Goal: Communication & Community: Answer question/provide support

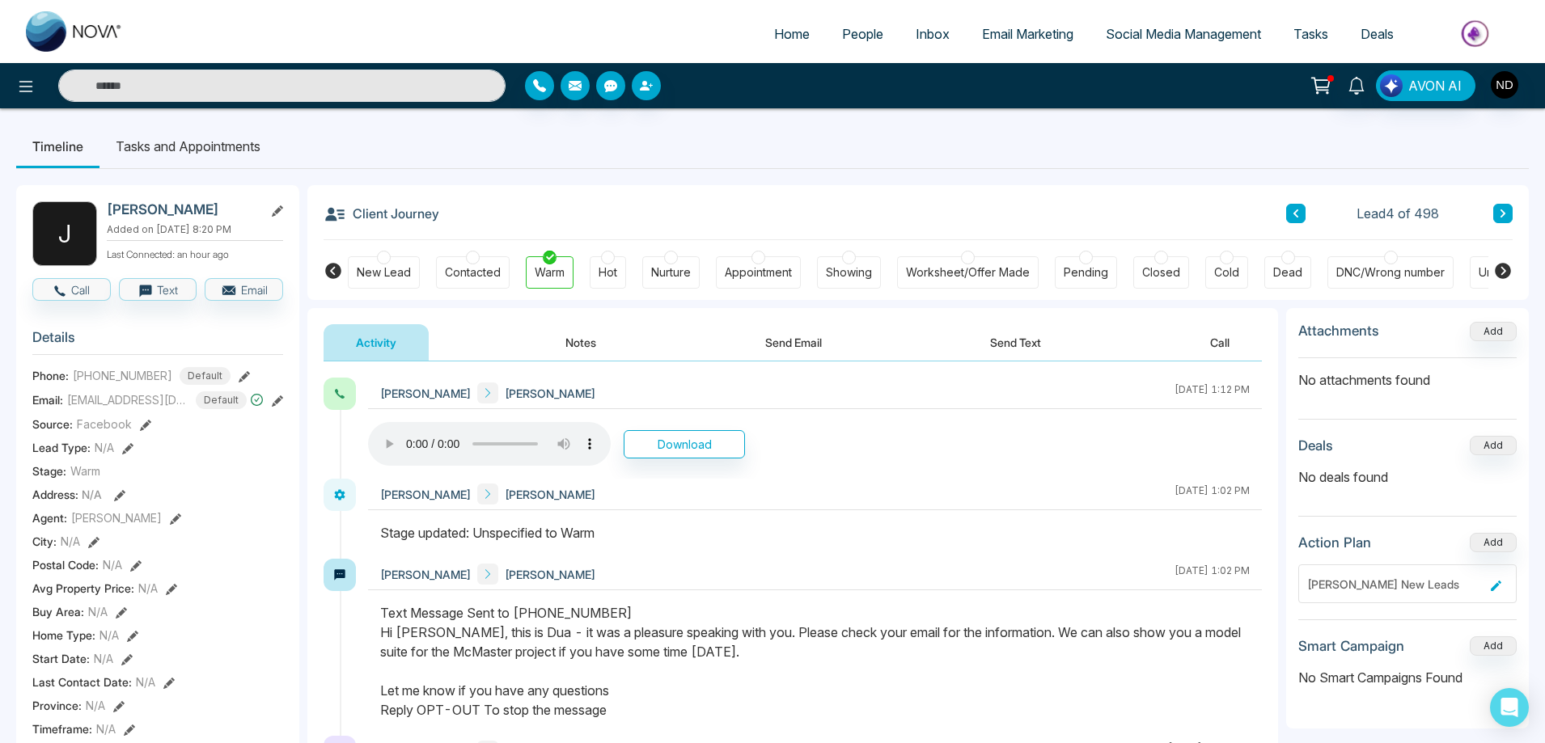
click at [1014, 38] on span "Email Marketing" at bounding box center [1027, 34] width 91 height 16
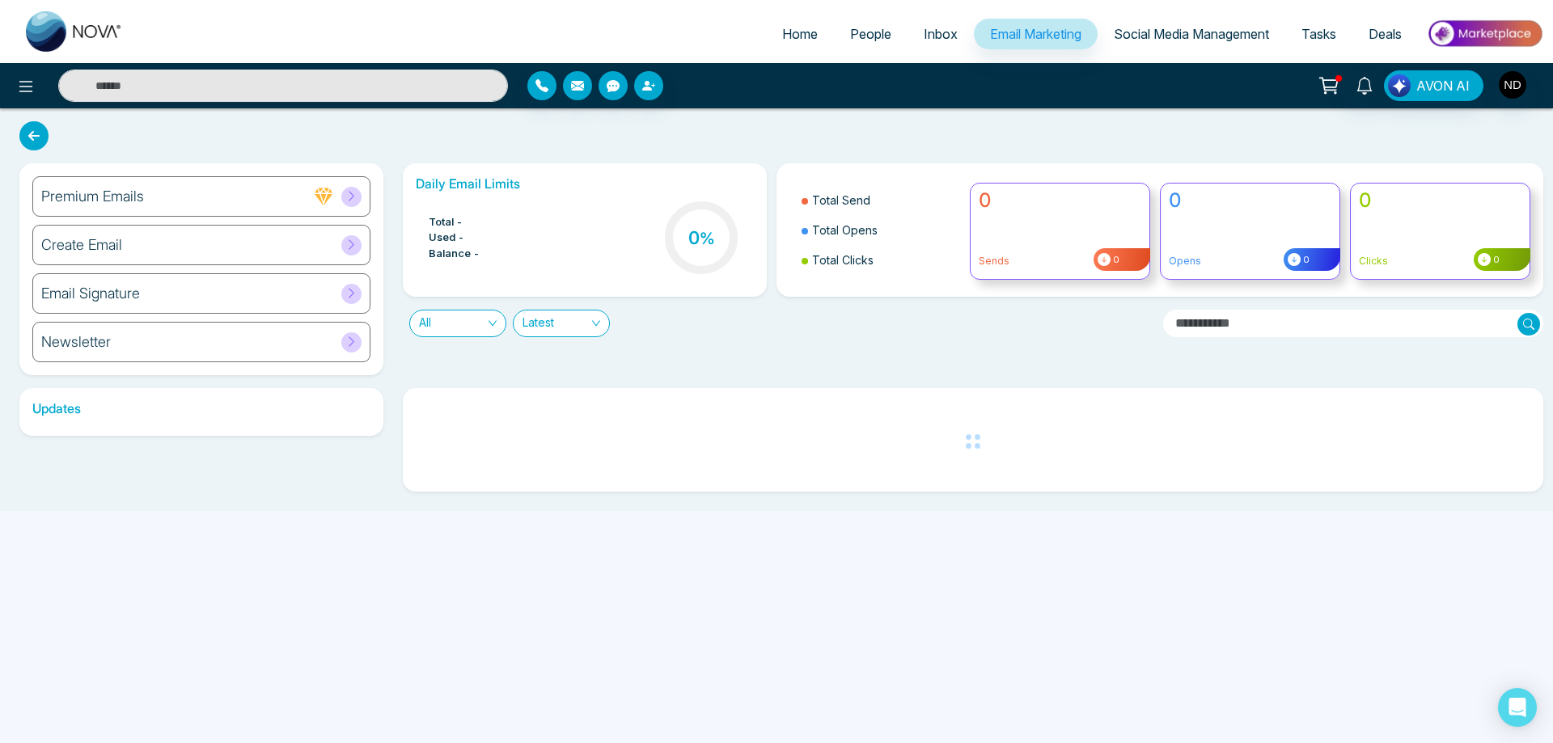
click at [93, 244] on h6 "Create Email" at bounding box center [81, 245] width 81 height 18
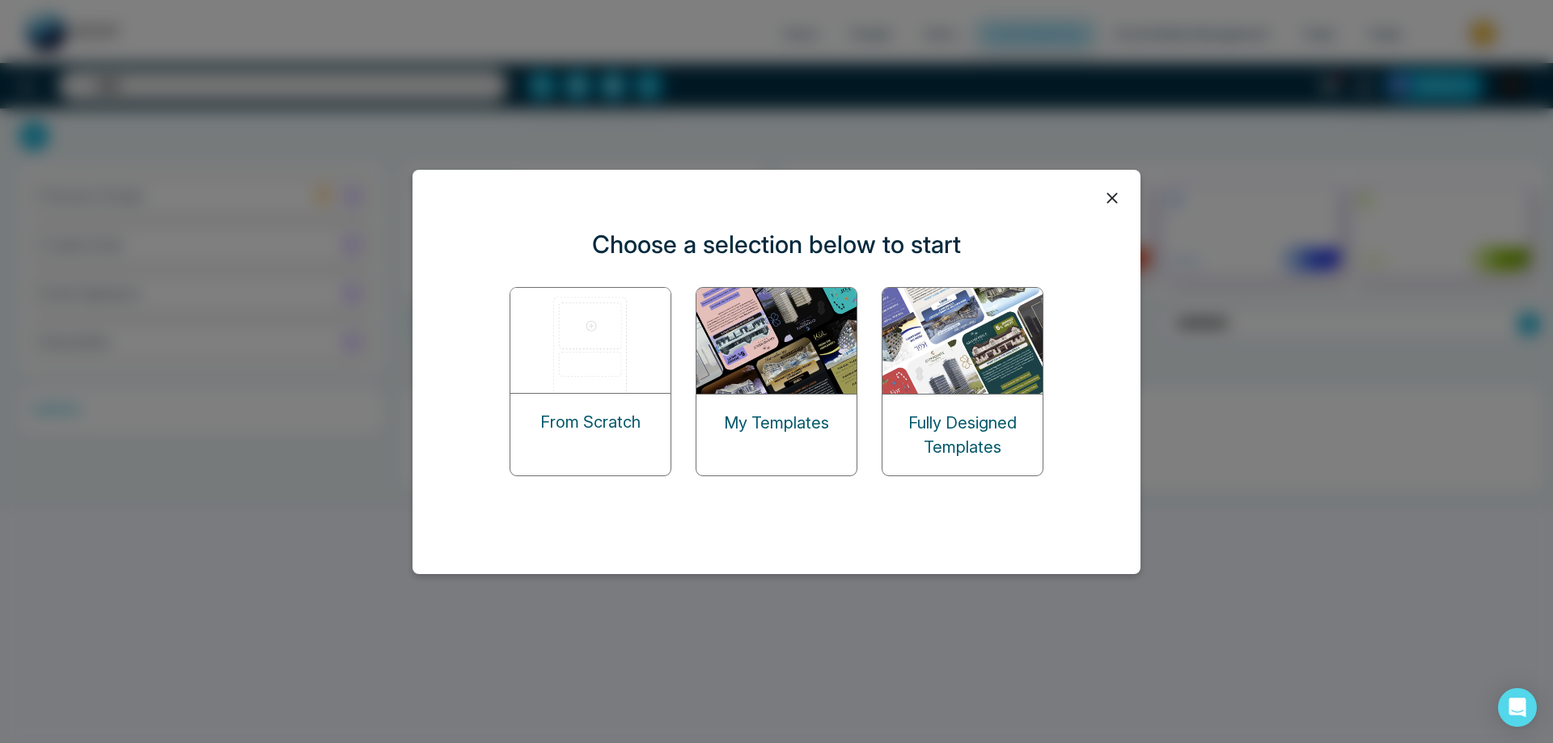
click at [768, 354] on img at bounding box center [778, 341] width 162 height 106
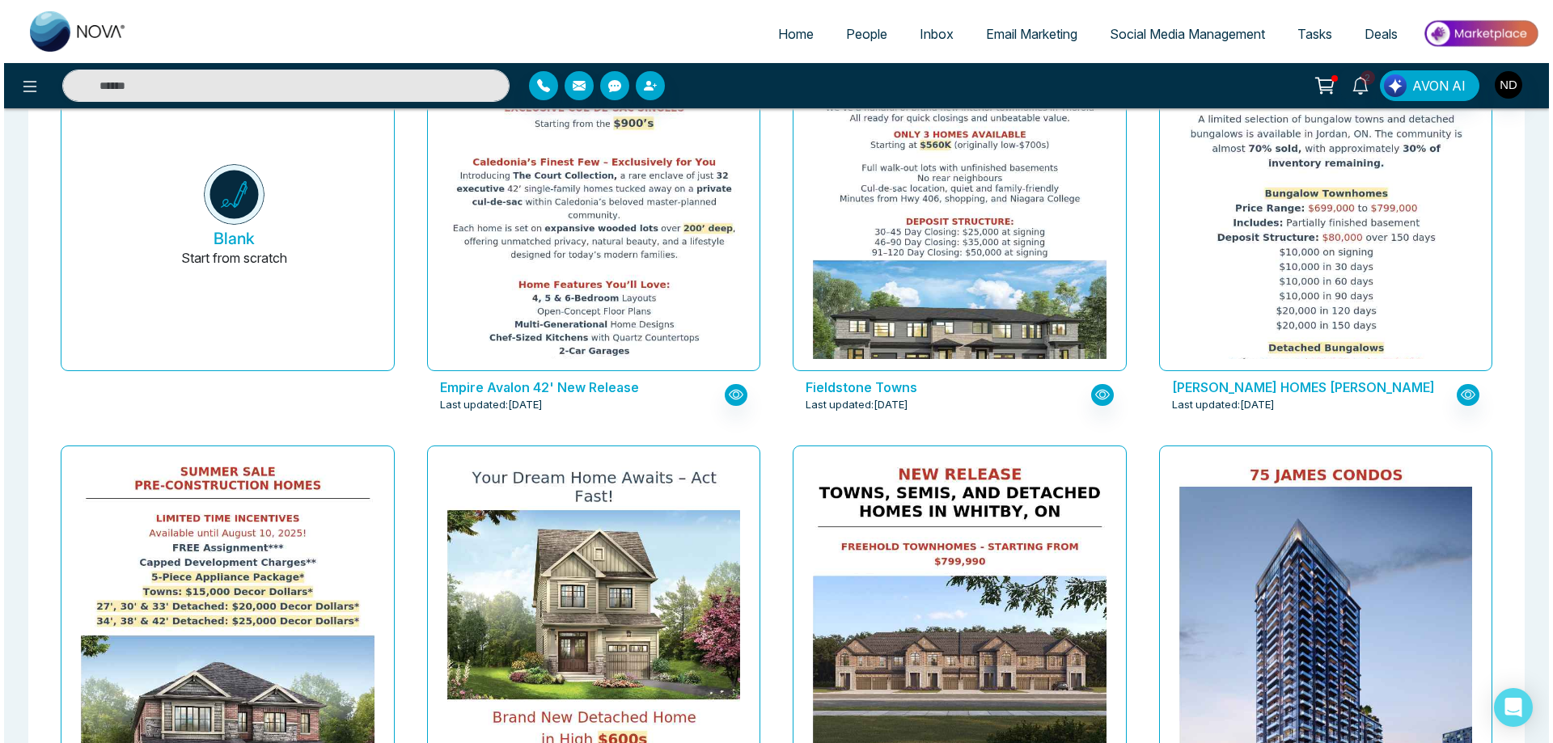
scroll to position [324, 0]
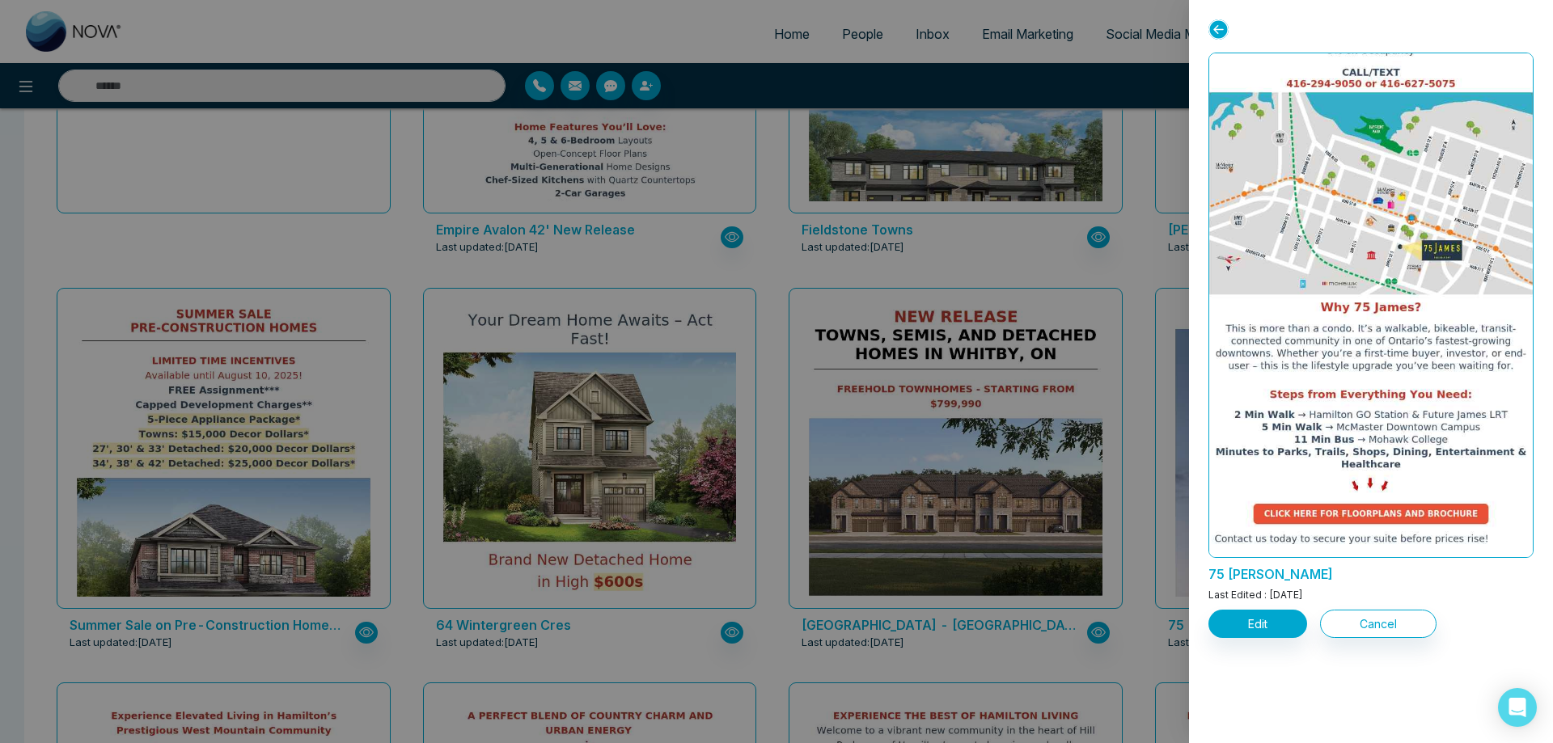
scroll to position [937, 0]
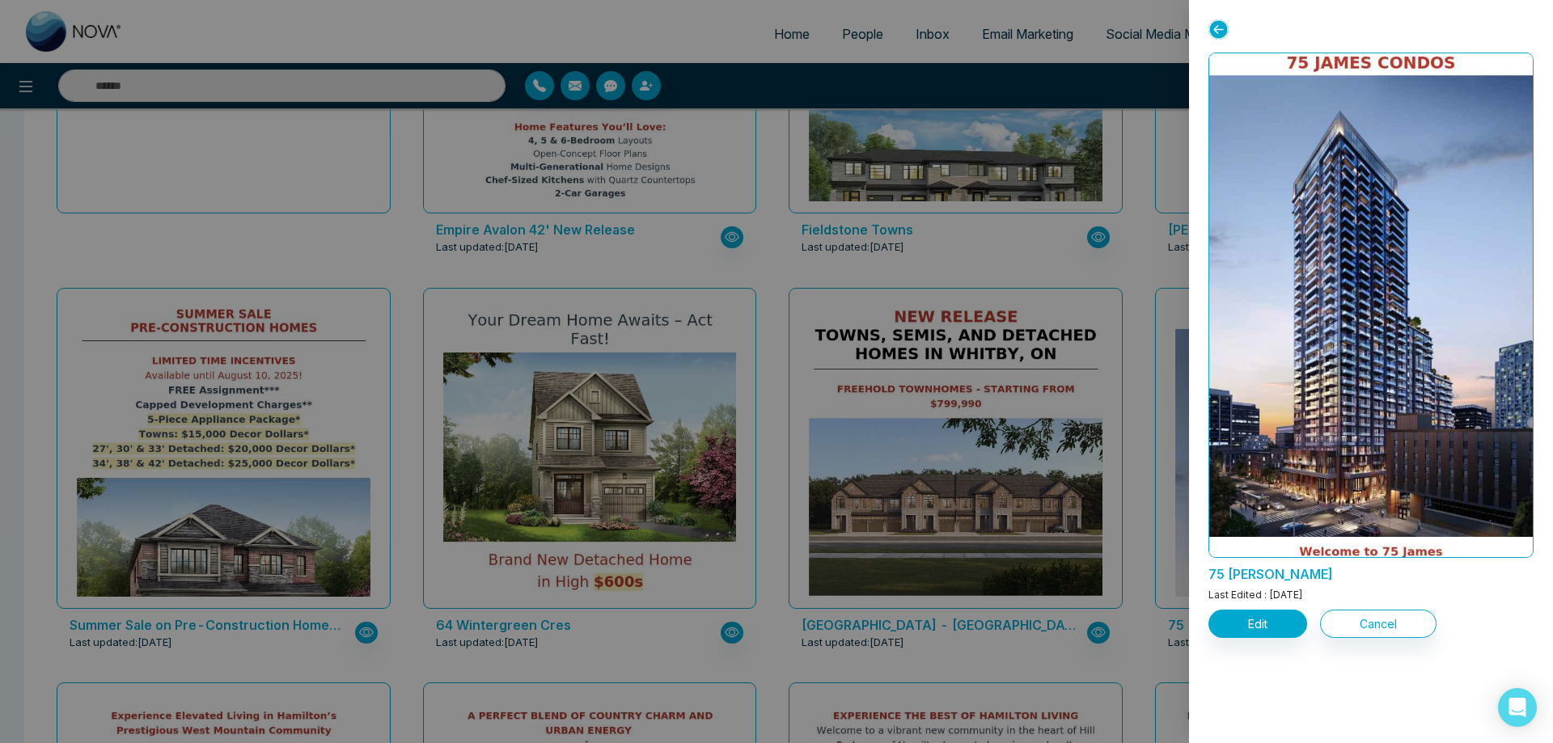
scroll to position [0, 0]
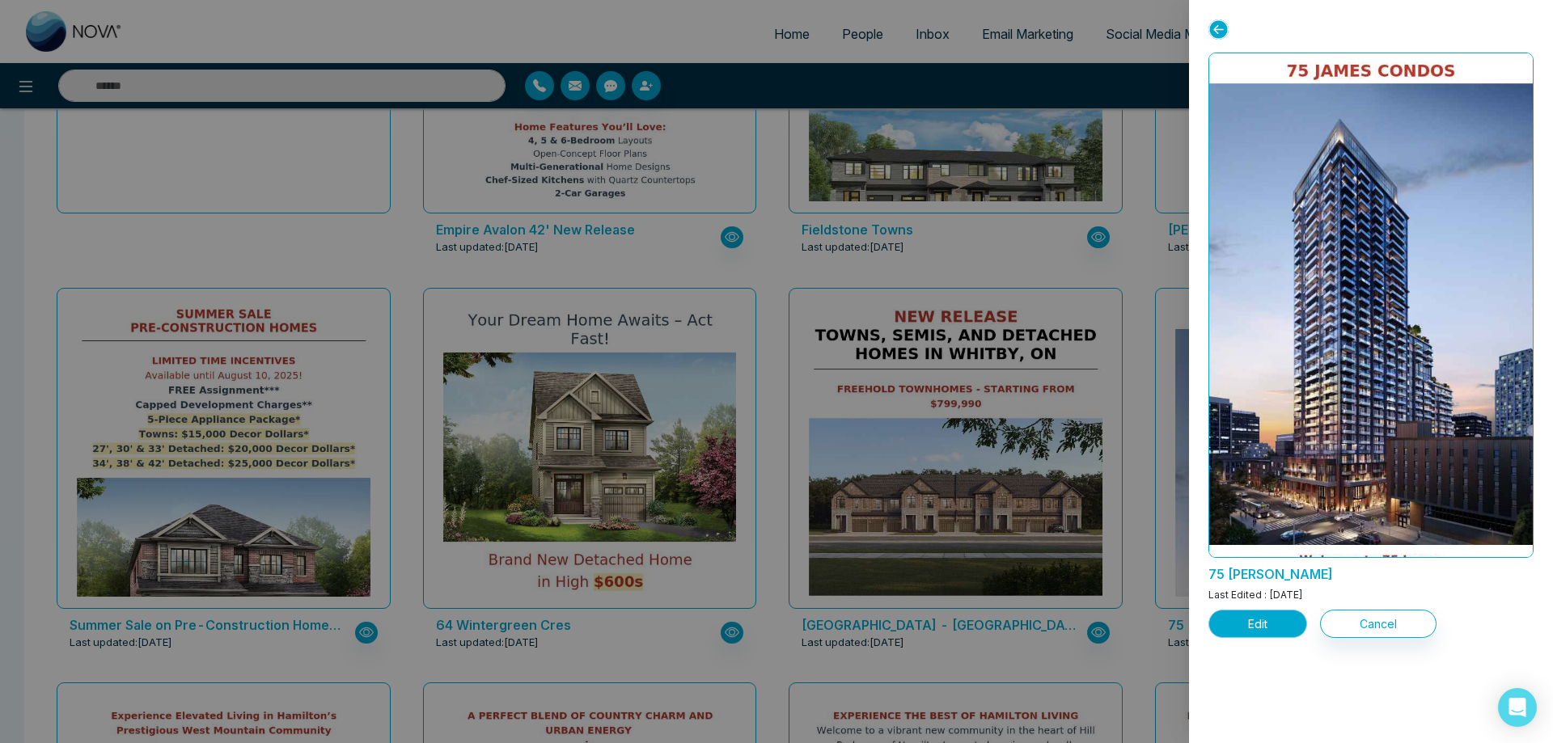
click at [1253, 623] on button "Edit" at bounding box center [1258, 624] width 99 height 28
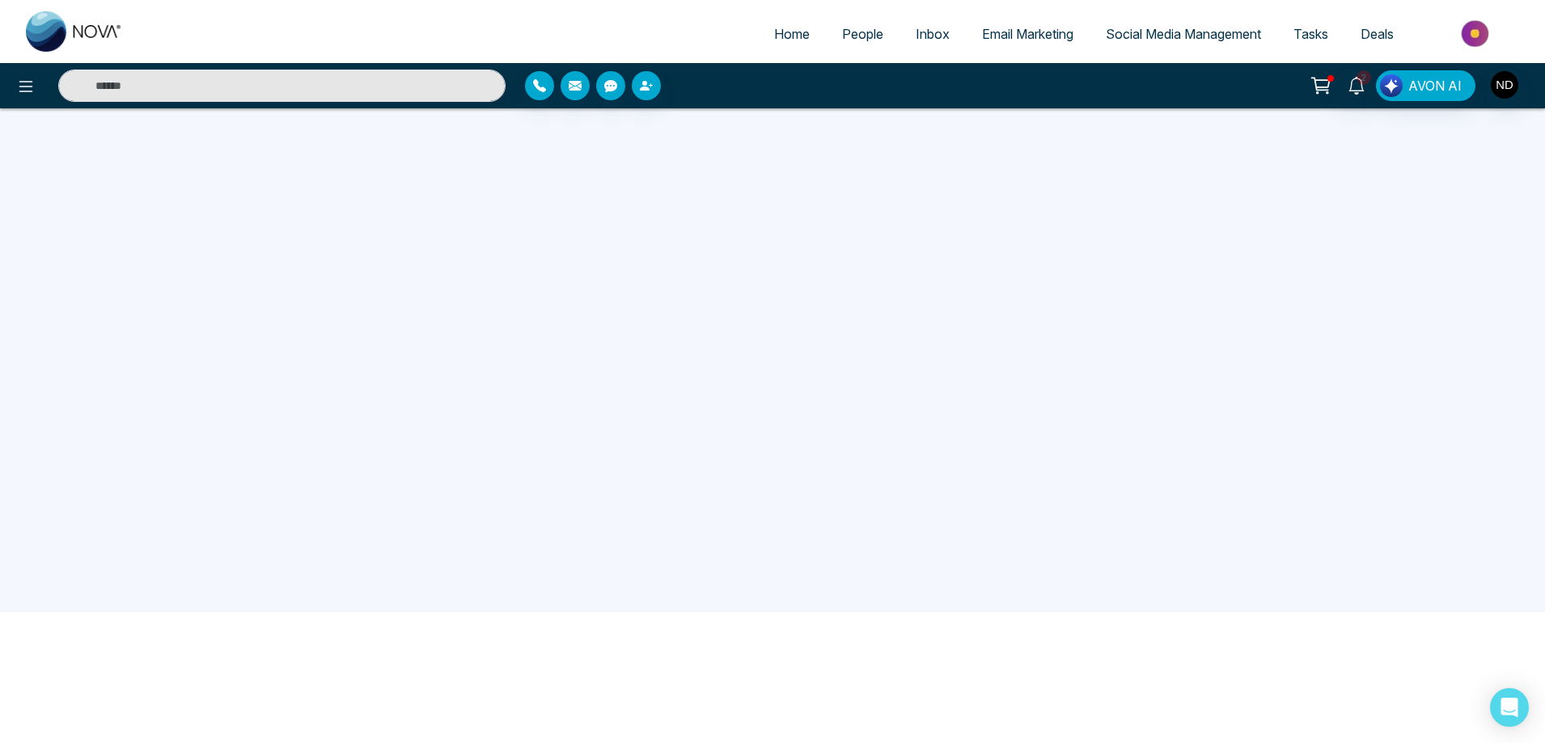
scroll to position [154, 0]
click at [1018, 29] on span "Email Marketing" at bounding box center [1027, 34] width 91 height 16
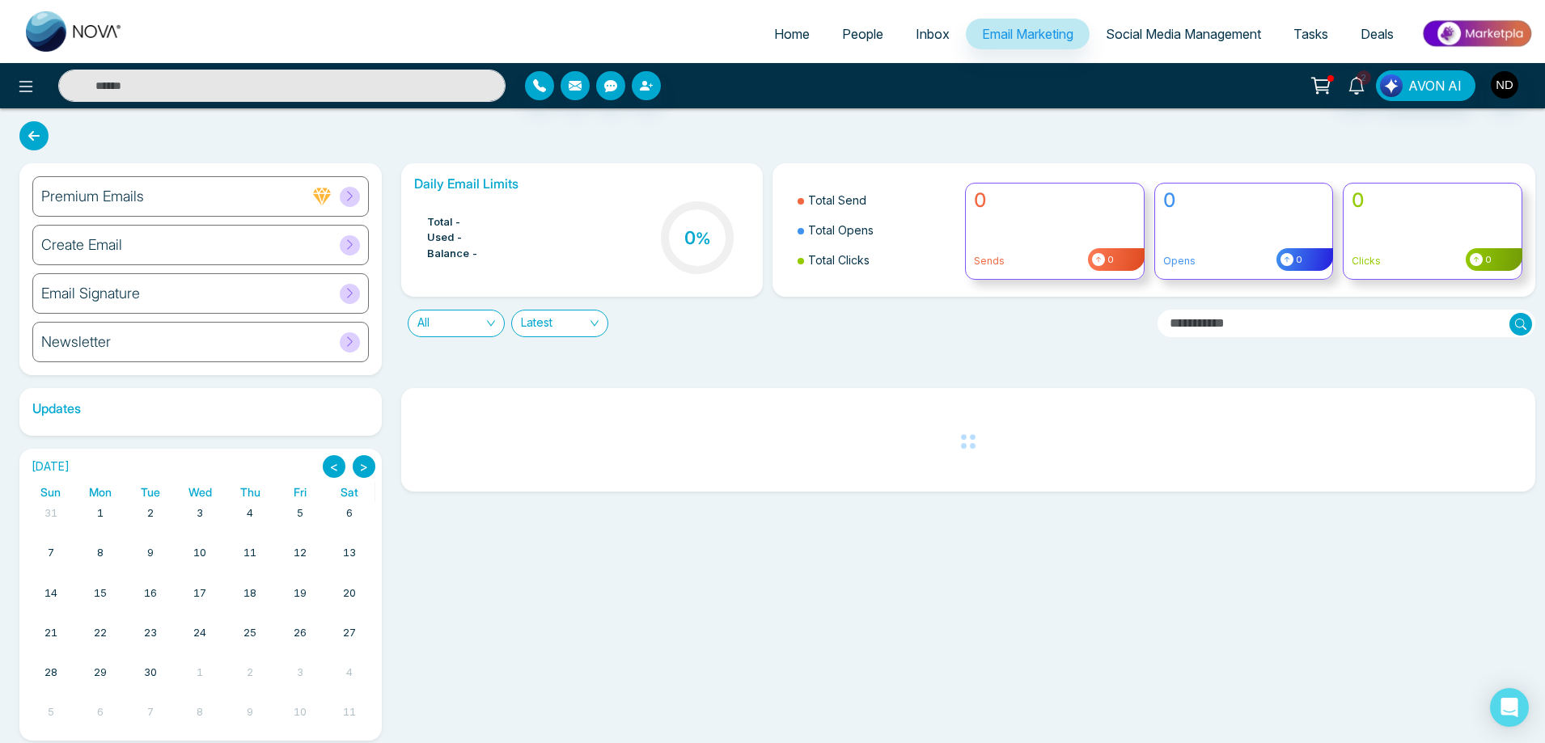
click at [73, 249] on h6 "Create Email" at bounding box center [81, 245] width 81 height 18
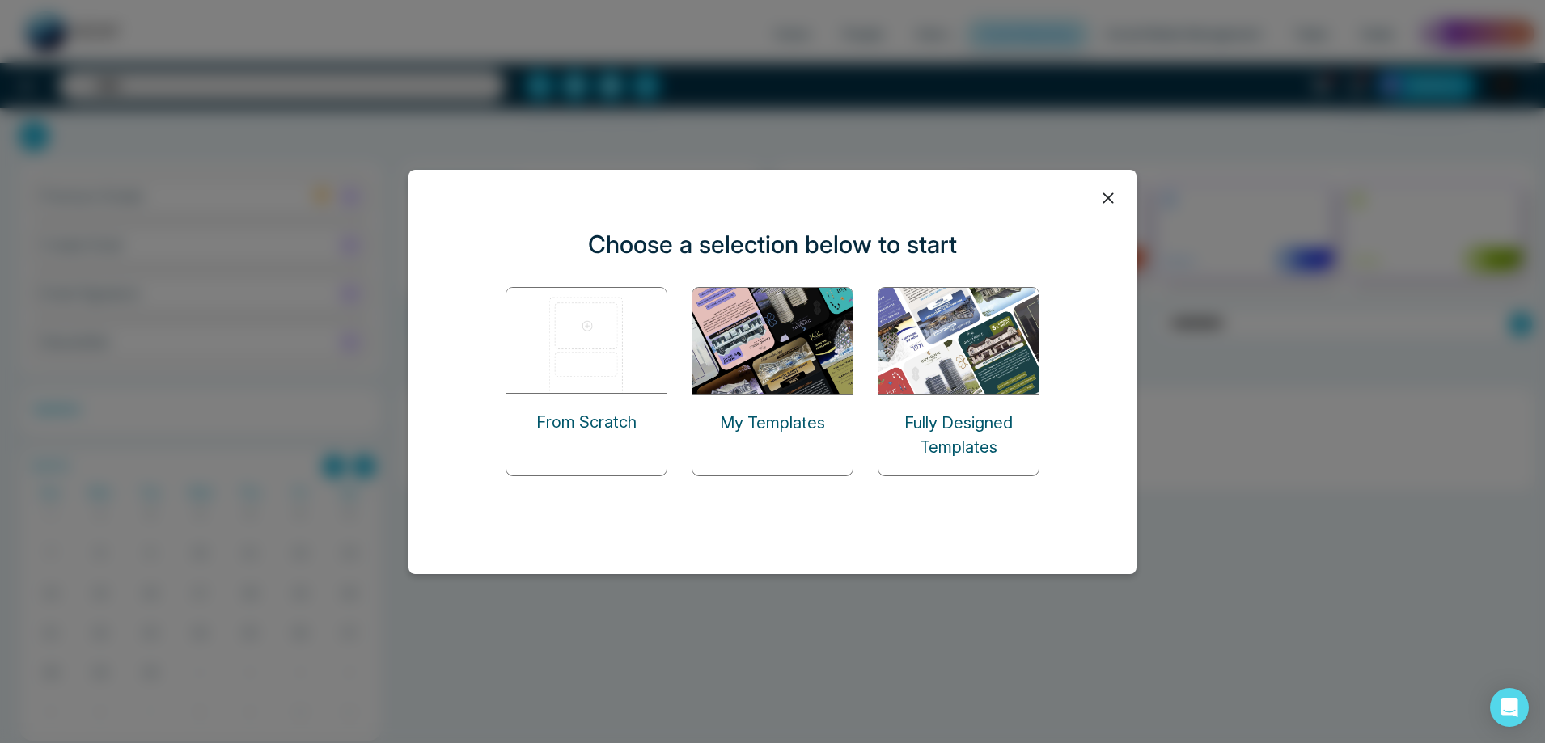
click at [771, 370] on img at bounding box center [773, 341] width 162 height 106
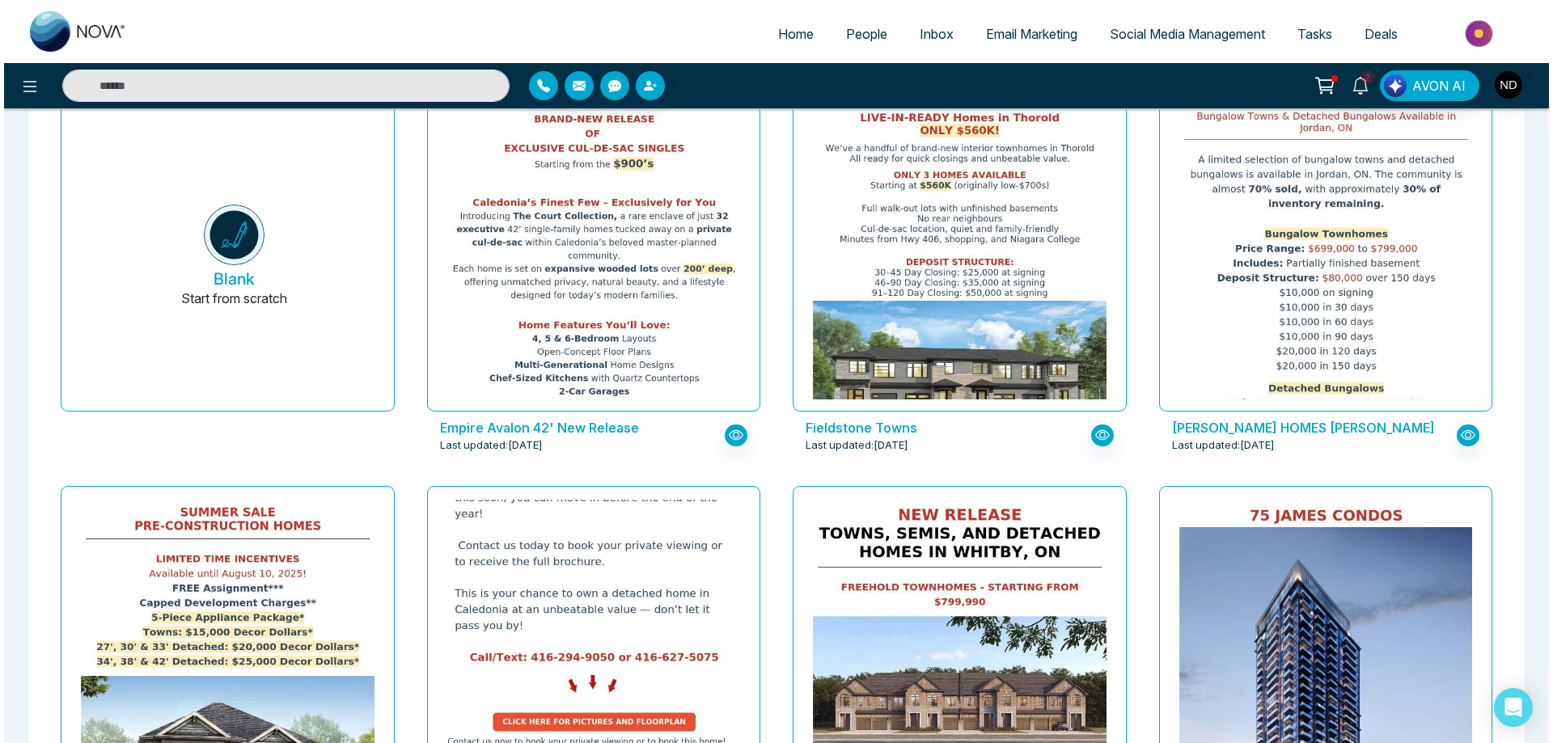
scroll to position [404, 0]
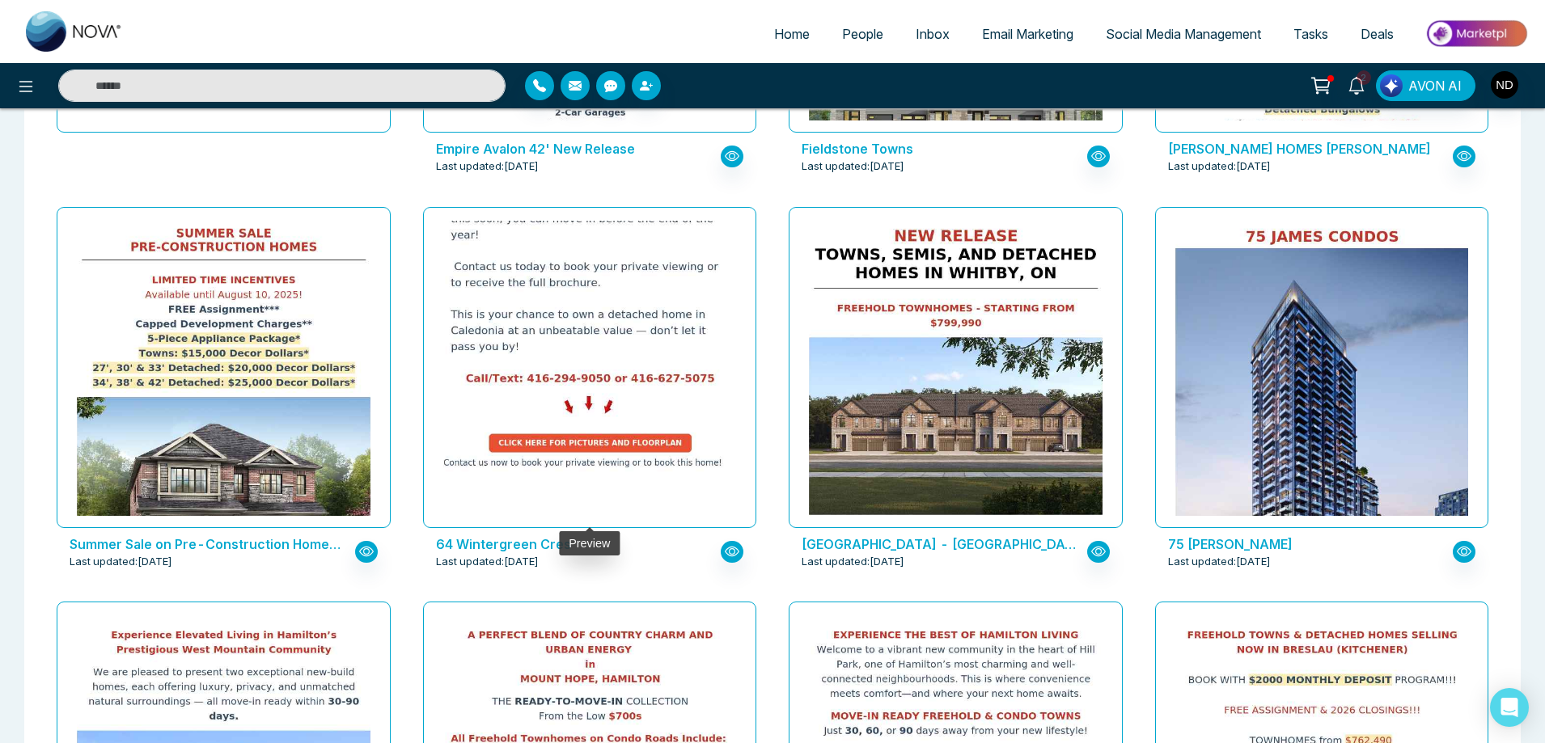
click at [611, 364] on img at bounding box center [589, 6] width 587 height 932
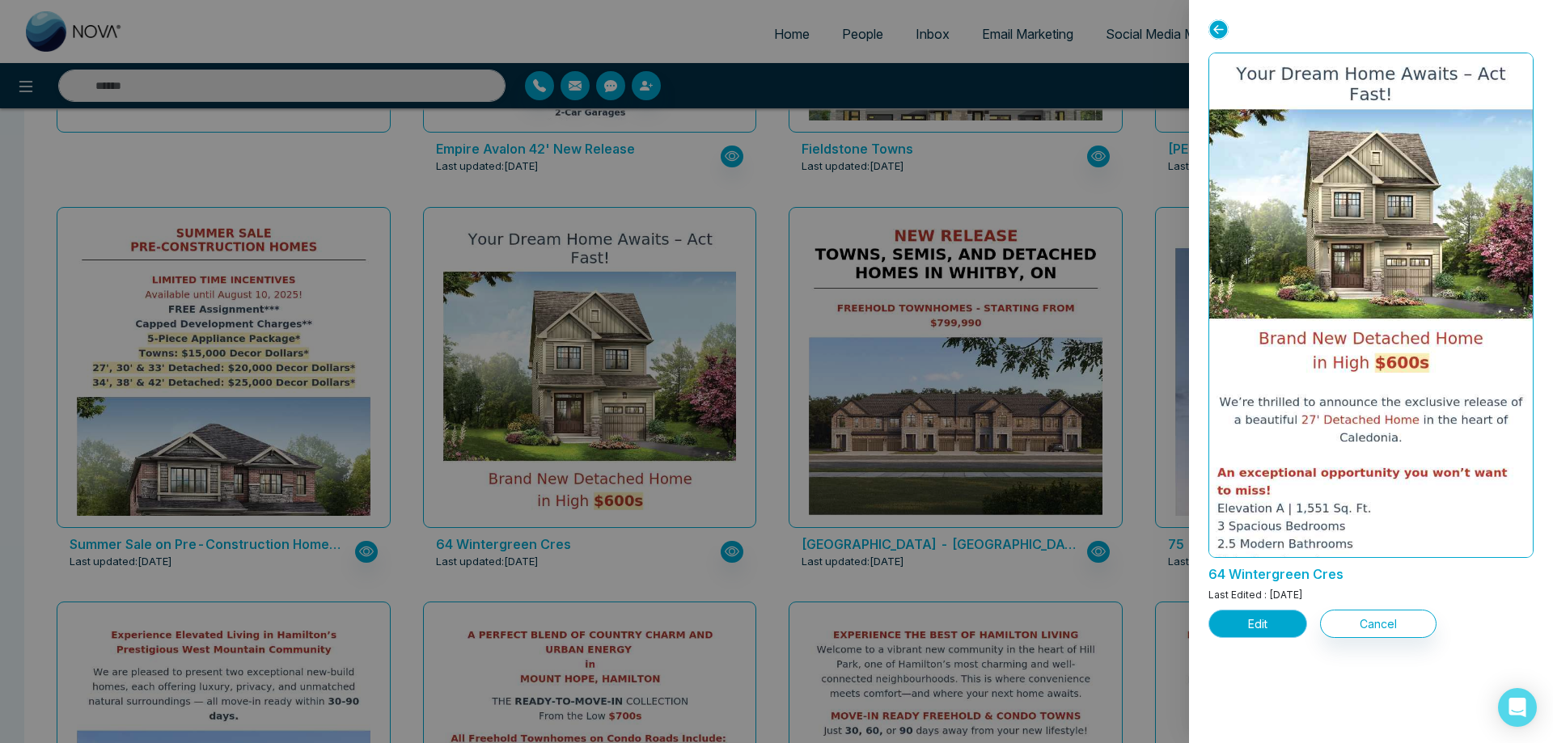
click at [1260, 625] on button "Edit" at bounding box center [1258, 624] width 99 height 28
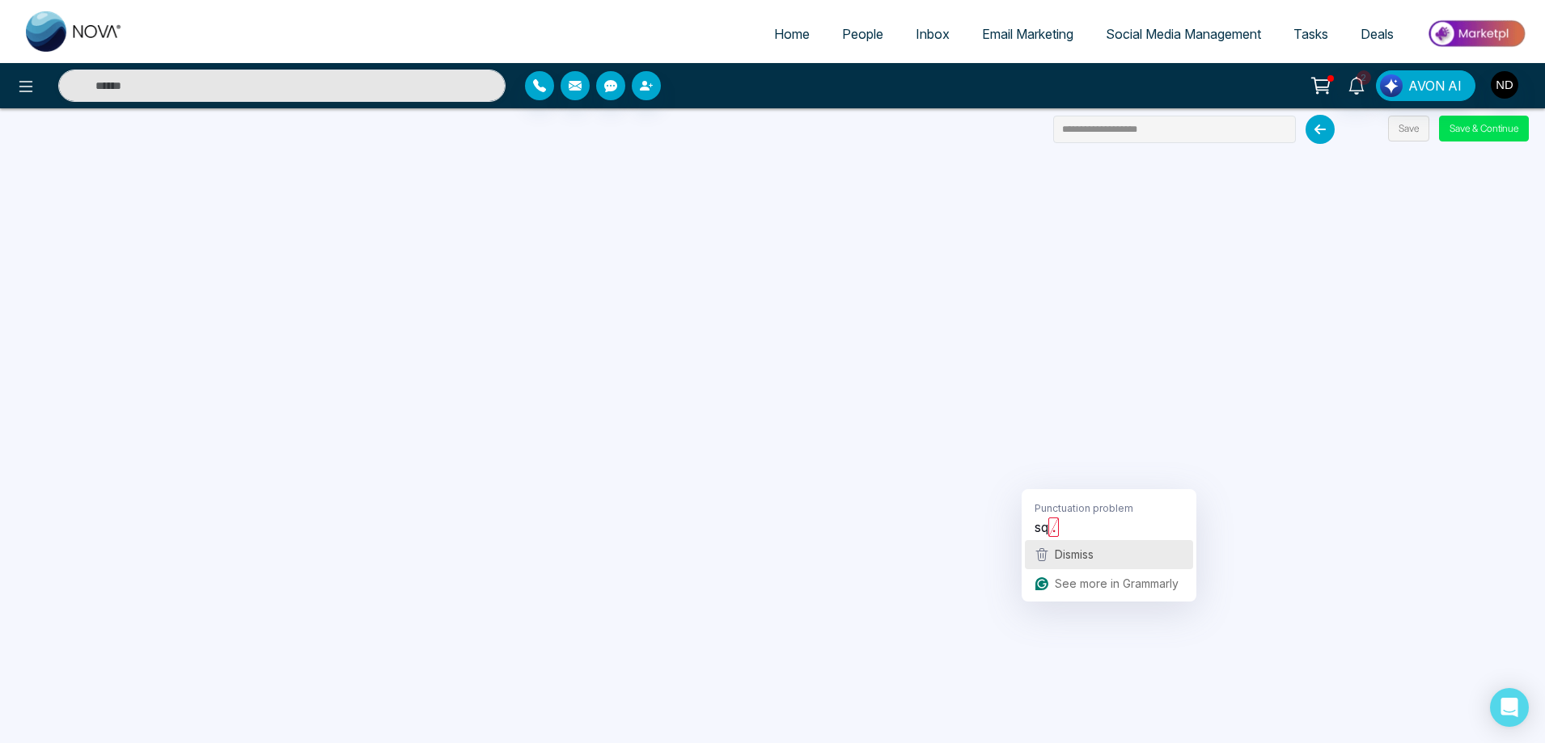
click at [1077, 555] on span "Dismiss" at bounding box center [1074, 555] width 39 height 14
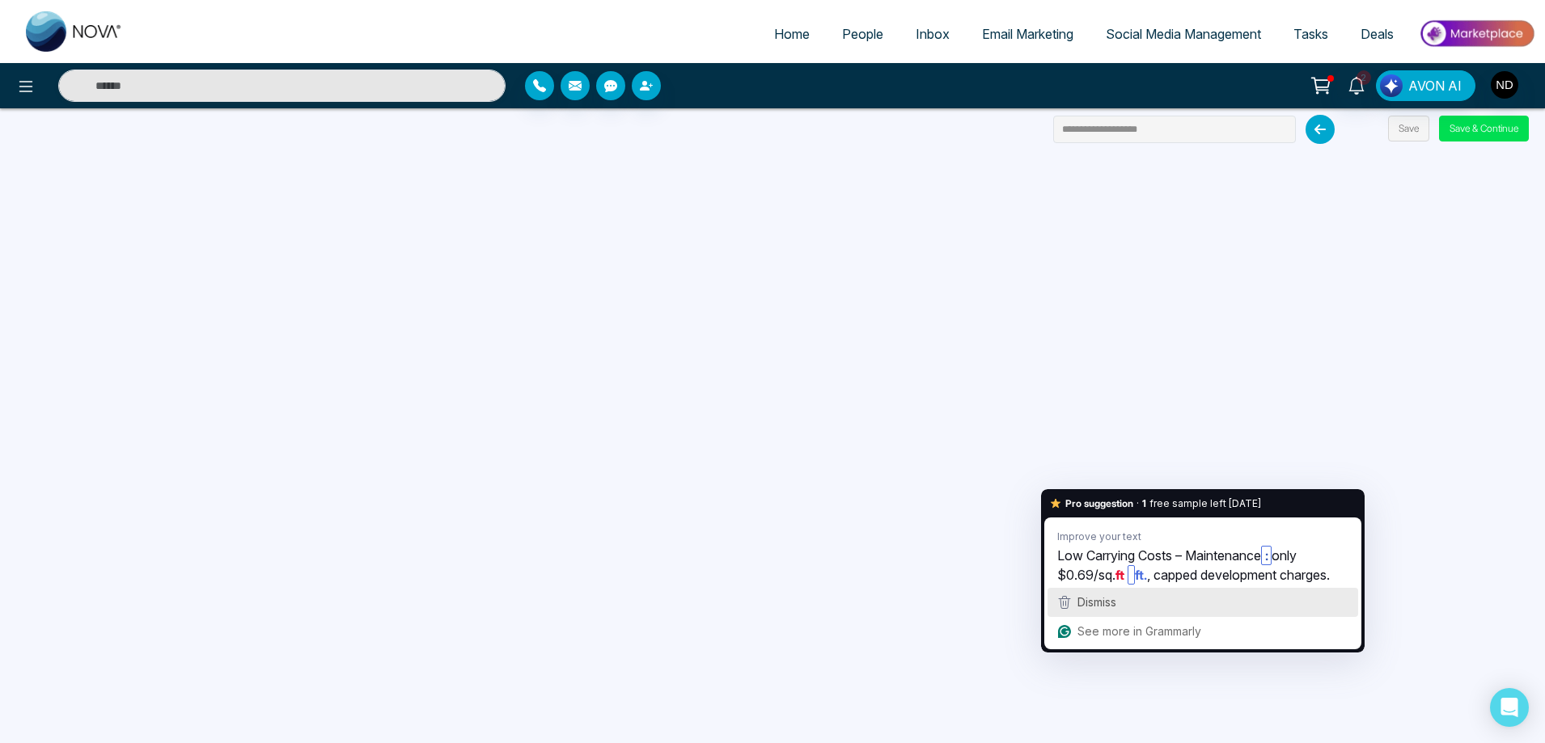
click at [1098, 599] on span "Dismiss" at bounding box center [1097, 602] width 39 height 14
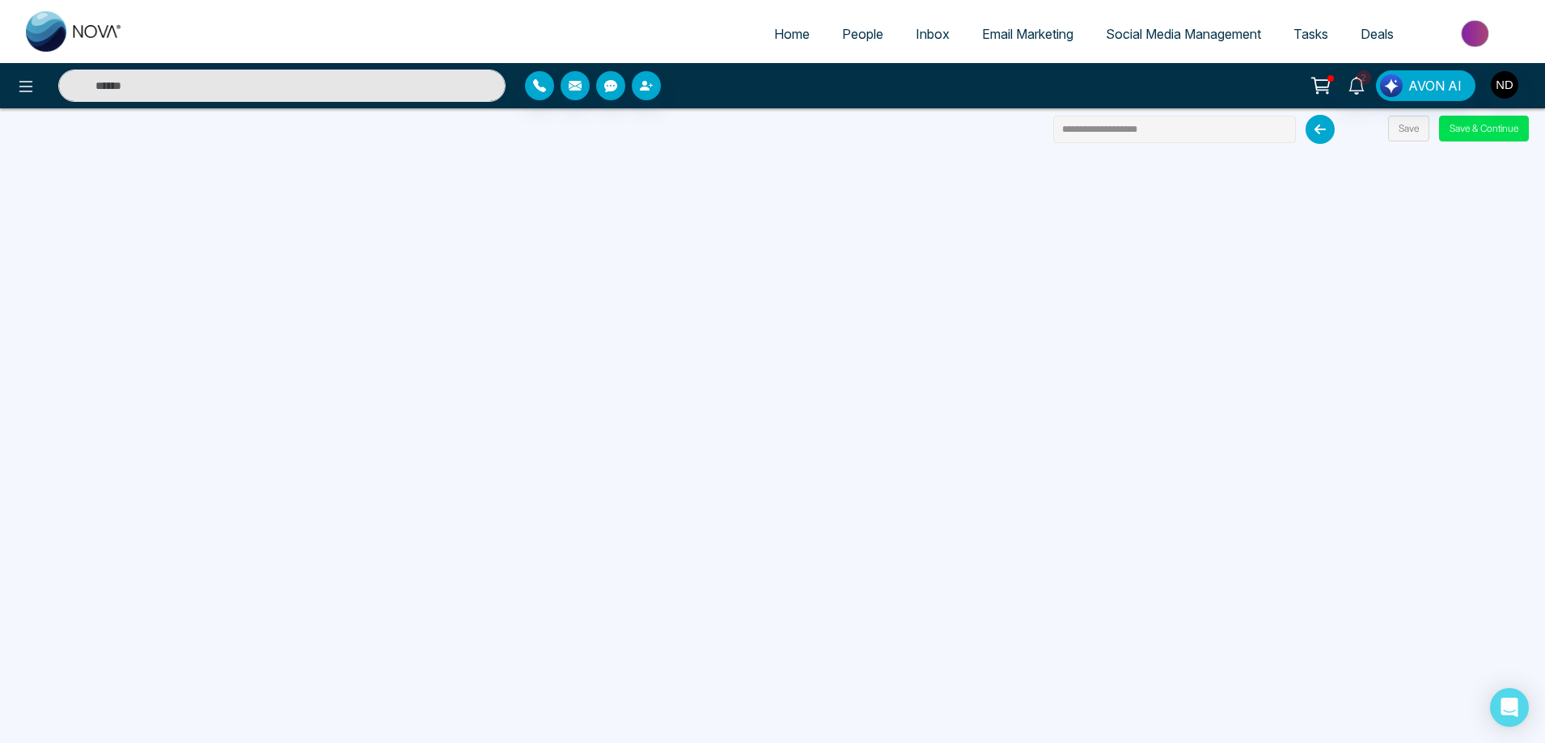
drag, startPoint x: 1198, startPoint y: 132, endPoint x: 987, endPoint y: 150, distance: 211.9
click at [951, 6] on div "**********" at bounding box center [772, 371] width 1545 height 743
type input "**********"
click at [1418, 132] on button "Save" at bounding box center [1408, 129] width 41 height 26
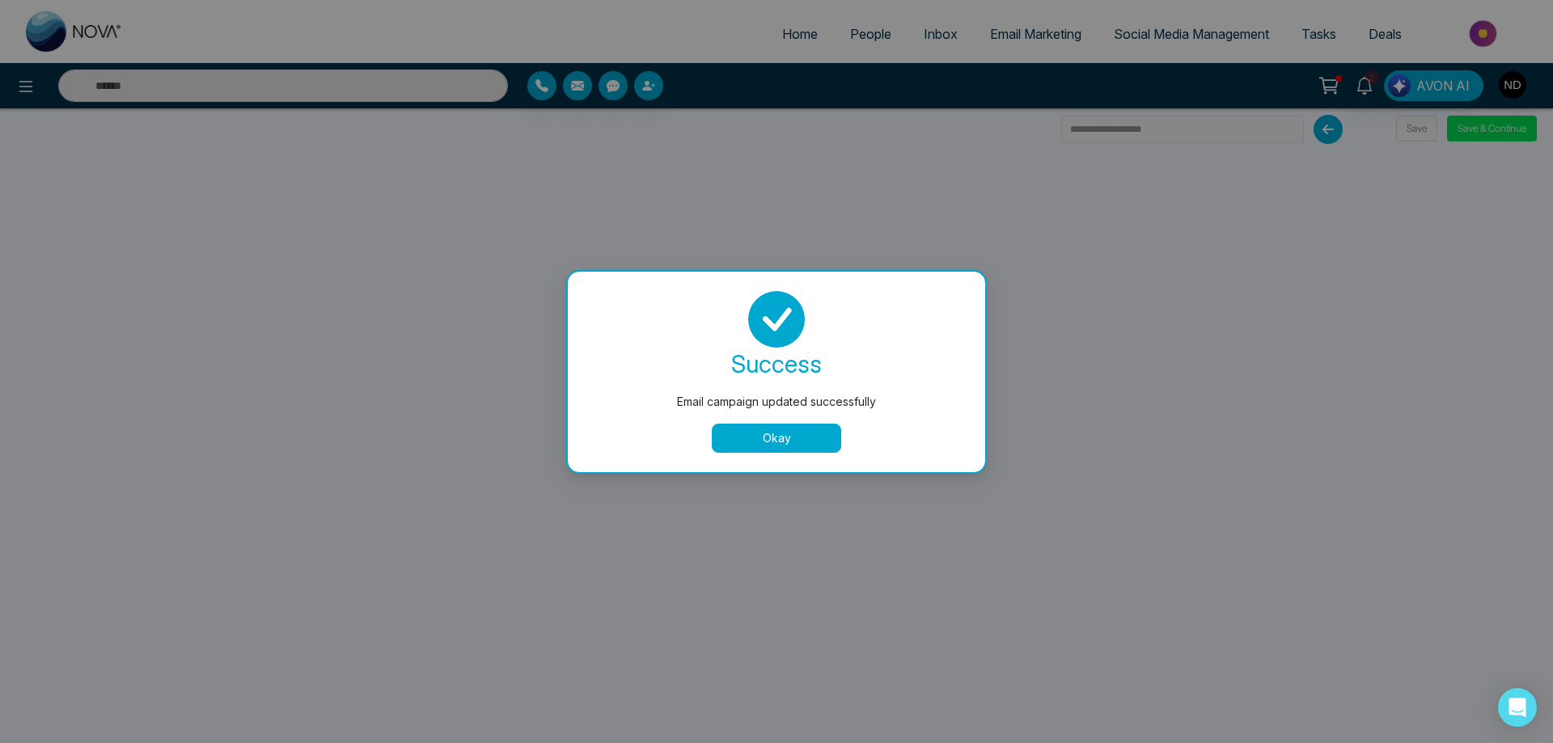
click at [755, 436] on button "Okay" at bounding box center [776, 438] width 129 height 29
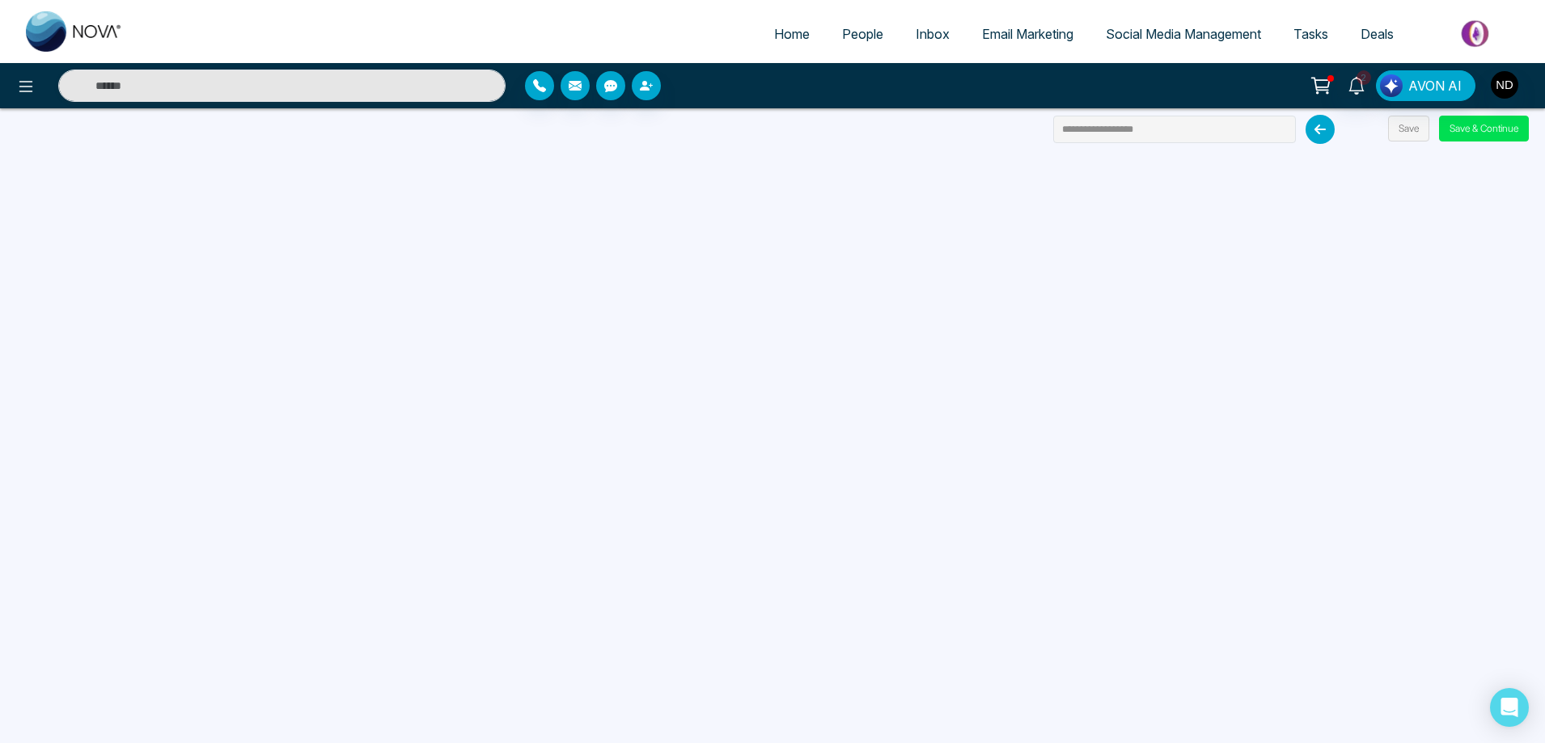
click at [1010, 40] on span "Email Marketing" at bounding box center [1027, 34] width 91 height 16
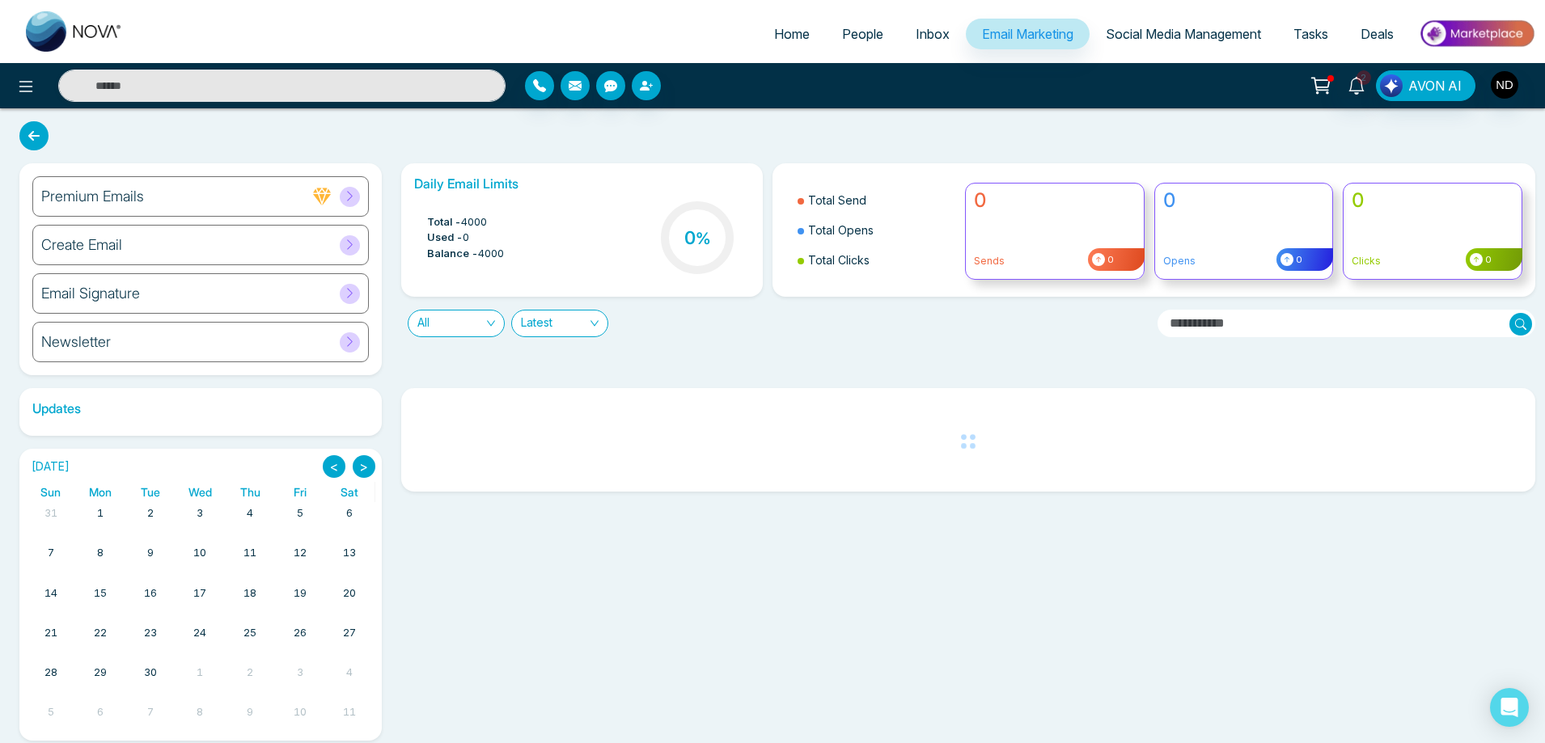
click at [75, 243] on h6 "Create Email" at bounding box center [81, 245] width 81 height 18
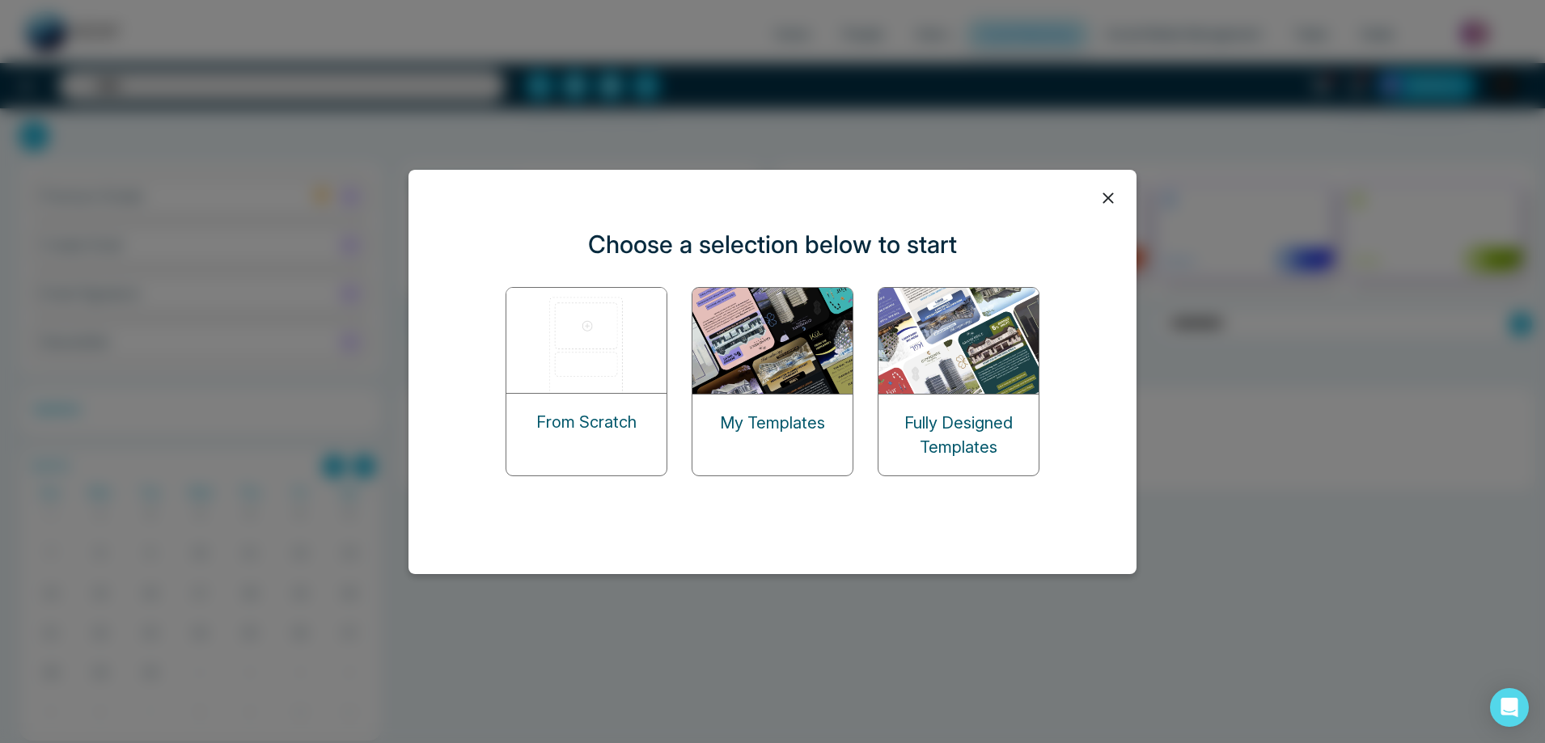
click at [765, 337] on img at bounding box center [773, 341] width 162 height 106
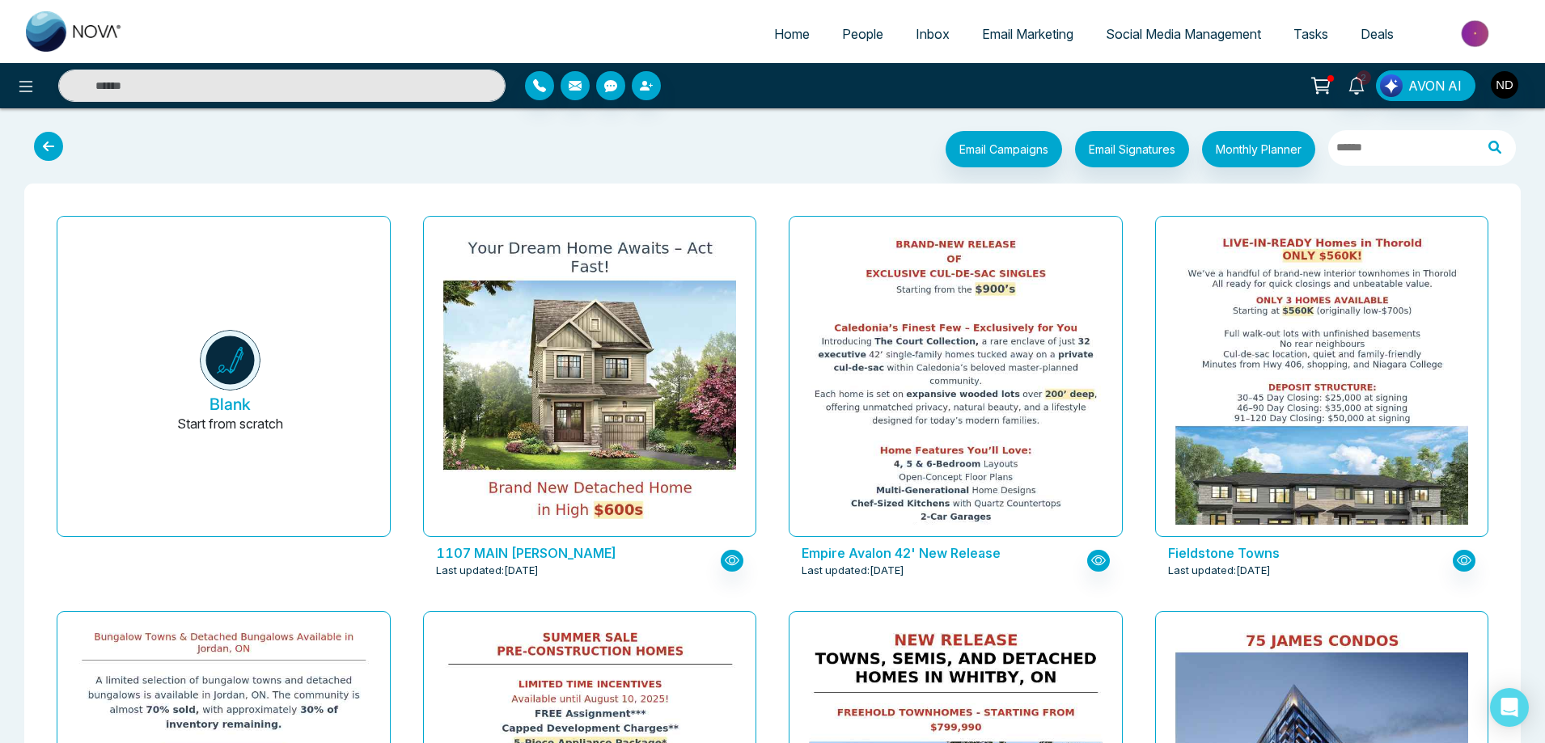
click at [1519, 89] on div "2 AVON AI" at bounding box center [1223, 85] width 625 height 31
click at [1514, 86] on img "button" at bounding box center [1505, 85] width 28 height 28
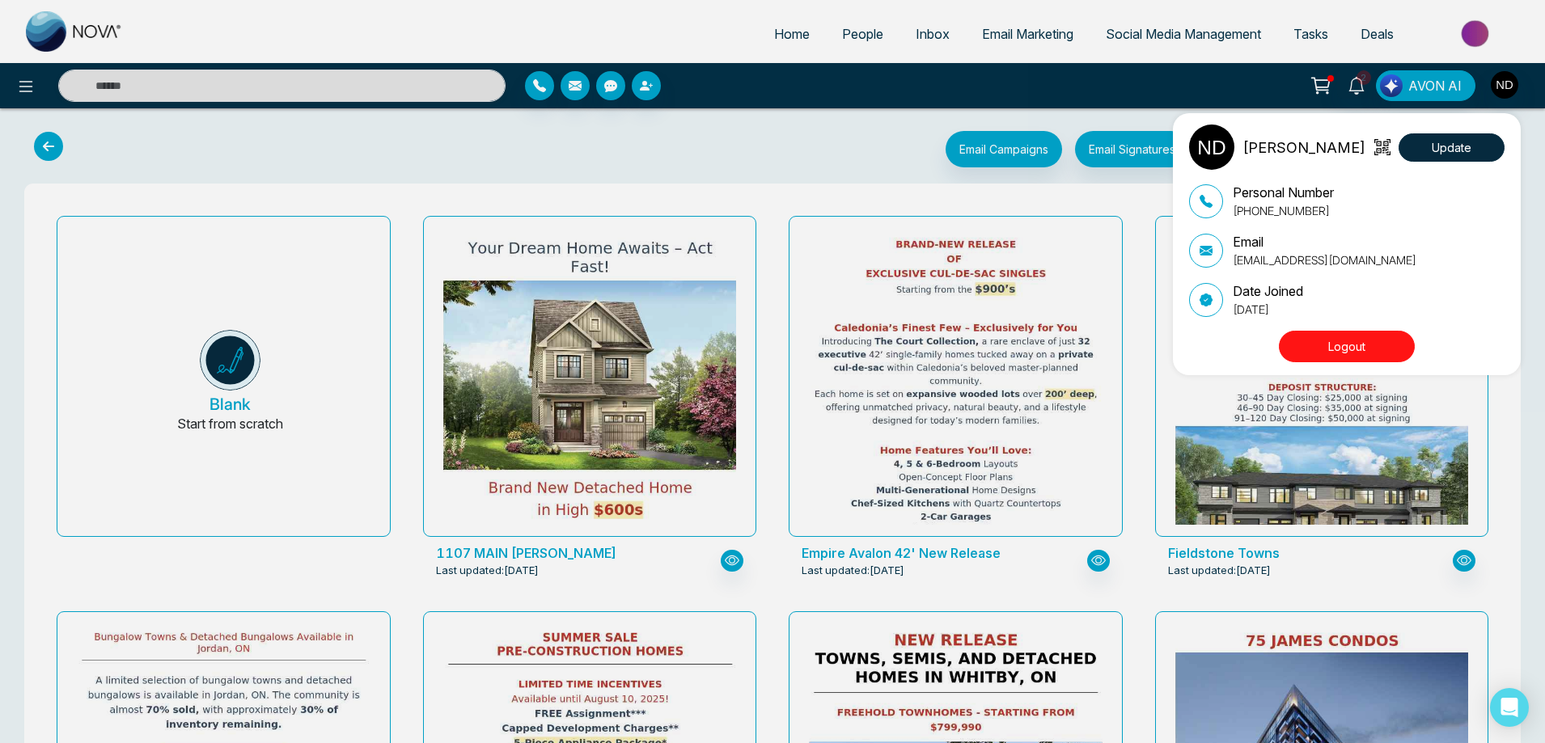
click at [1357, 337] on button "Logout" at bounding box center [1347, 347] width 136 height 32
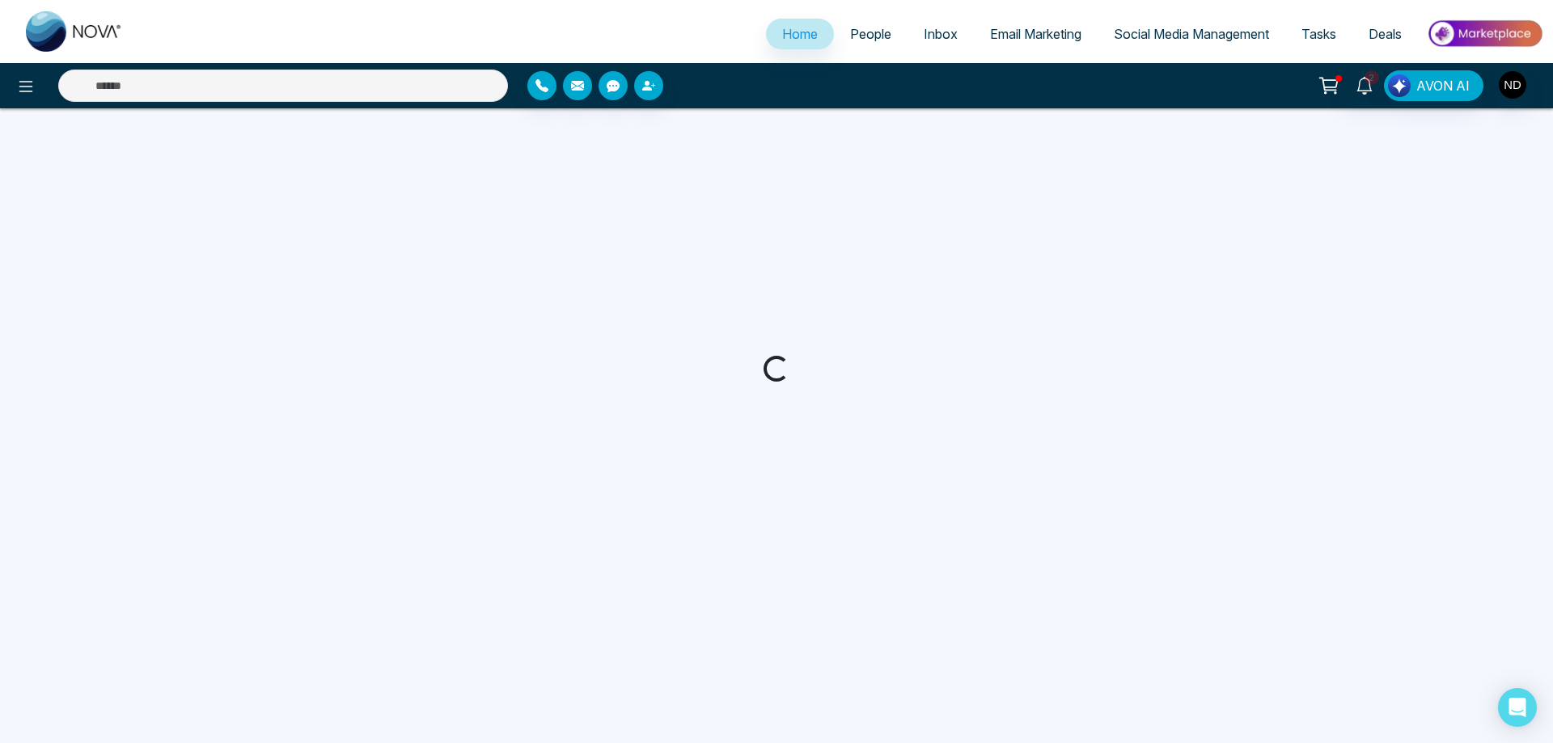
click at [1008, 31] on span "Email Marketing" at bounding box center [1035, 34] width 91 height 16
select select "*"
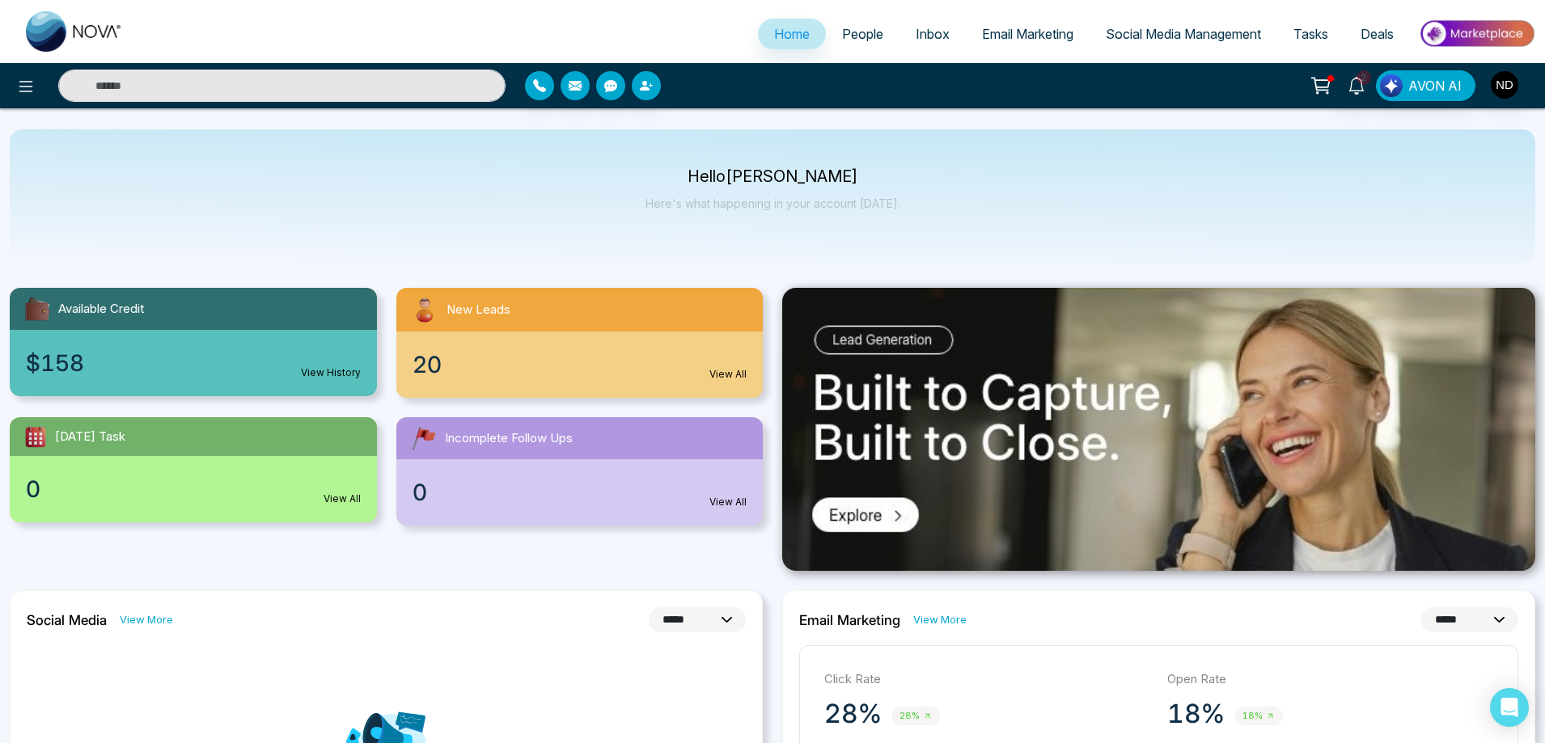
click at [1005, 35] on span "Email Marketing" at bounding box center [1027, 34] width 91 height 16
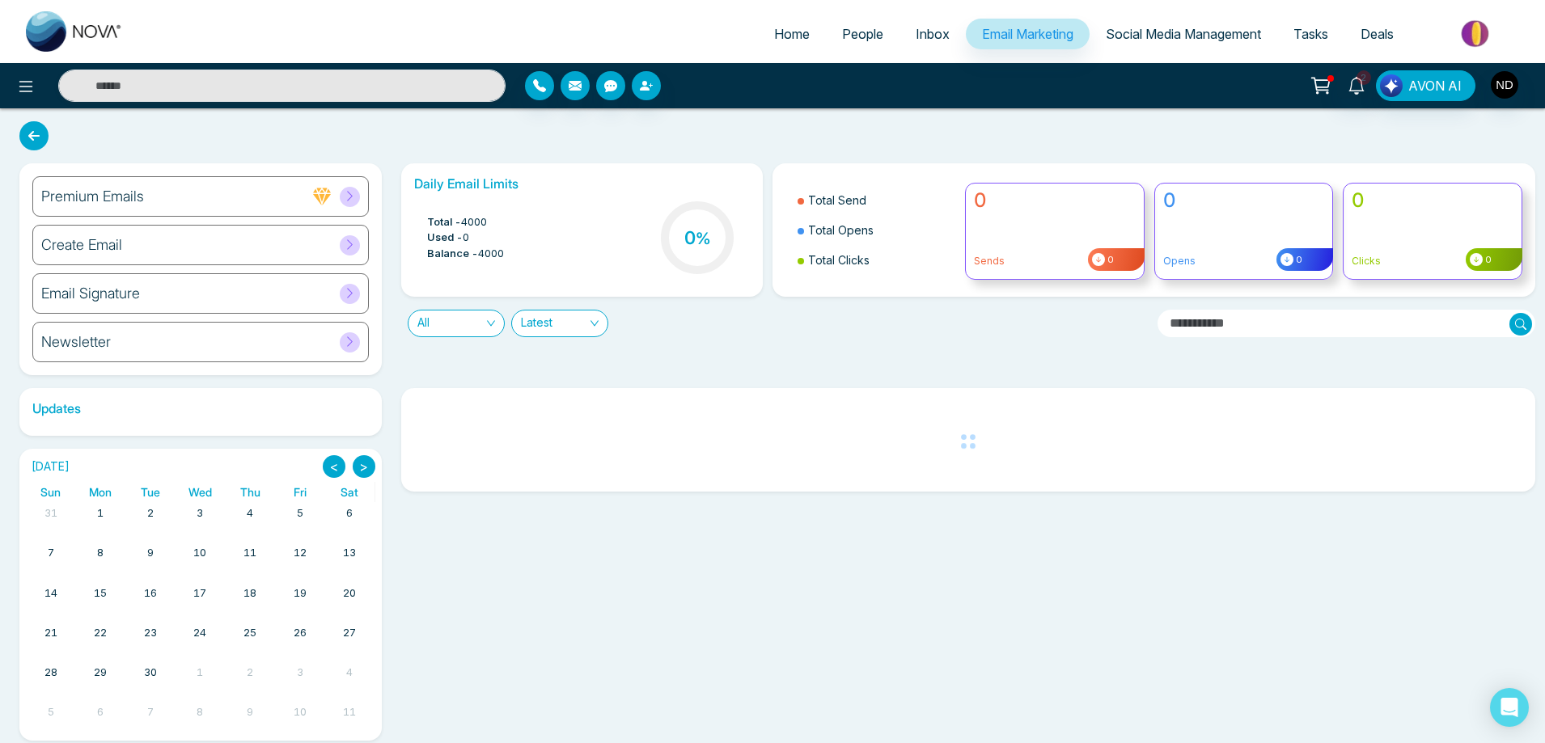
click at [120, 238] on h6 "Create Email" at bounding box center [81, 245] width 81 height 18
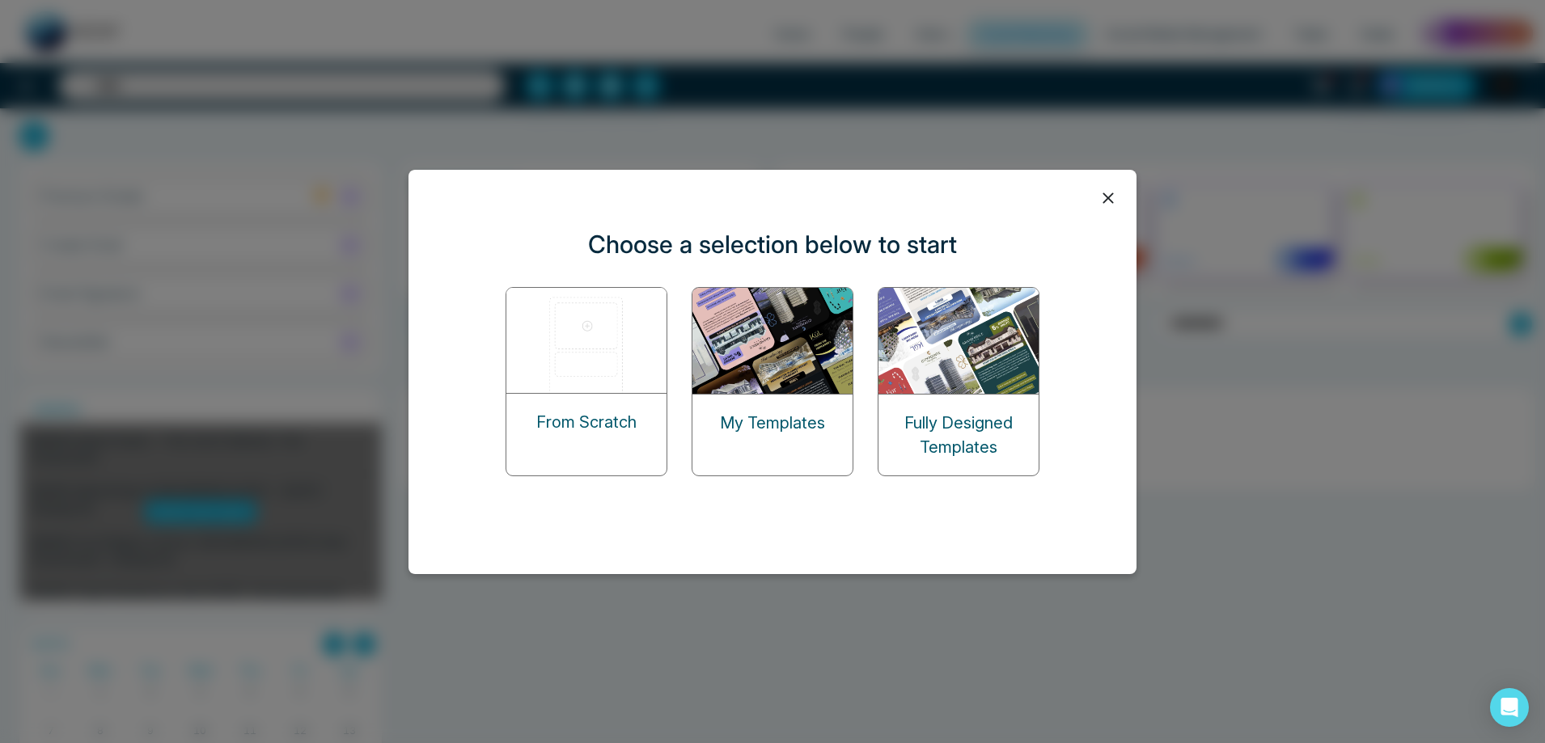
click at [745, 300] on img at bounding box center [773, 341] width 162 height 106
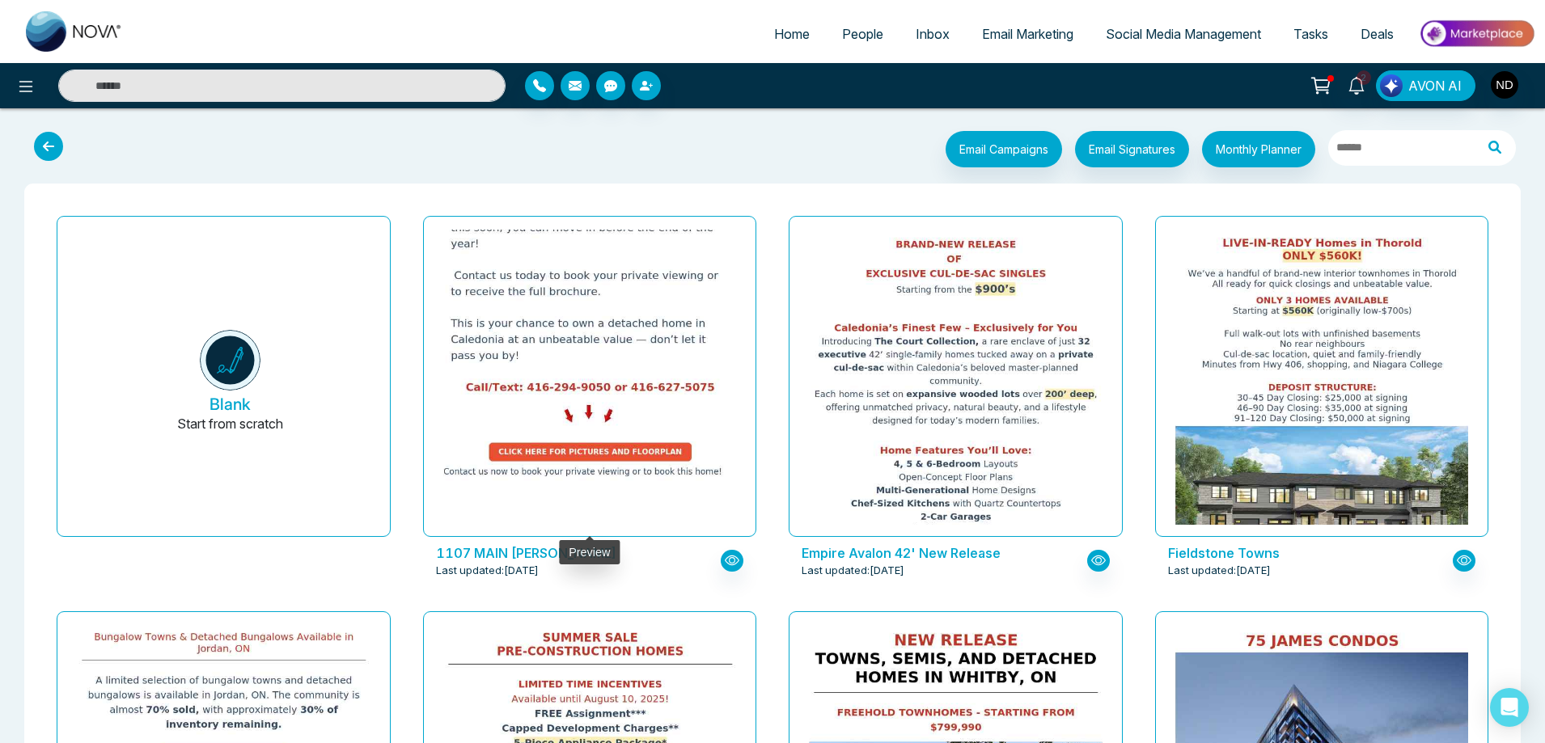
click at [592, 354] on img at bounding box center [589, 16] width 587 height 932
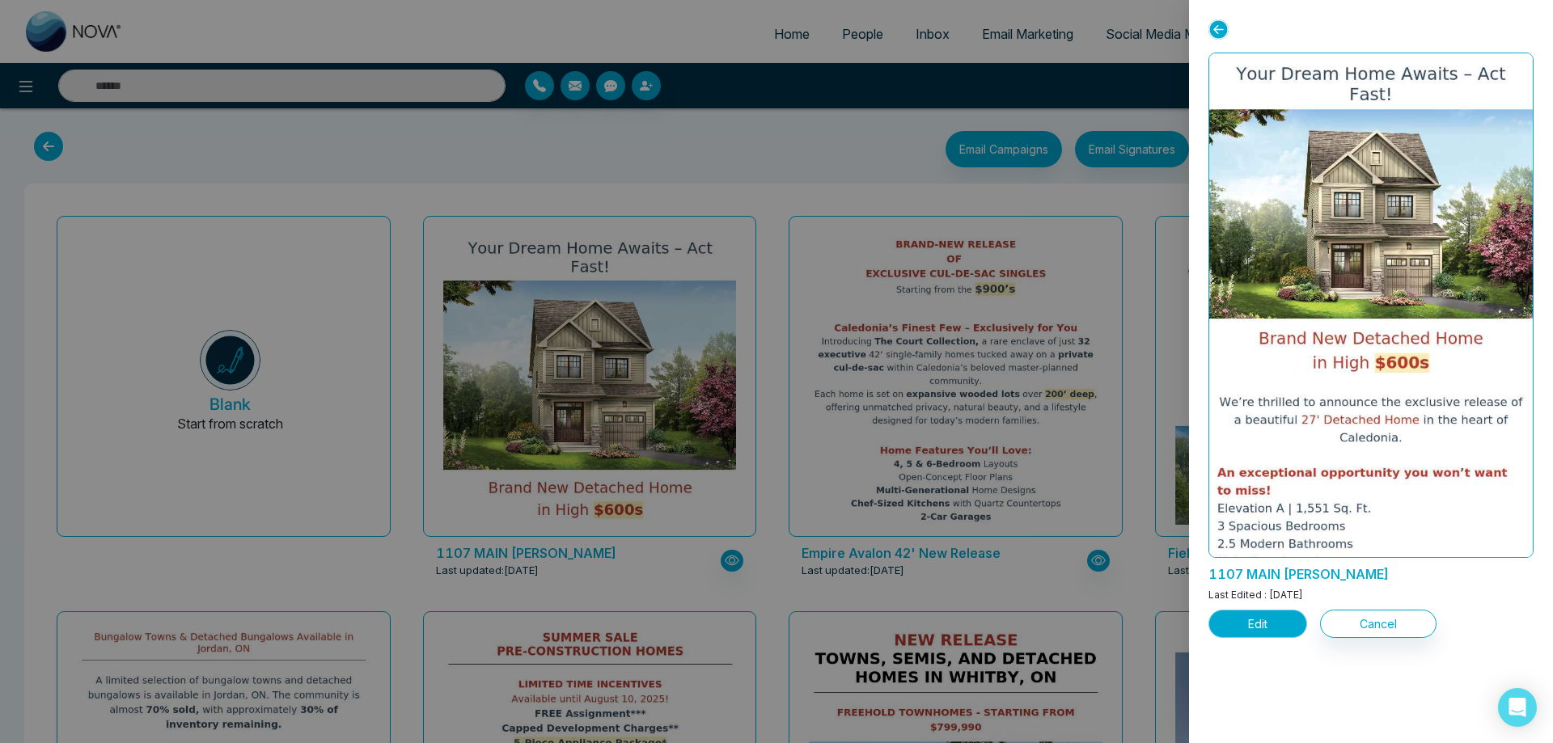
click at [1263, 622] on button "Edit" at bounding box center [1258, 624] width 99 height 28
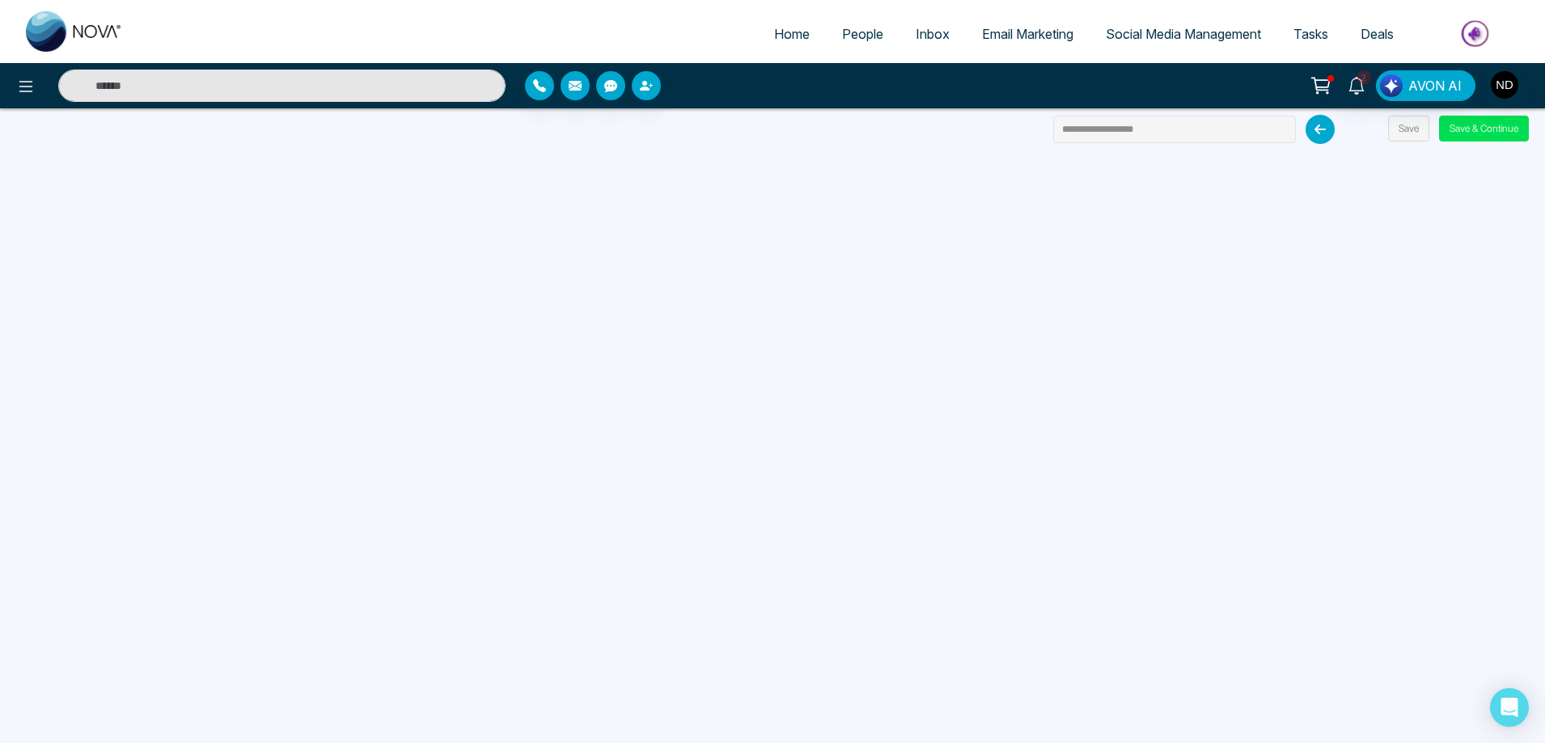
click at [845, 32] on span "People" at bounding box center [862, 34] width 41 height 16
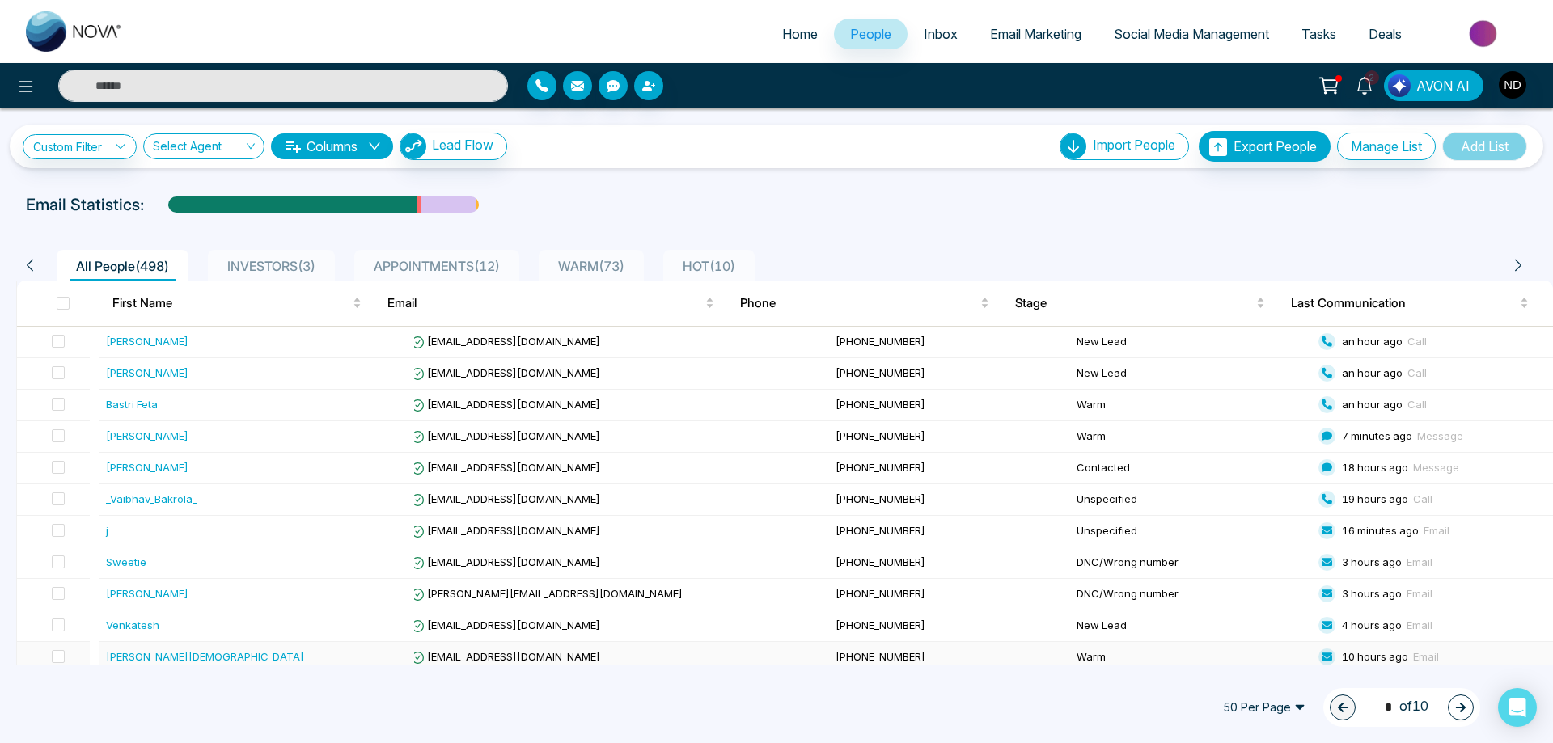
click at [171, 657] on div "[PERSON_NAME][DEMOGRAPHIC_DATA]" at bounding box center [205, 657] width 198 height 16
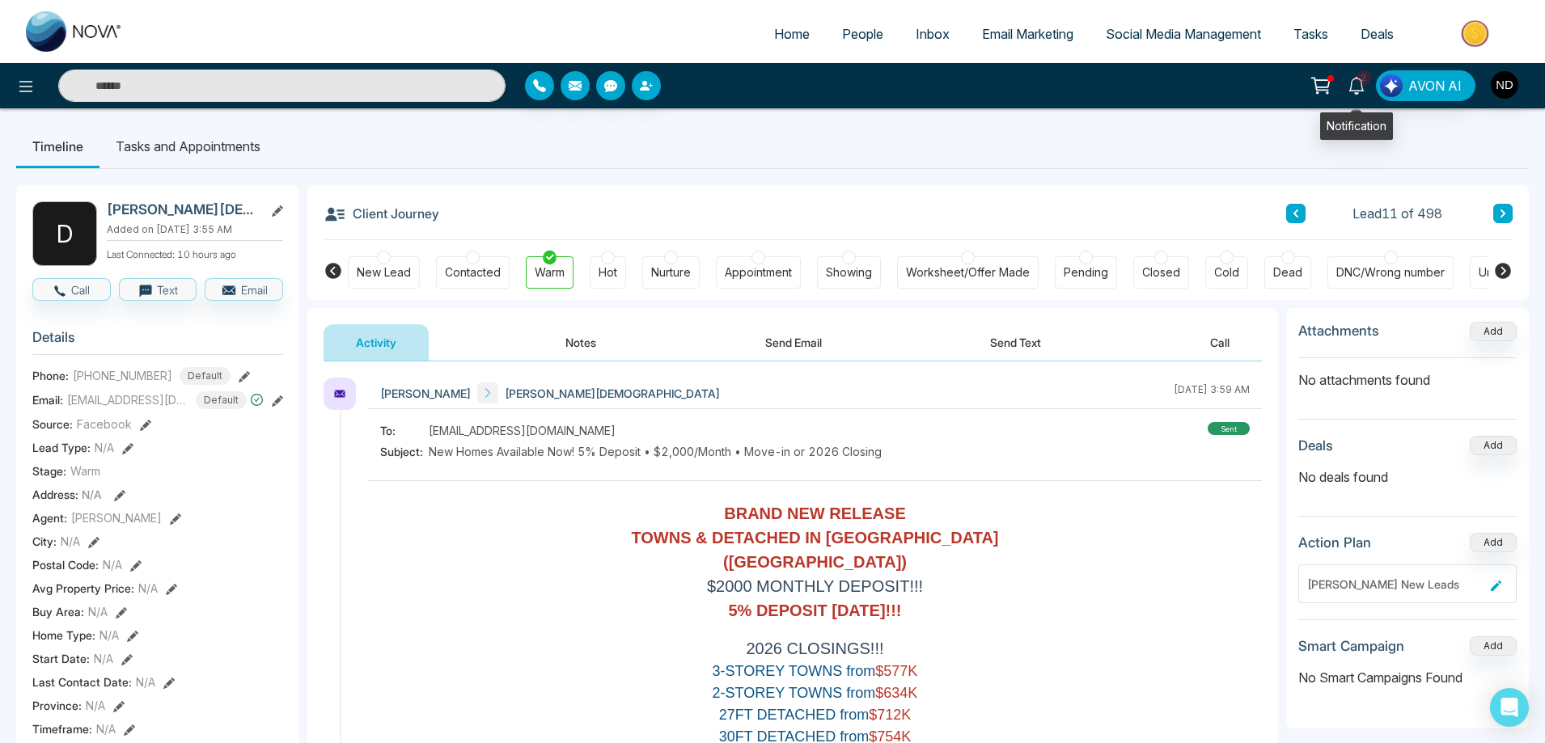
click at [1349, 84] on icon at bounding box center [1357, 86] width 18 height 18
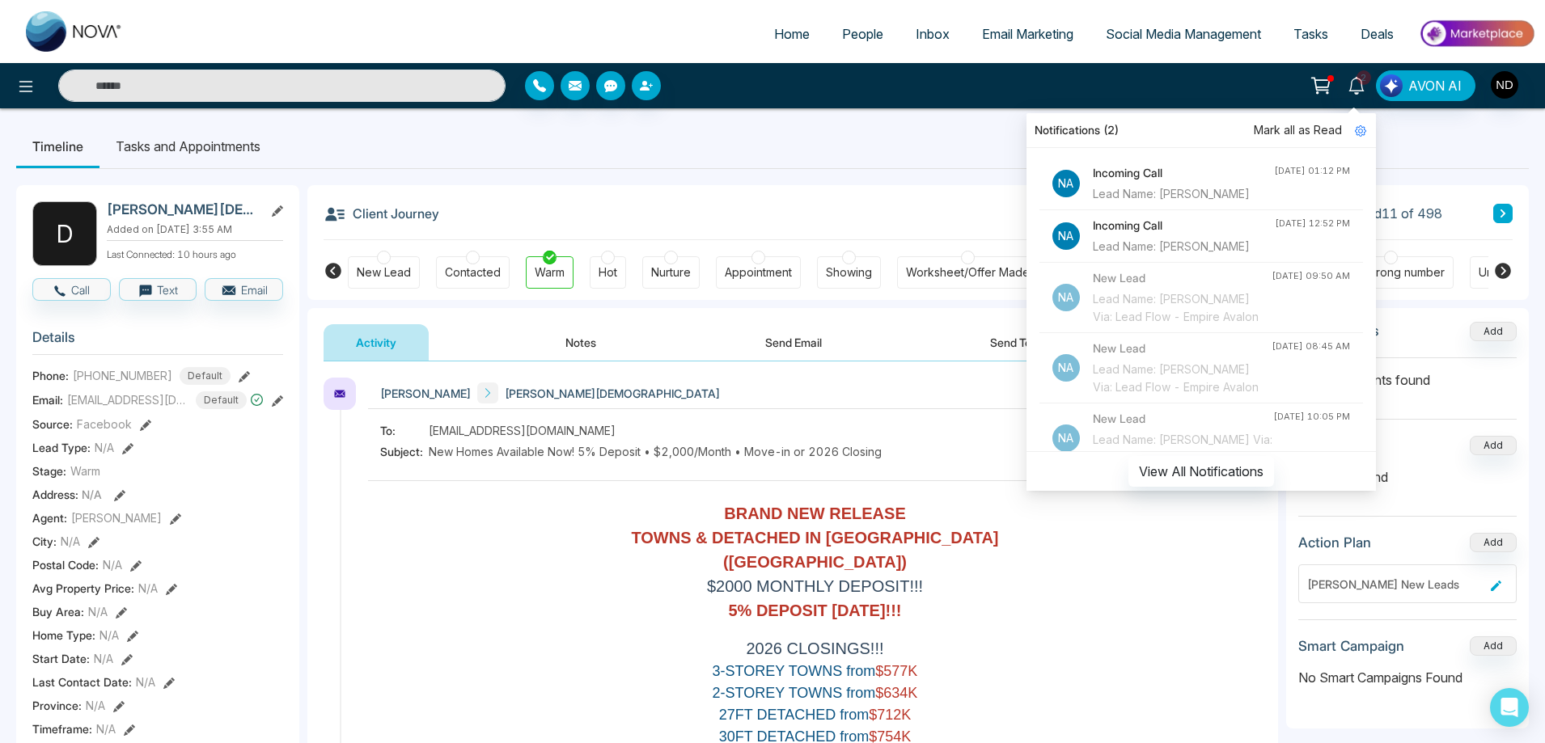
click at [1204, 195] on div "Lead Name: Jackie Bhalesar" at bounding box center [1183, 194] width 181 height 18
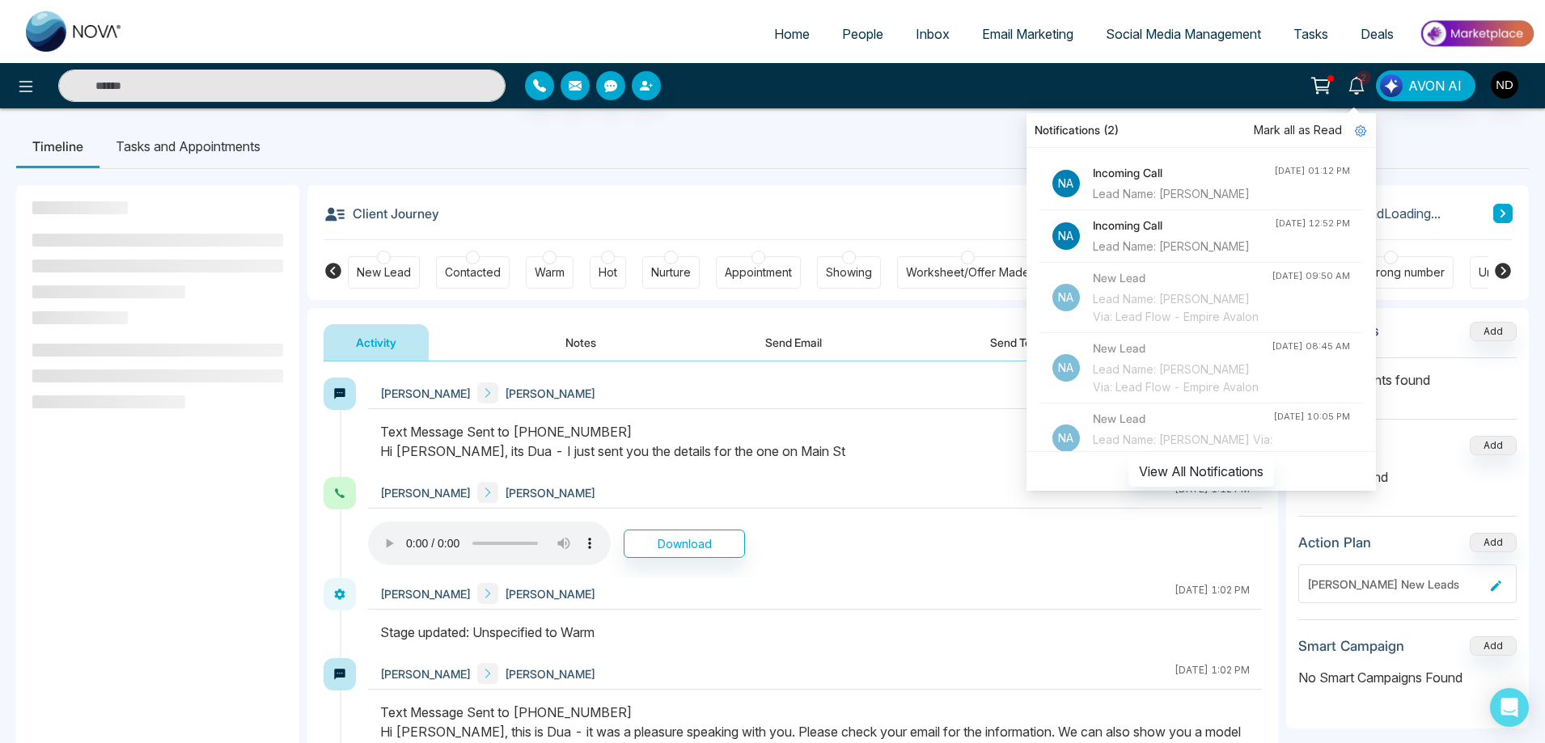
click at [993, 134] on ul "Timeline Tasks and Appointments" at bounding box center [772, 147] width 1513 height 44
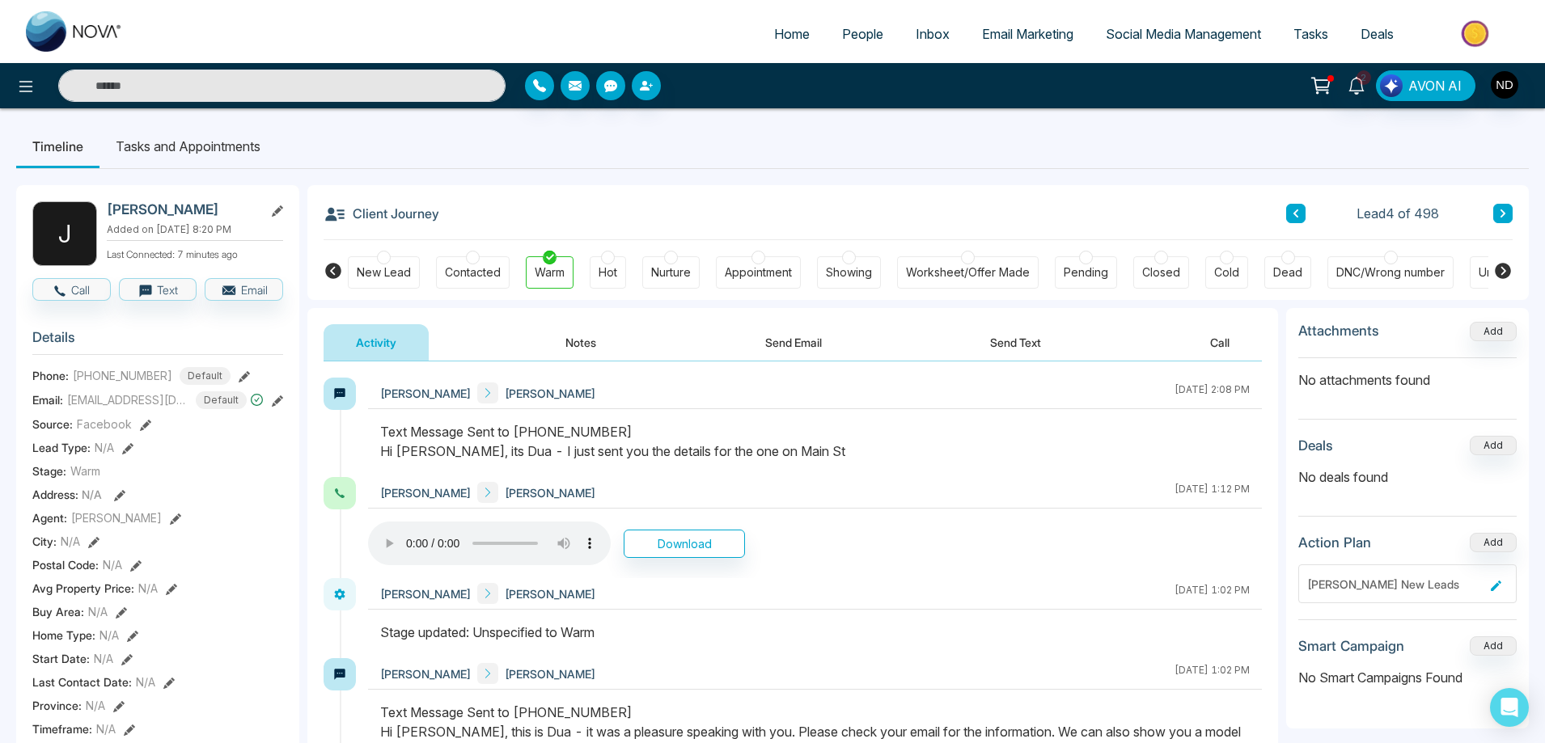
click at [805, 345] on button "Send Email" at bounding box center [793, 342] width 121 height 36
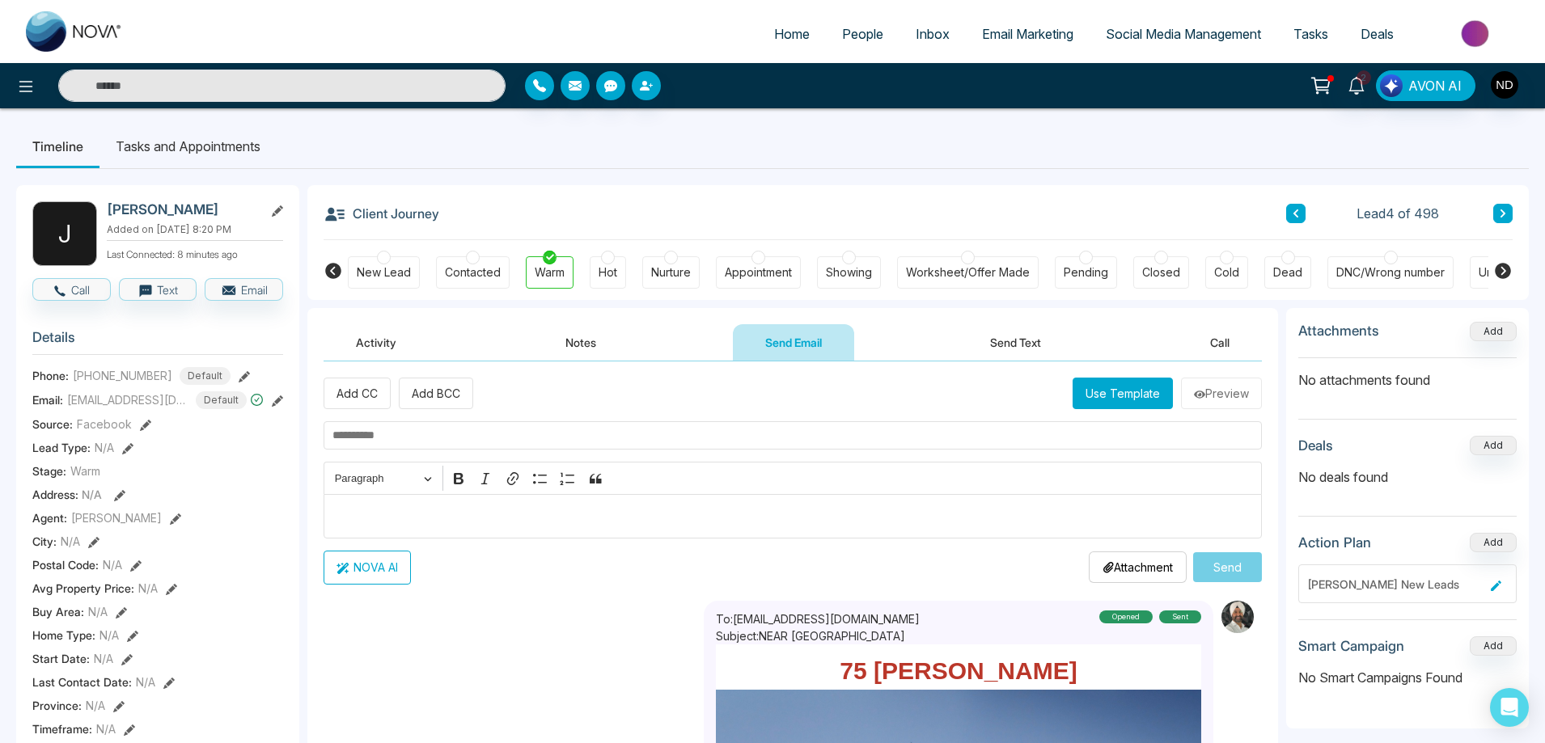
click at [378, 342] on button "Activity" at bounding box center [376, 342] width 105 height 36
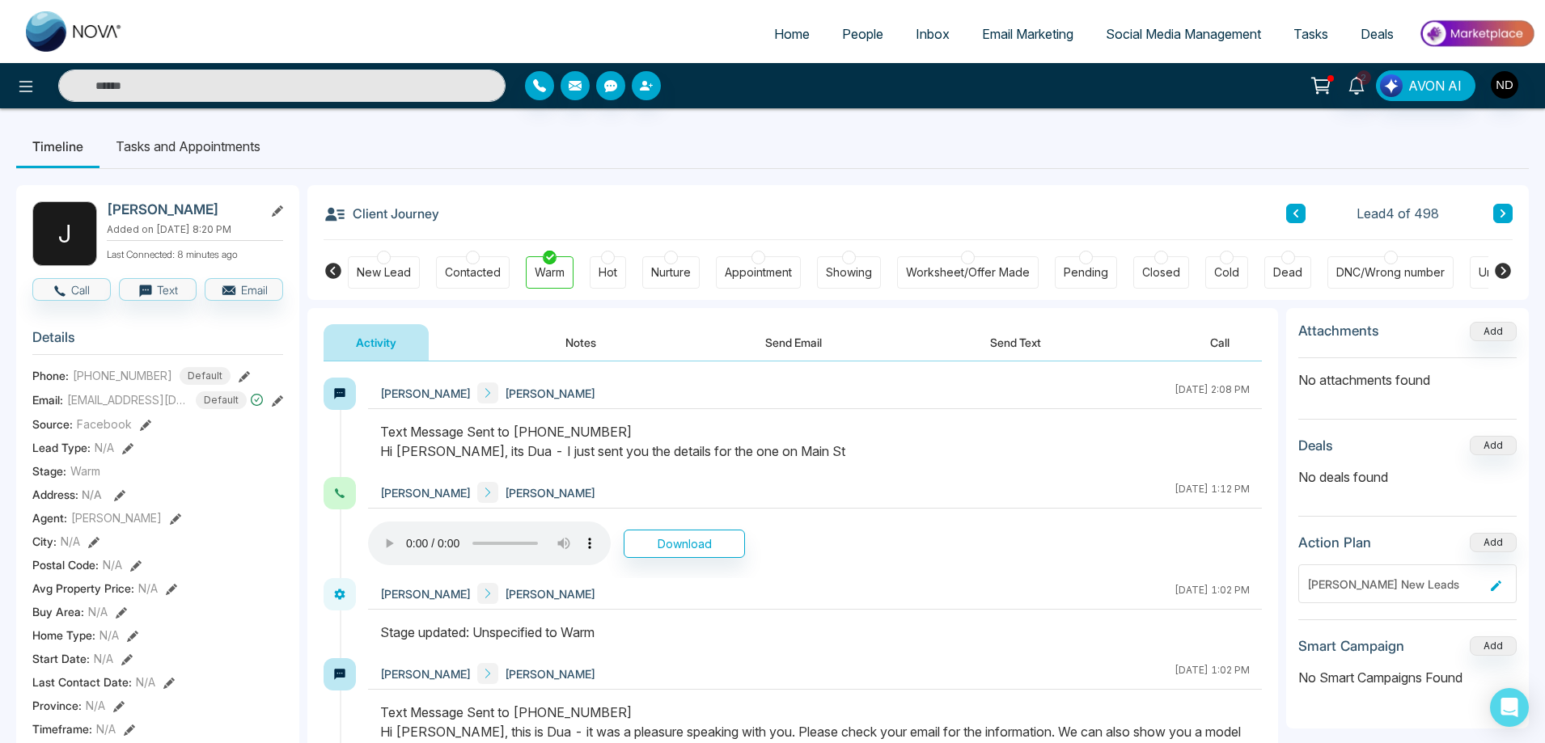
click at [1018, 120] on div "Timeline Tasks and Appointments J Jackie Bhalesar Added on September 8 2025 | 8…" at bounding box center [772, 750] width 1545 height 1285
click at [803, 348] on button "Send Email" at bounding box center [793, 342] width 121 height 36
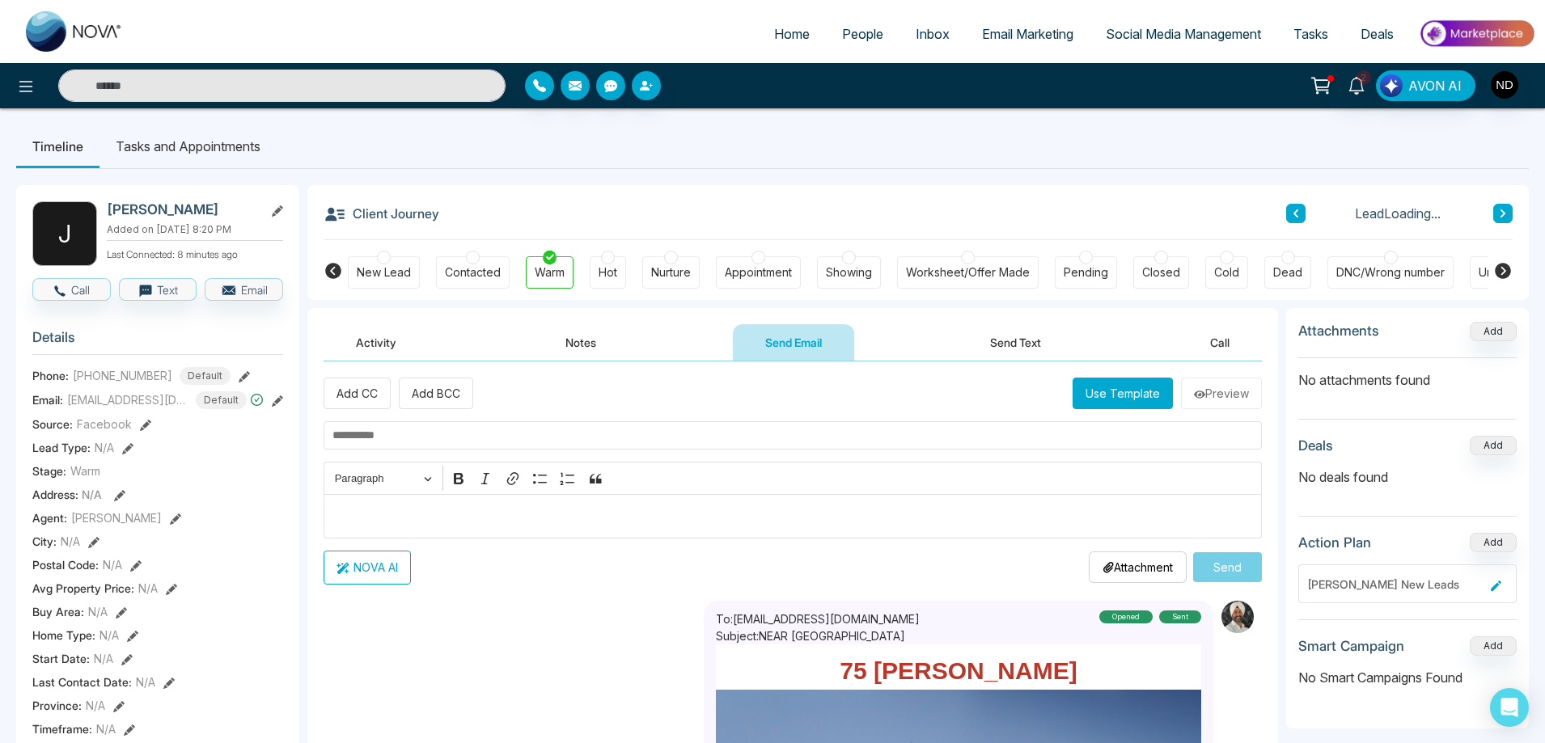
click at [1093, 391] on button "Use Template" at bounding box center [1123, 394] width 100 height 32
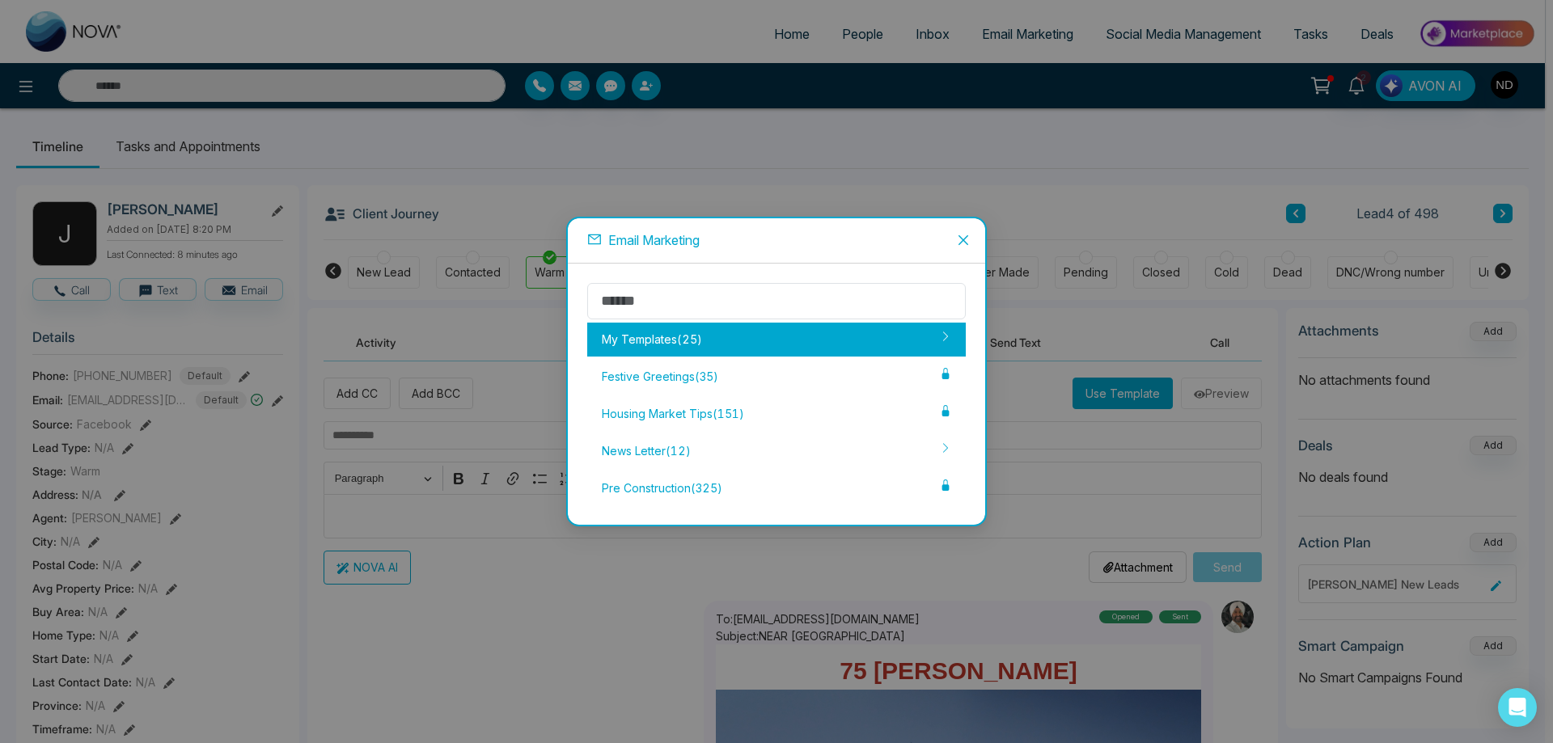
click at [642, 339] on div "My Templates ( 25 )" at bounding box center [776, 340] width 379 height 34
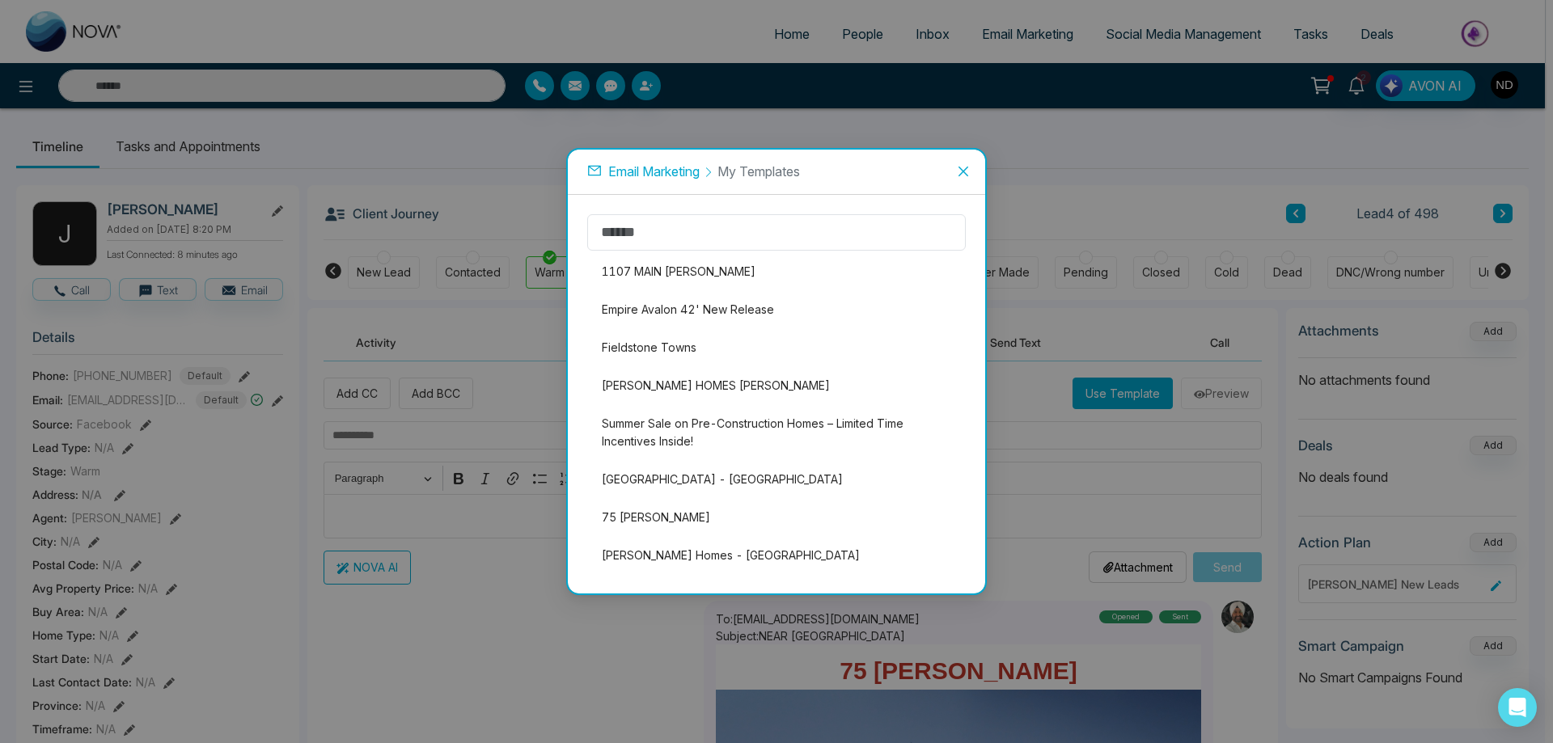
click at [645, 278] on li "1107 MAIN HAMILTON" at bounding box center [776, 272] width 379 height 34
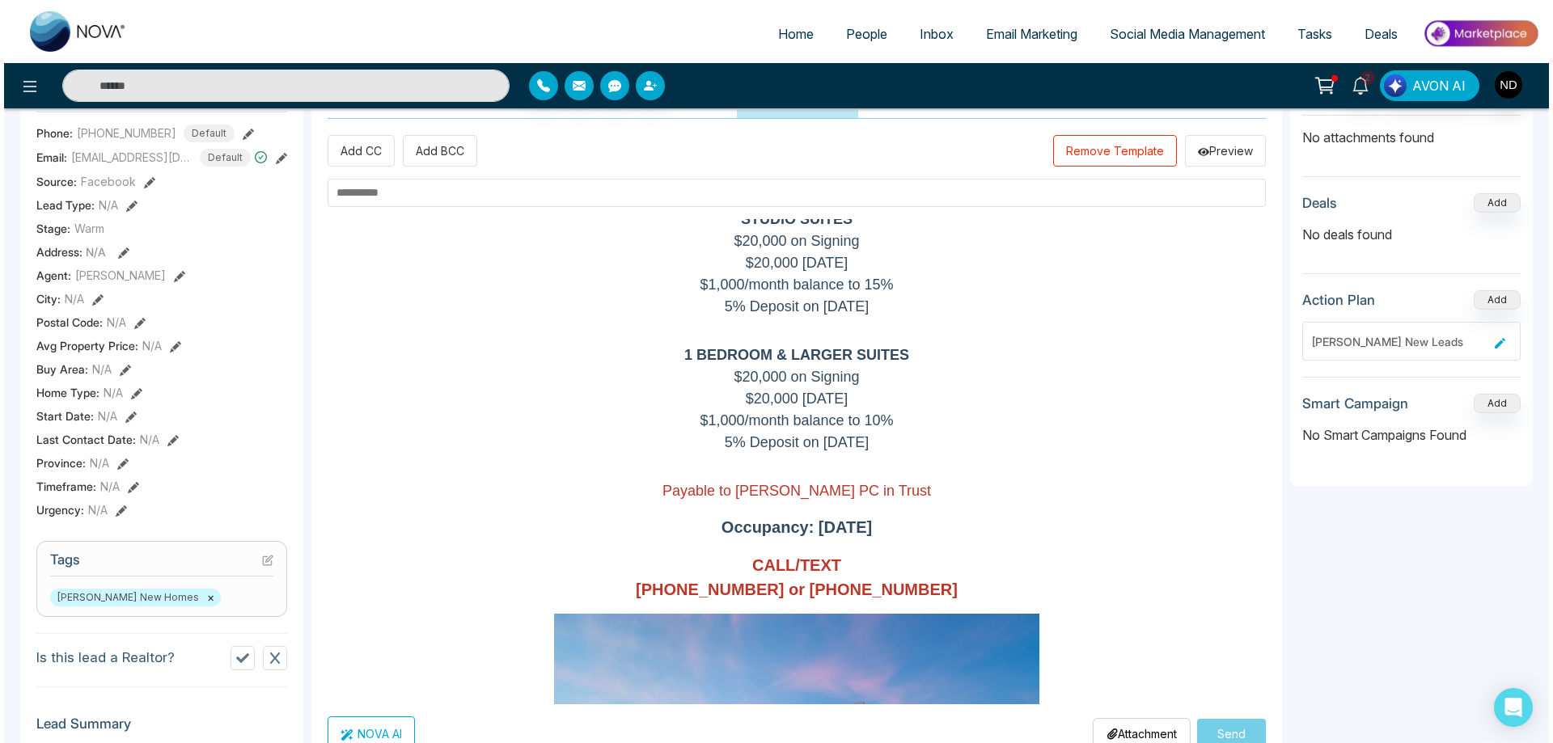
scroll to position [249, 0]
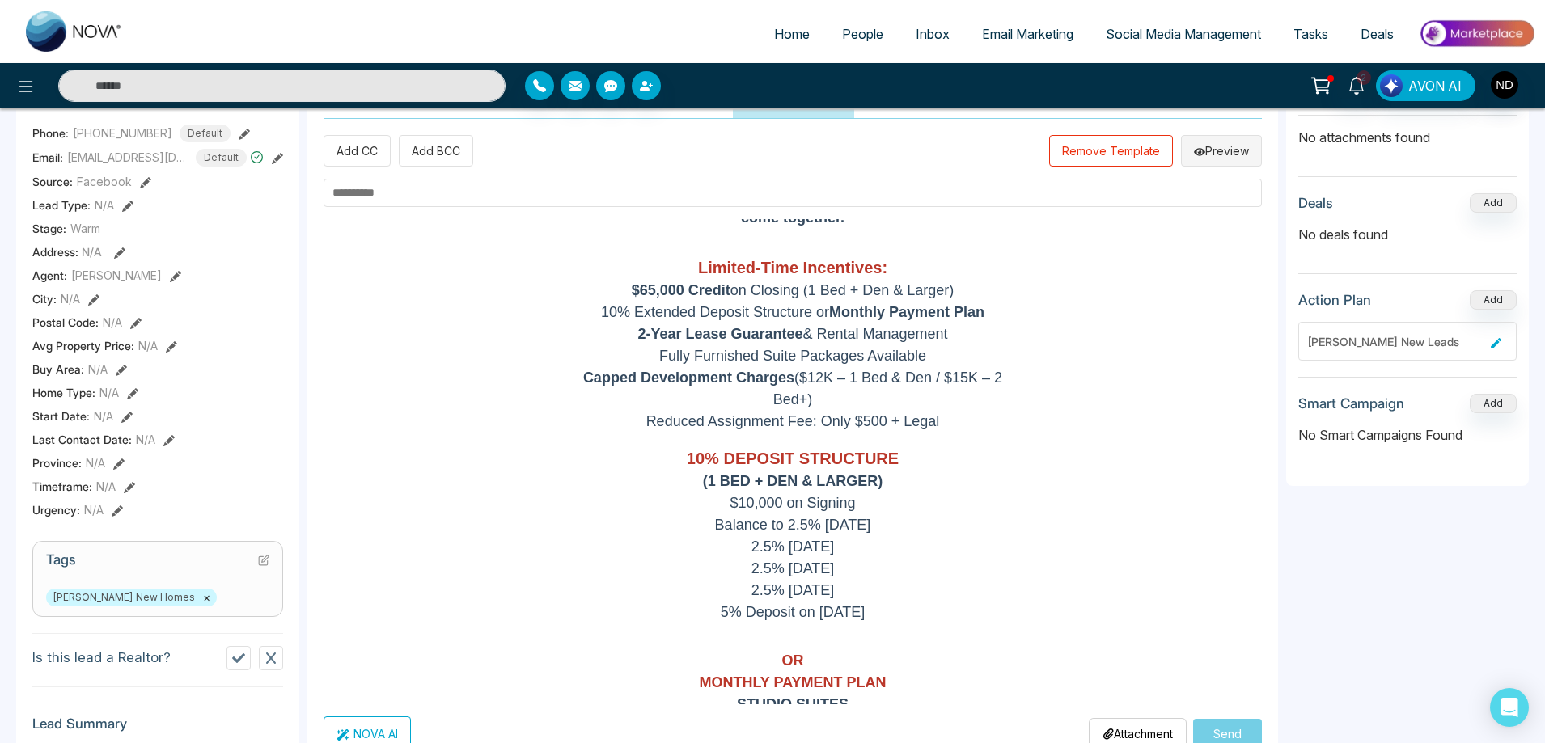
click at [1225, 157] on button "Preview" at bounding box center [1221, 151] width 81 height 32
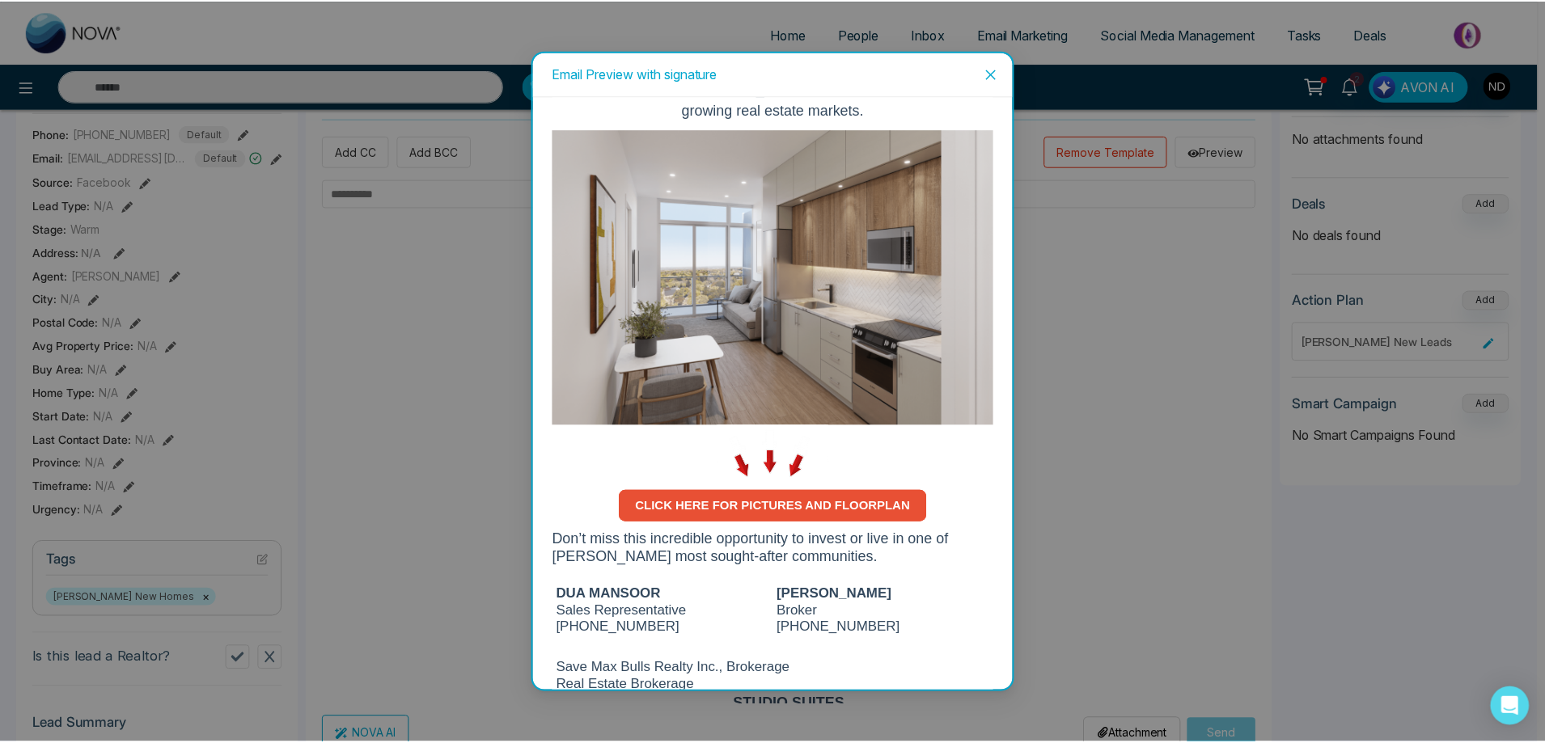
scroll to position [1978, 0]
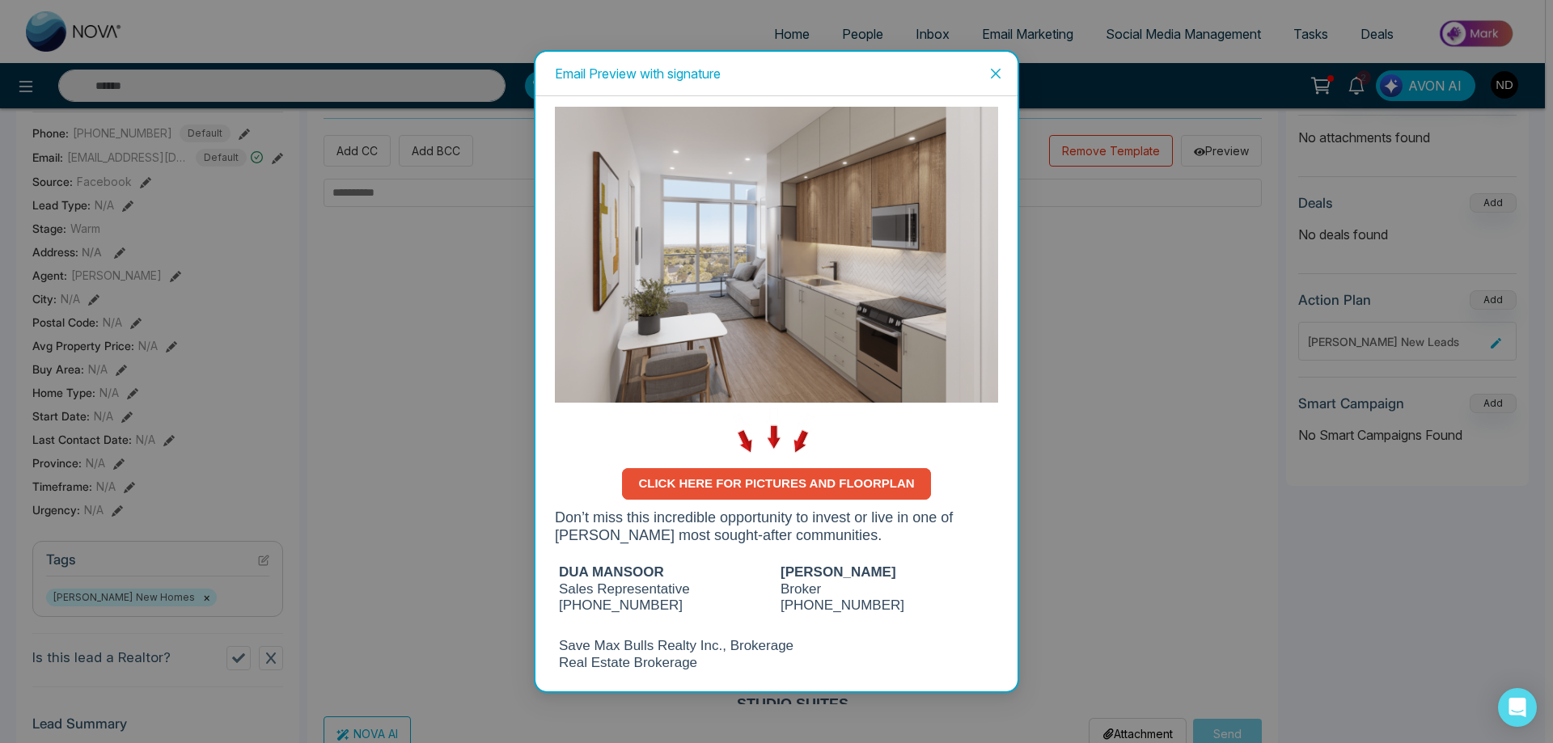
click at [997, 74] on icon "close" at bounding box center [996, 74] width 10 height 10
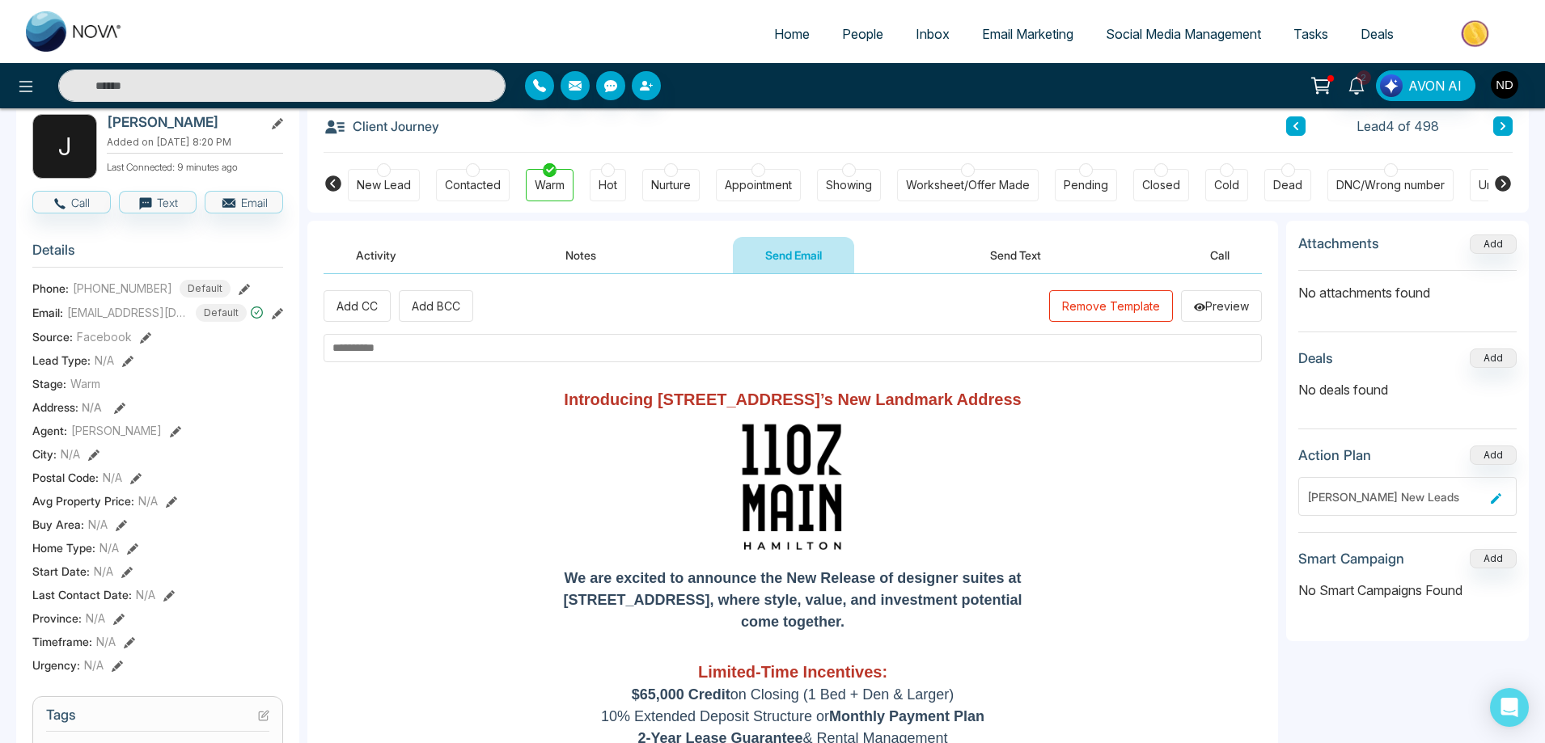
scroll to position [0, 0]
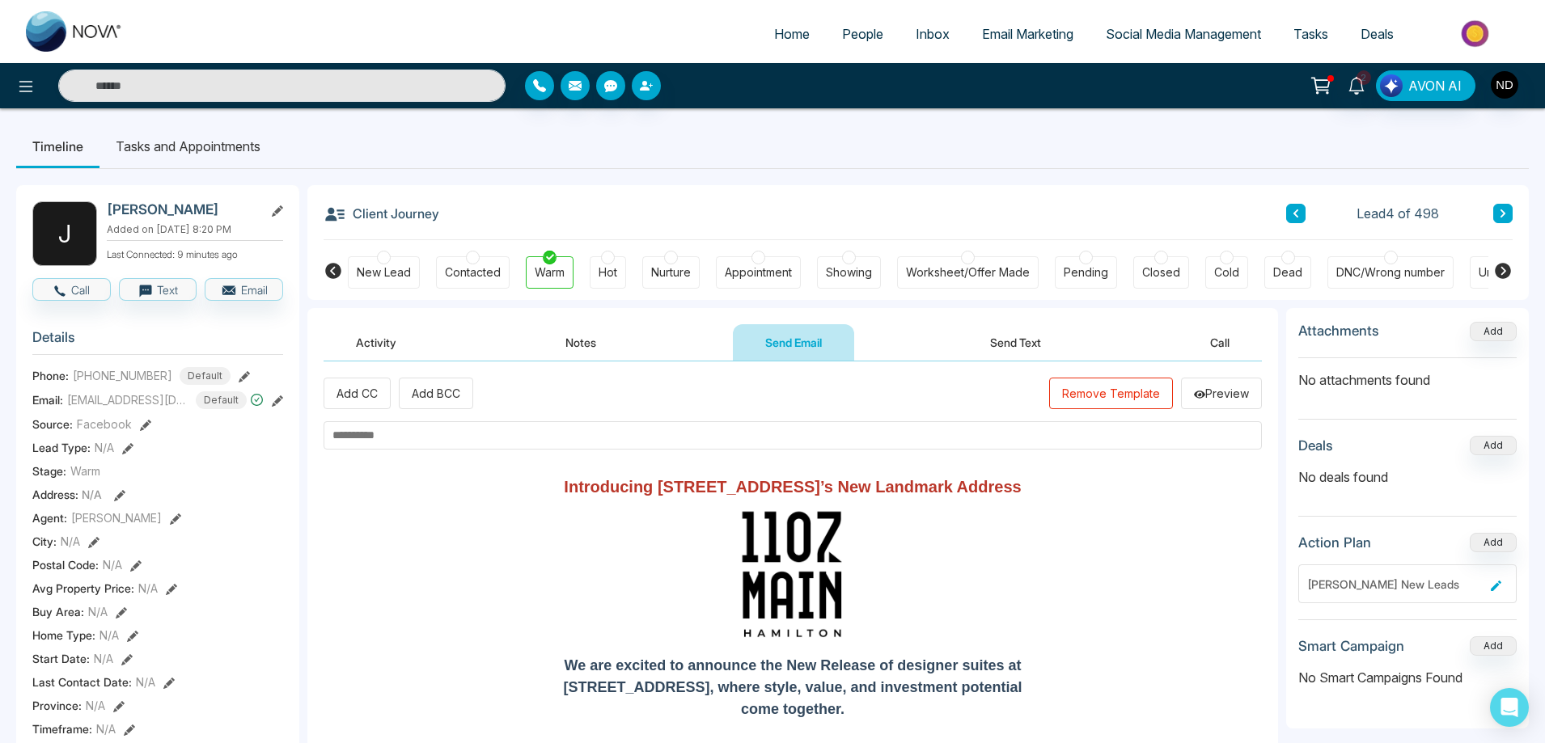
click at [400, 438] on input "text" at bounding box center [793, 435] width 938 height 28
paste input "**********"
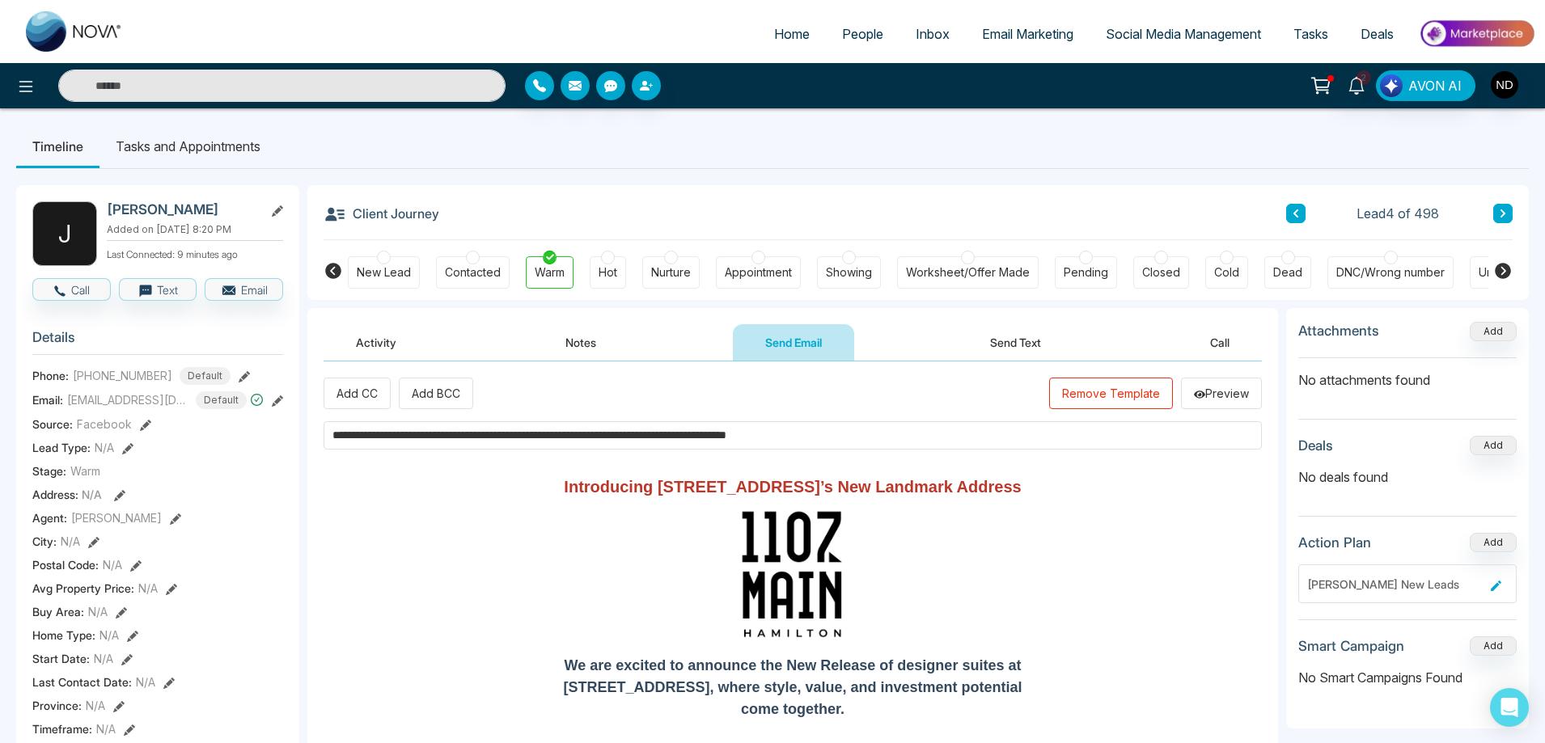
type input "**********"
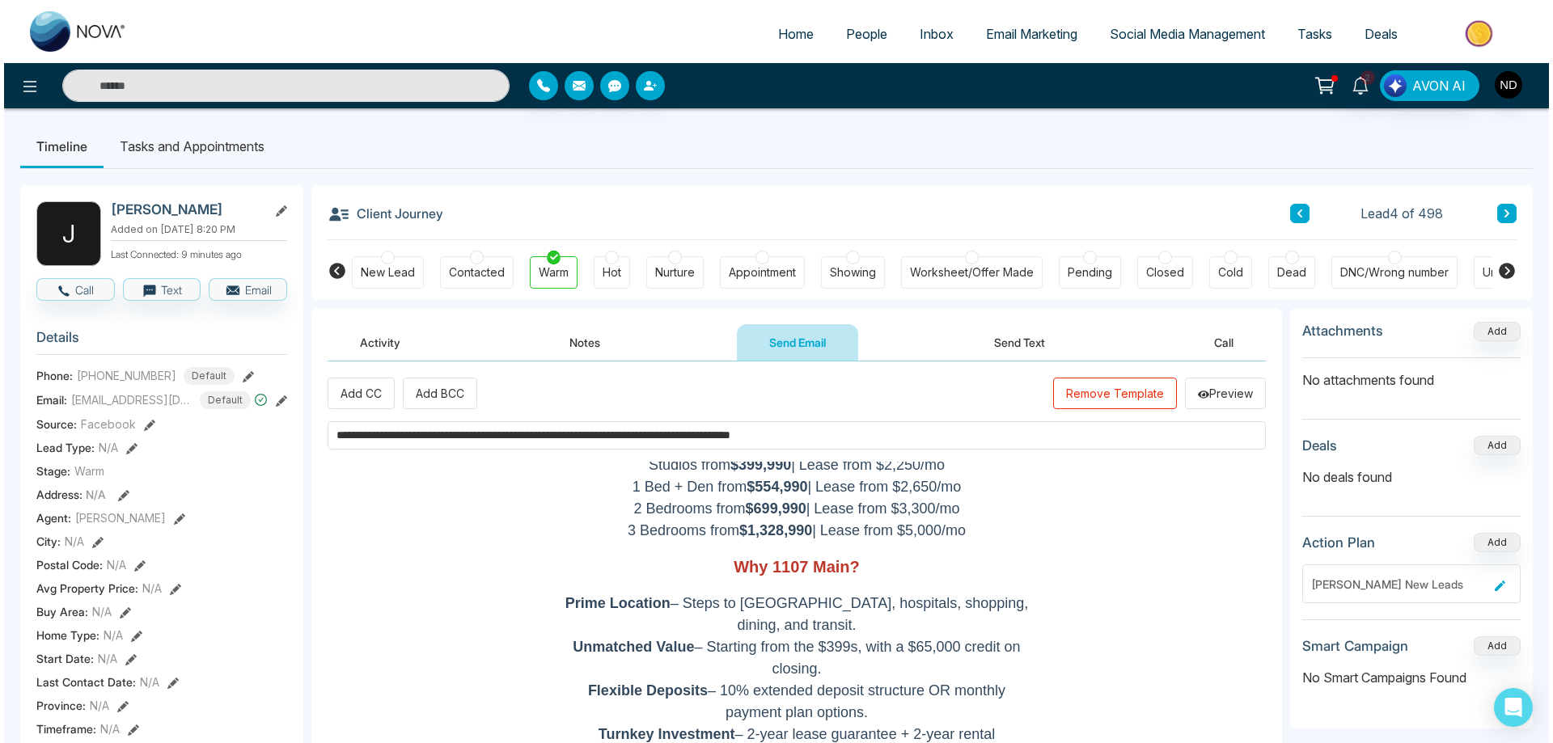
scroll to position [1948, 0]
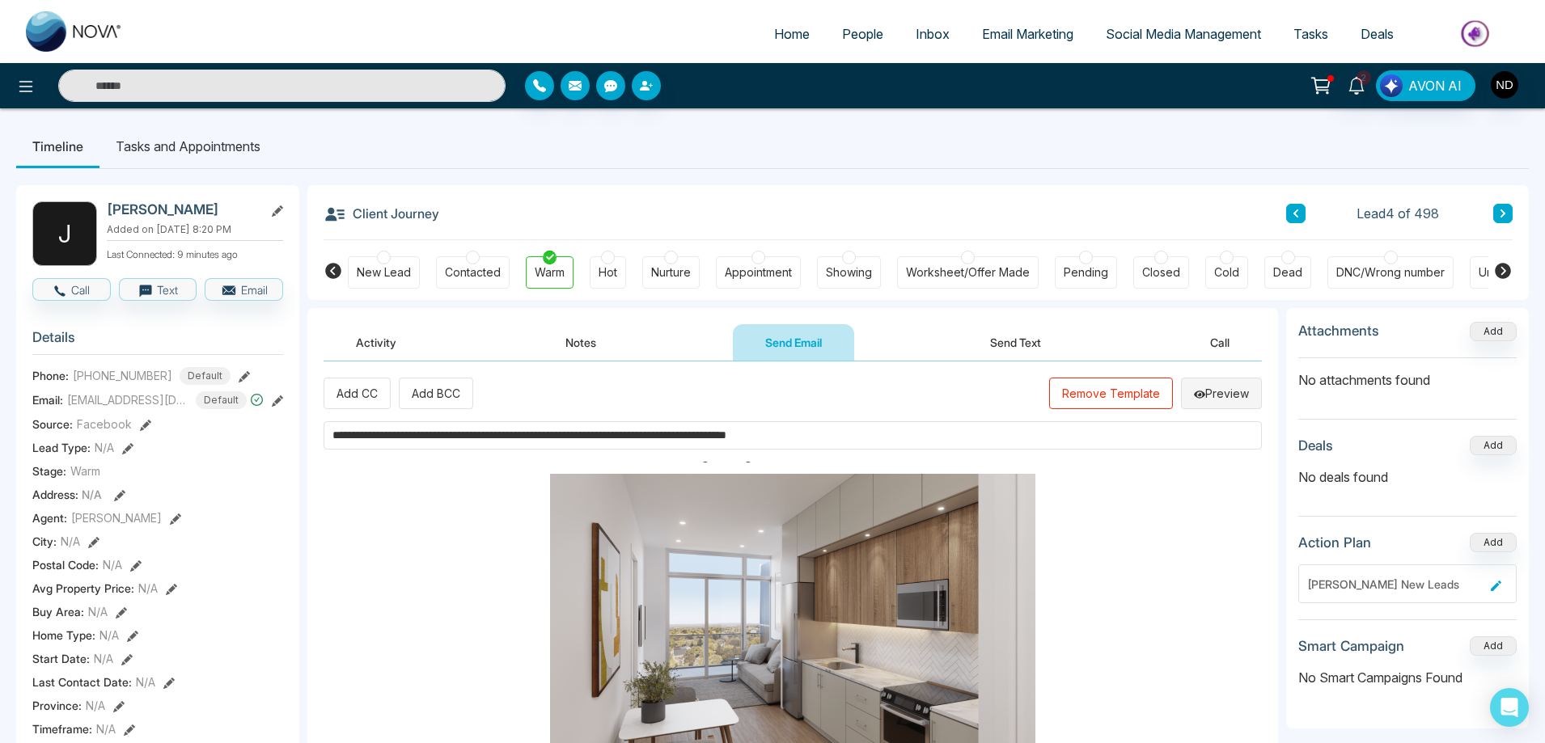
click at [1215, 392] on button "Preview" at bounding box center [1221, 394] width 81 height 32
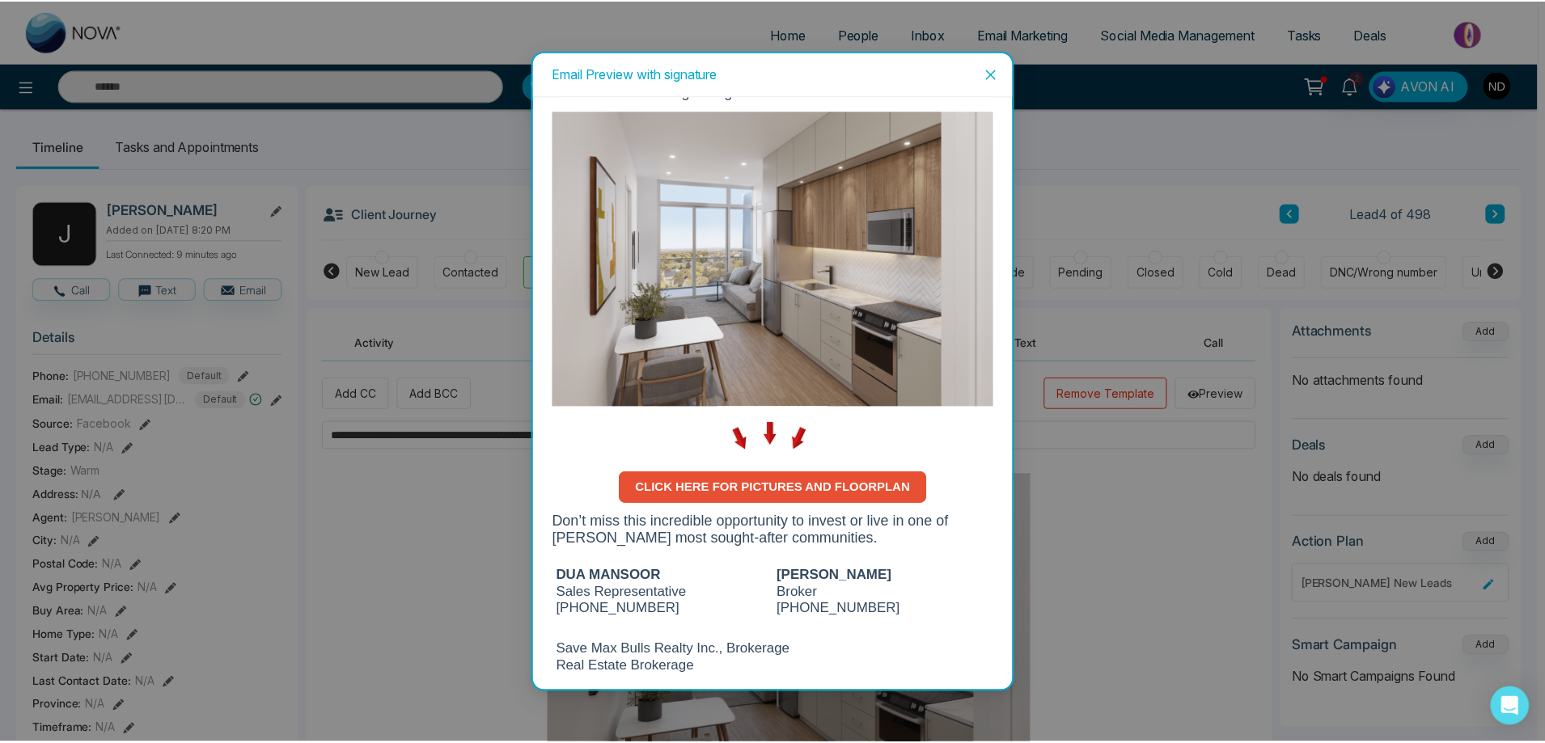
scroll to position [1978, 0]
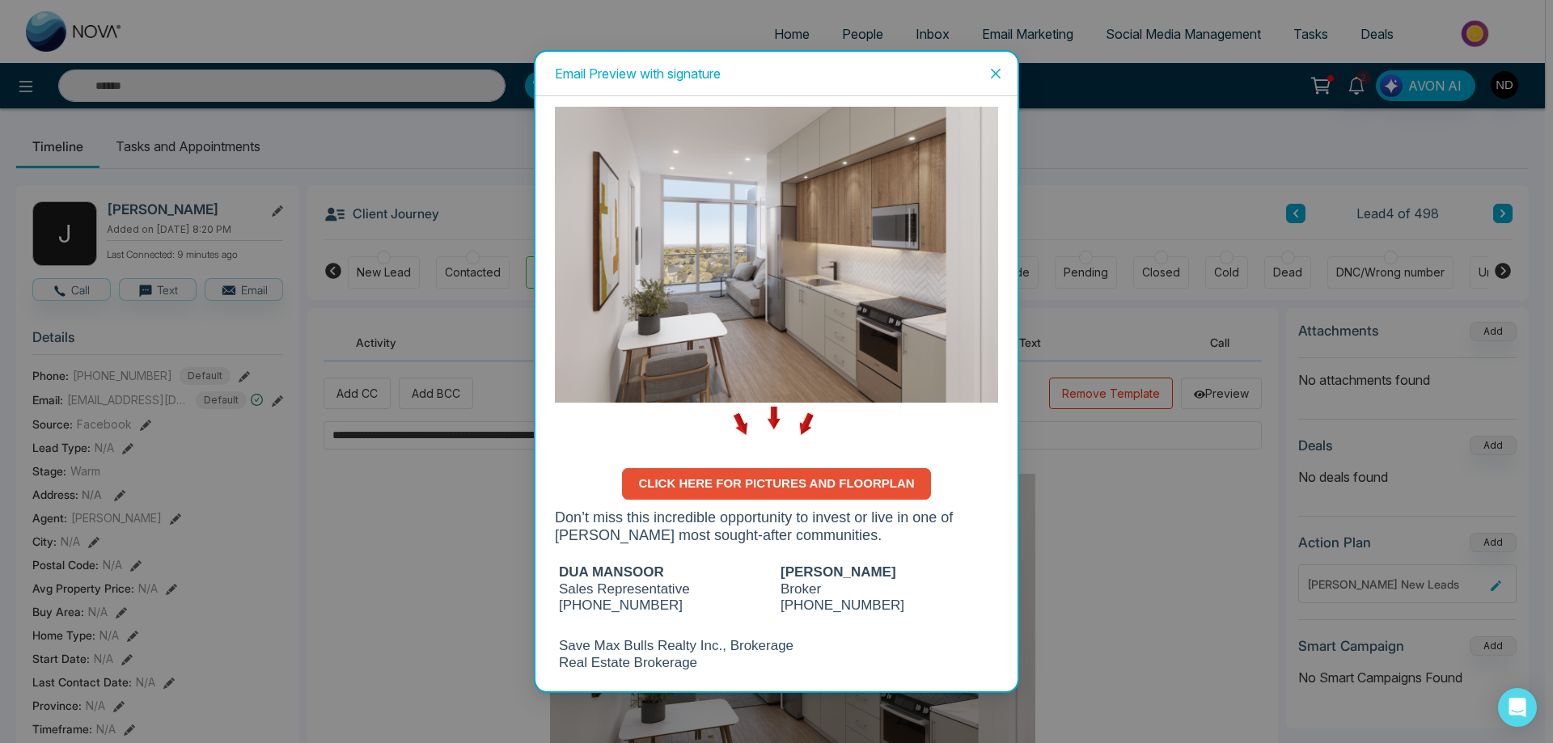
click at [994, 75] on icon "close" at bounding box center [996, 74] width 10 height 10
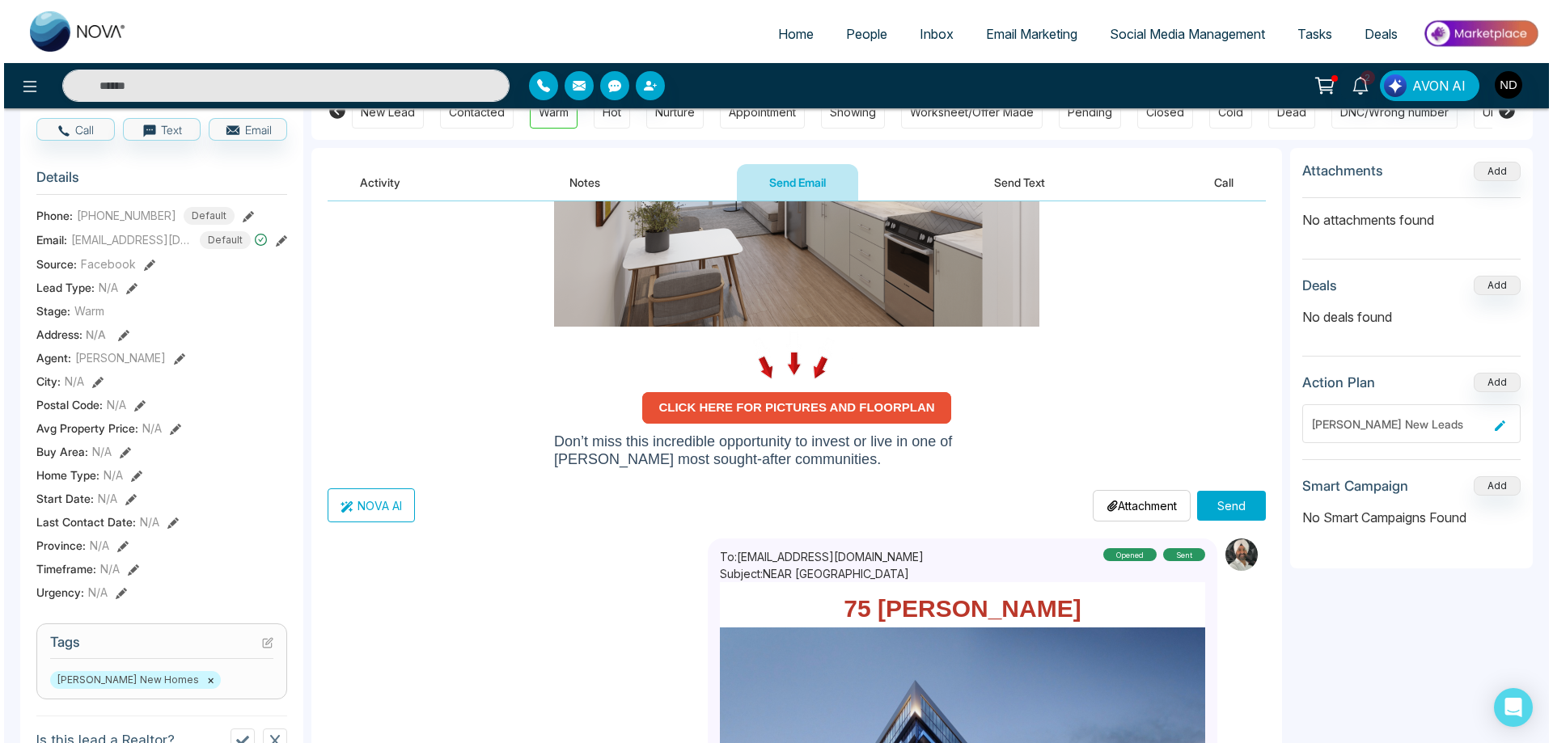
scroll to position [162, 0]
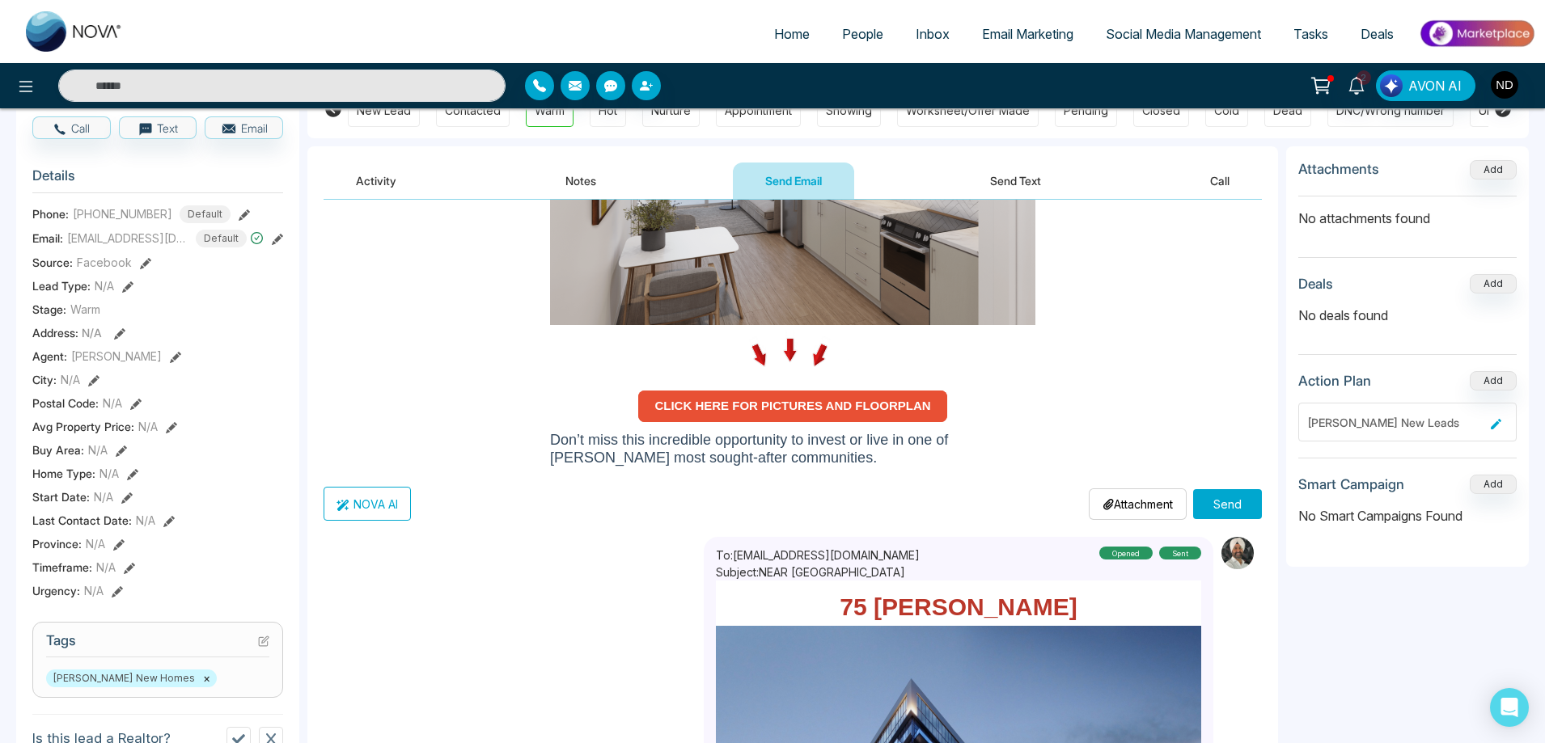
click at [1221, 509] on button "Send" at bounding box center [1227, 504] width 69 height 30
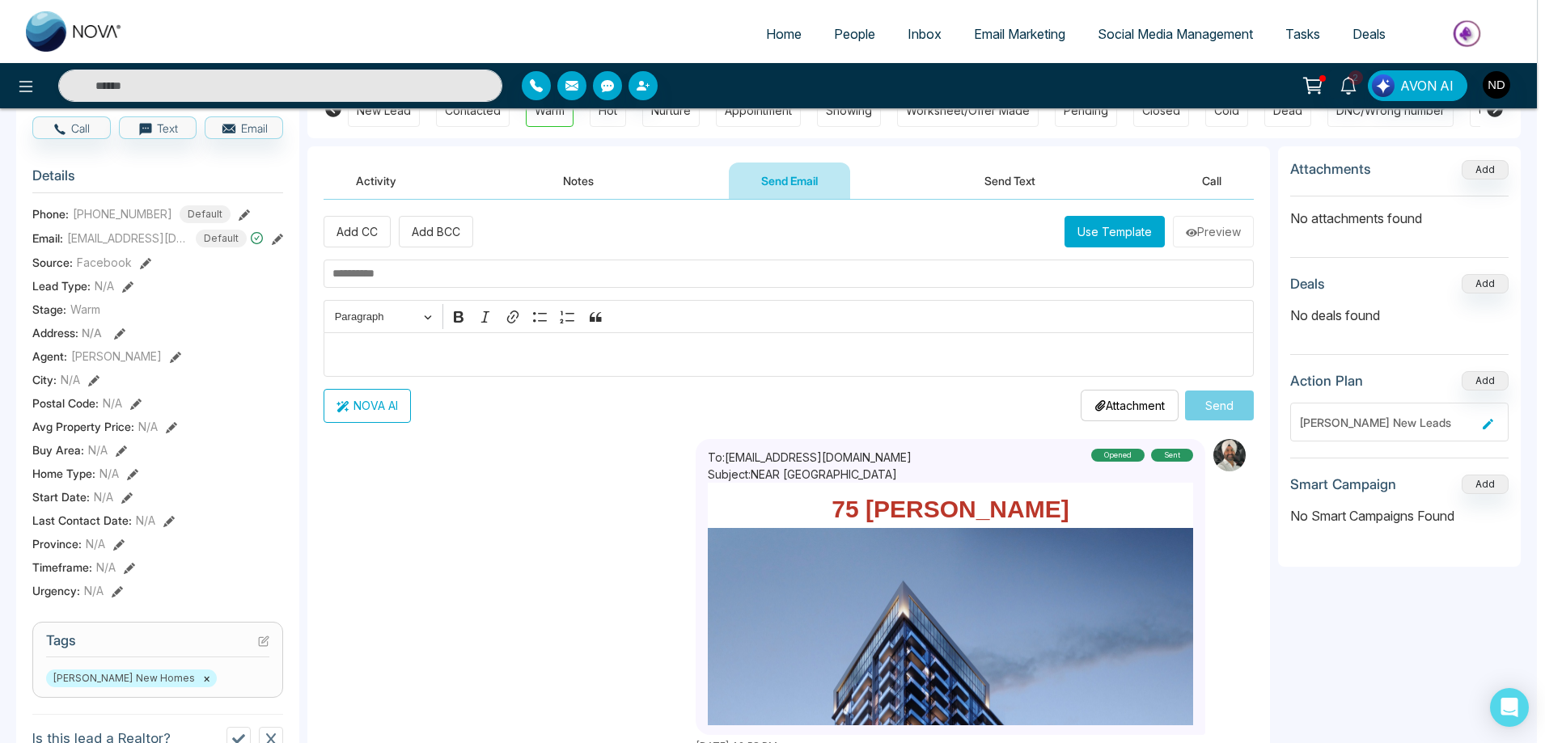
scroll to position [0, 0]
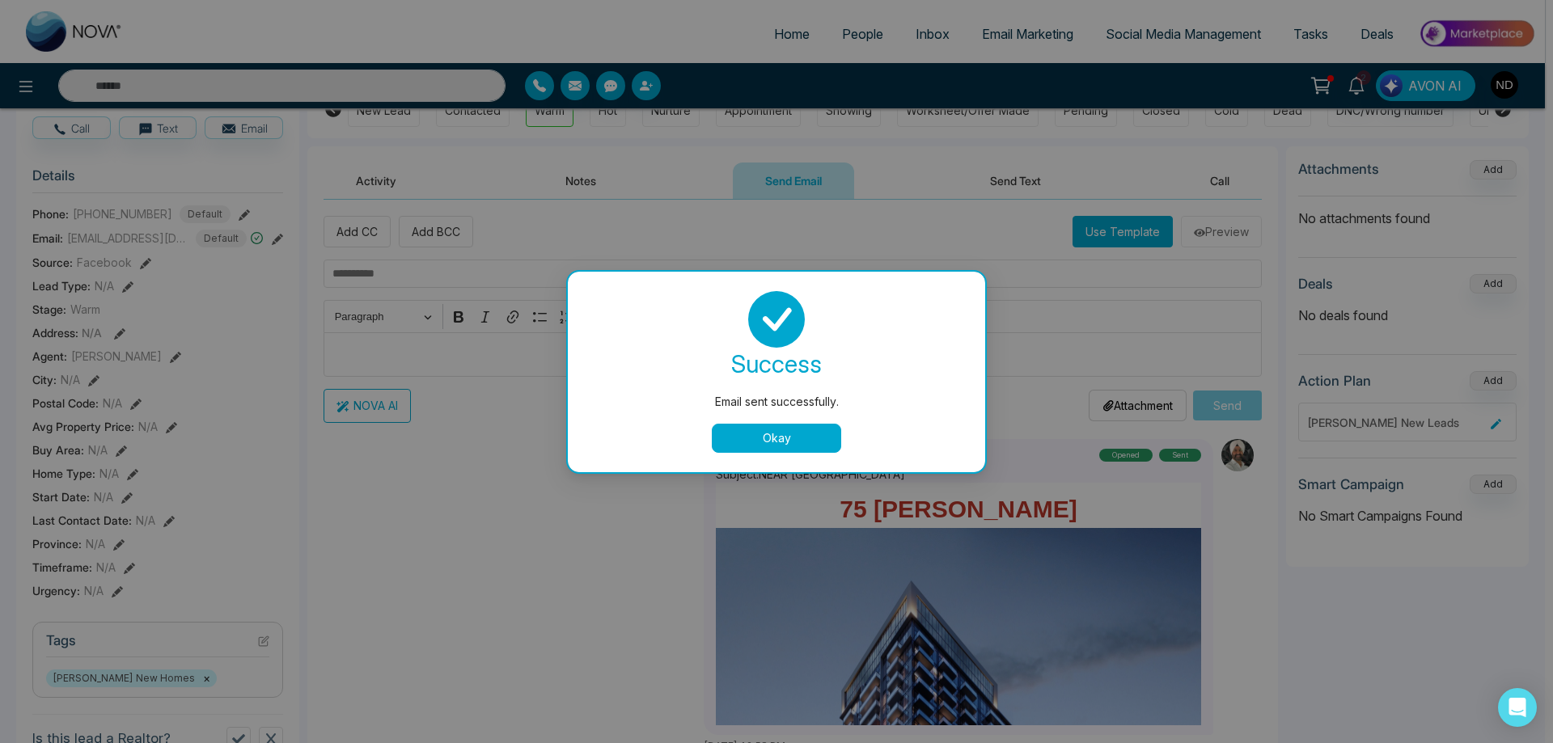
click at [773, 447] on button "Okay" at bounding box center [776, 438] width 129 height 29
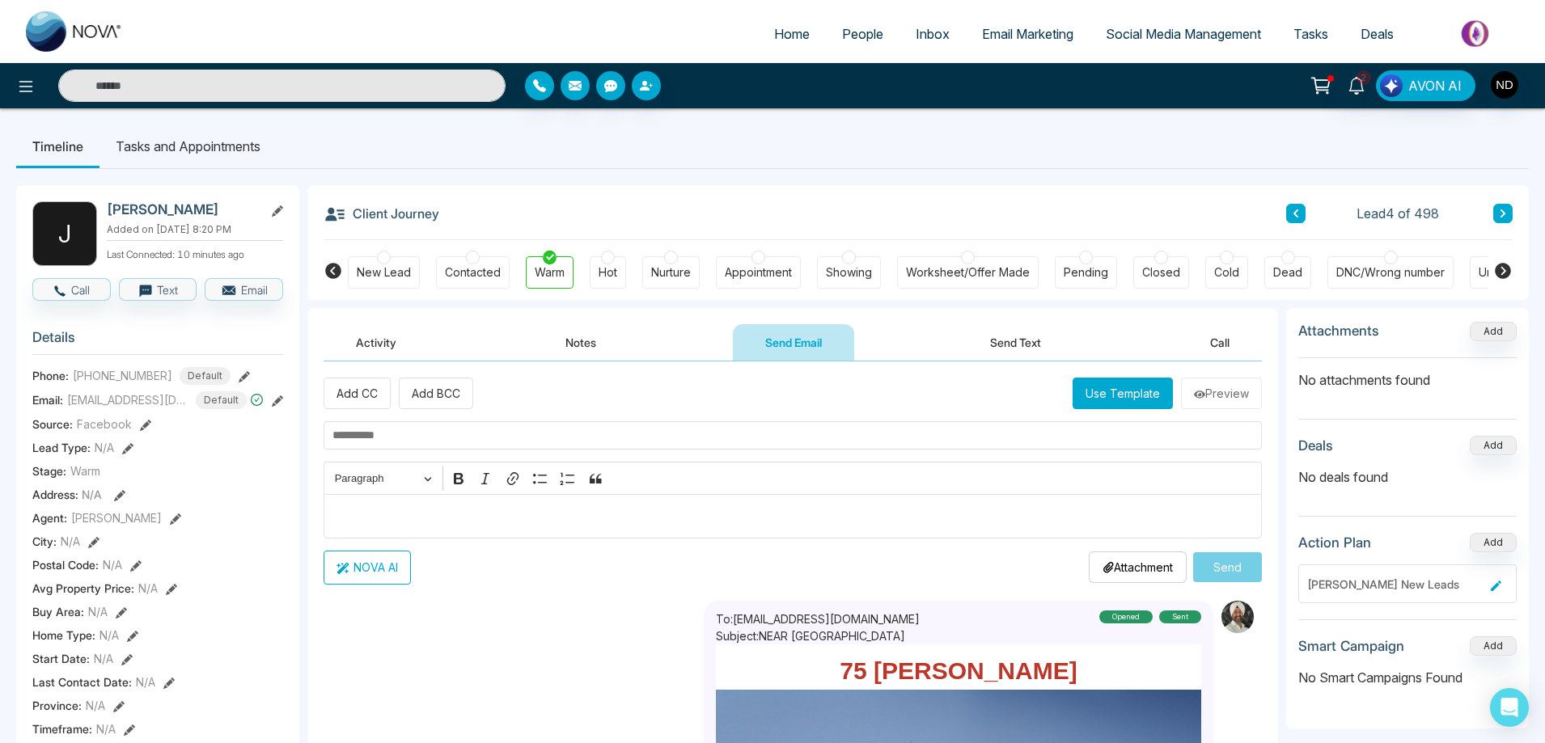
click at [377, 349] on button "Activity" at bounding box center [376, 342] width 105 height 36
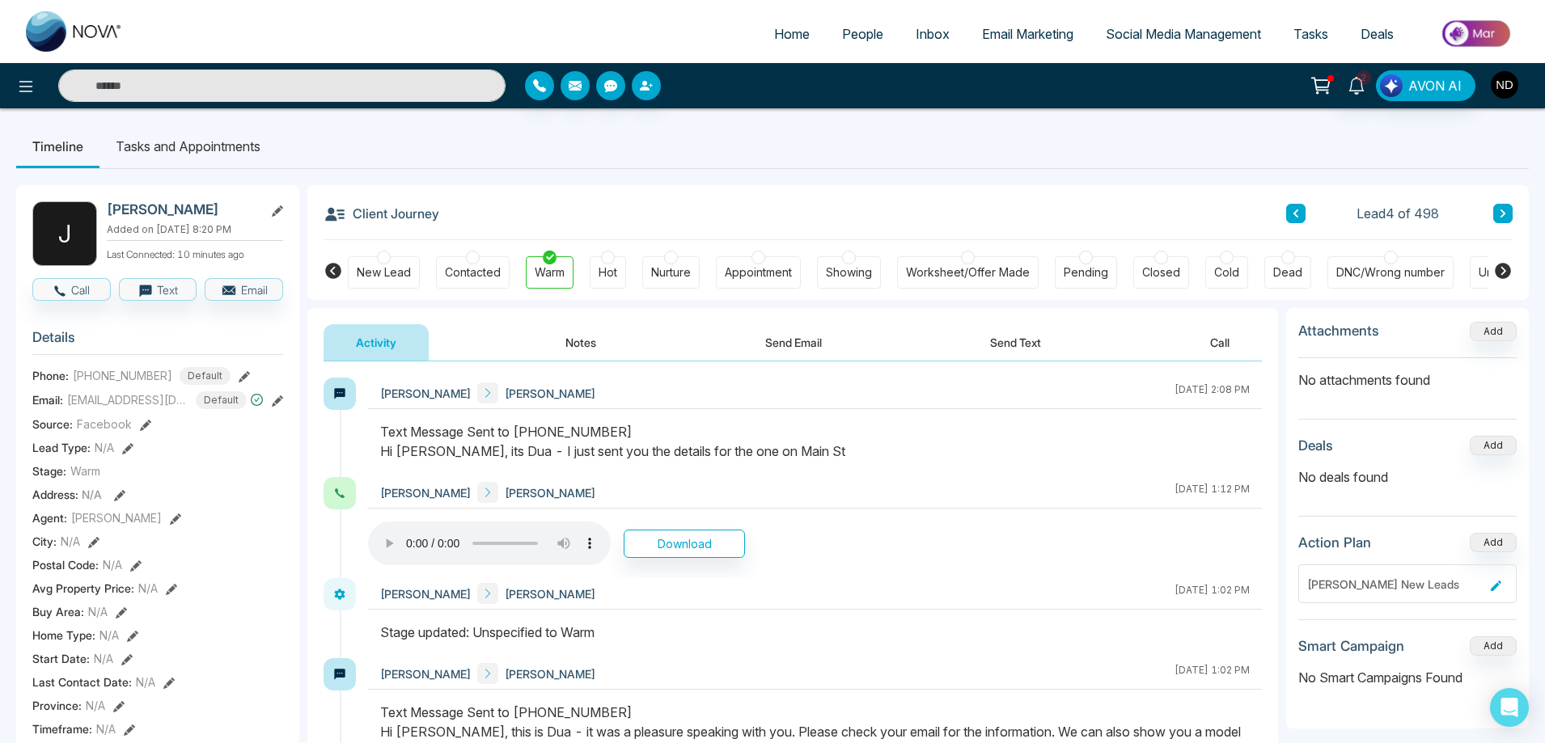
click at [1509, 91] on img "button" at bounding box center [1505, 85] width 28 height 28
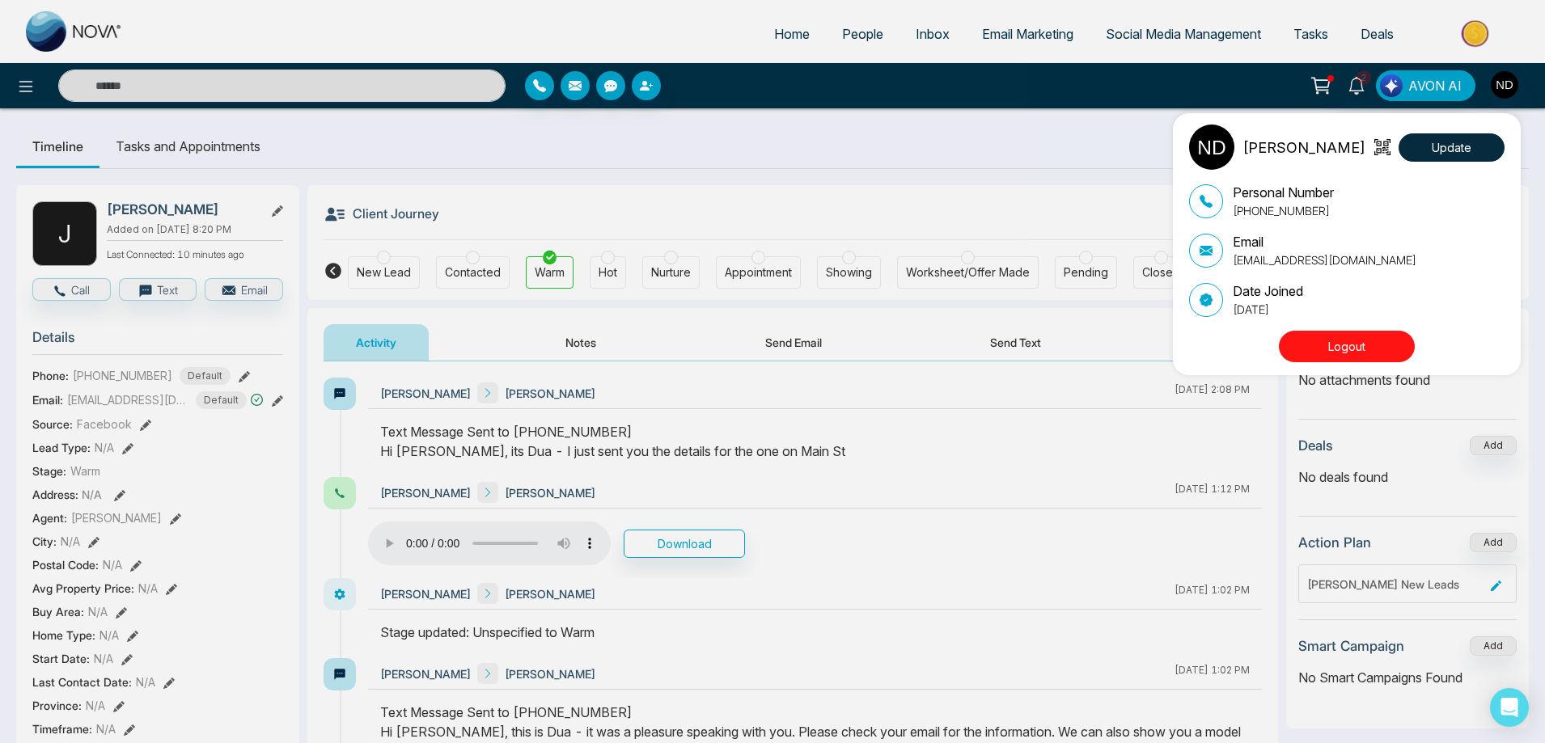
click at [1362, 341] on button "Logout" at bounding box center [1347, 347] width 136 height 32
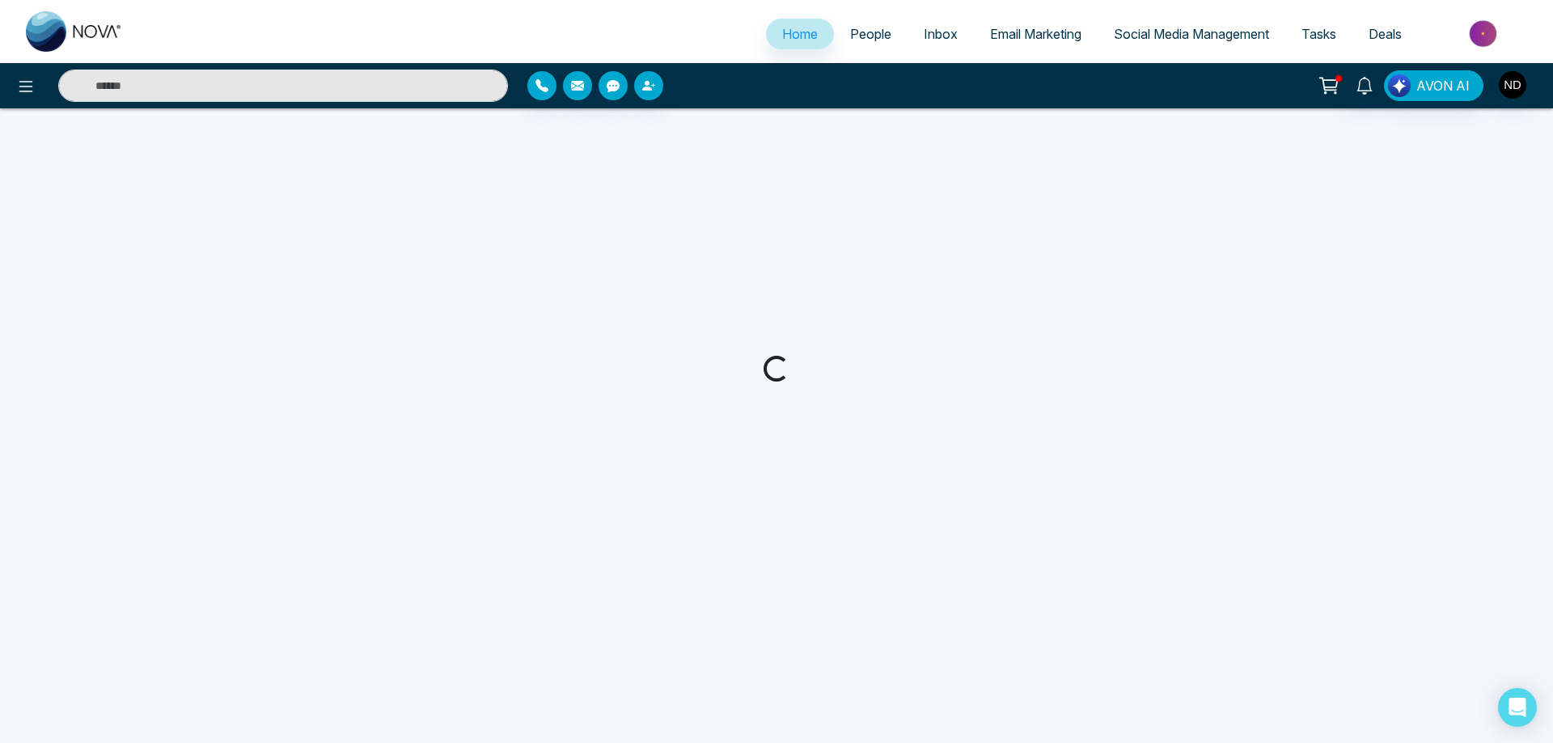
select select "*"
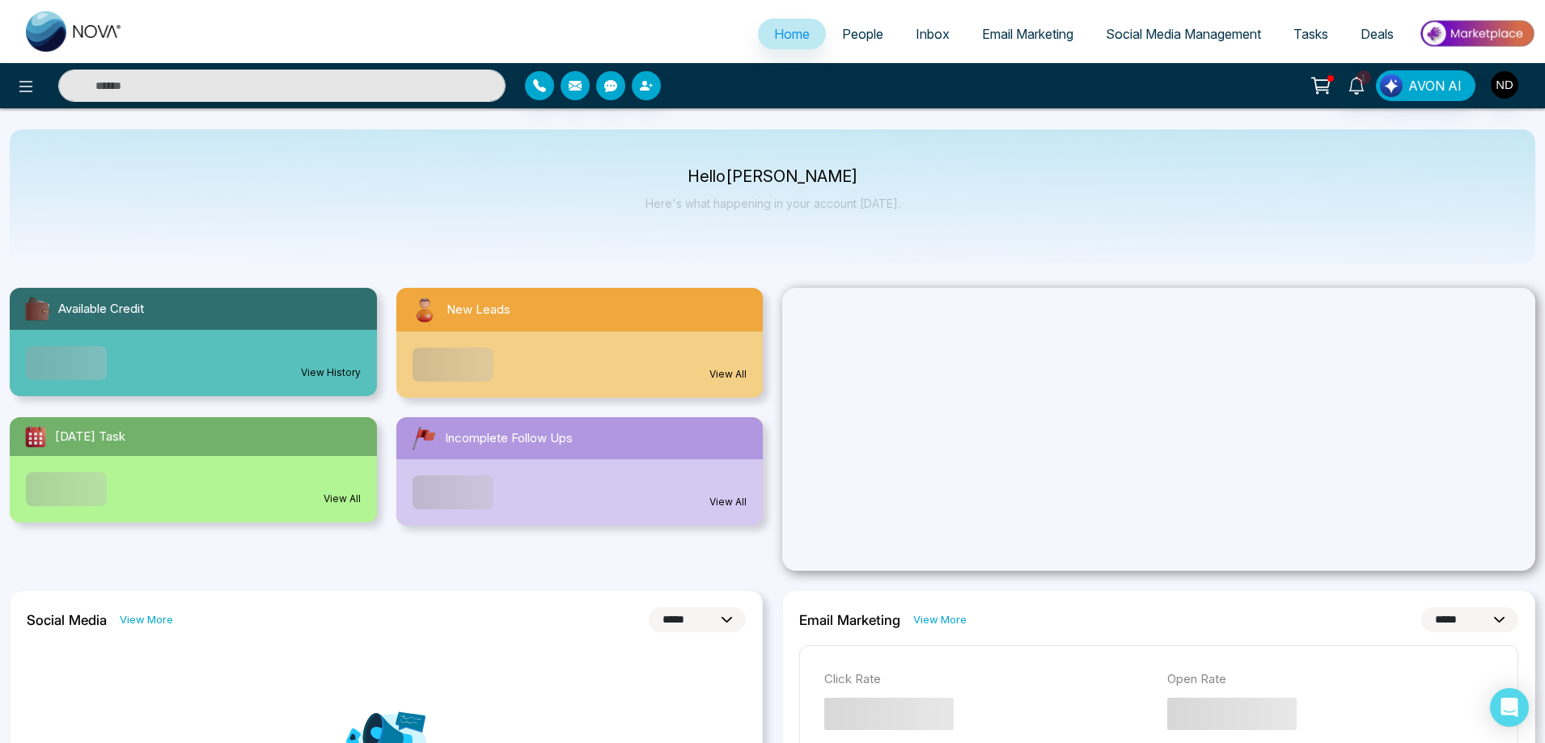
click at [858, 34] on span "People" at bounding box center [862, 34] width 41 height 16
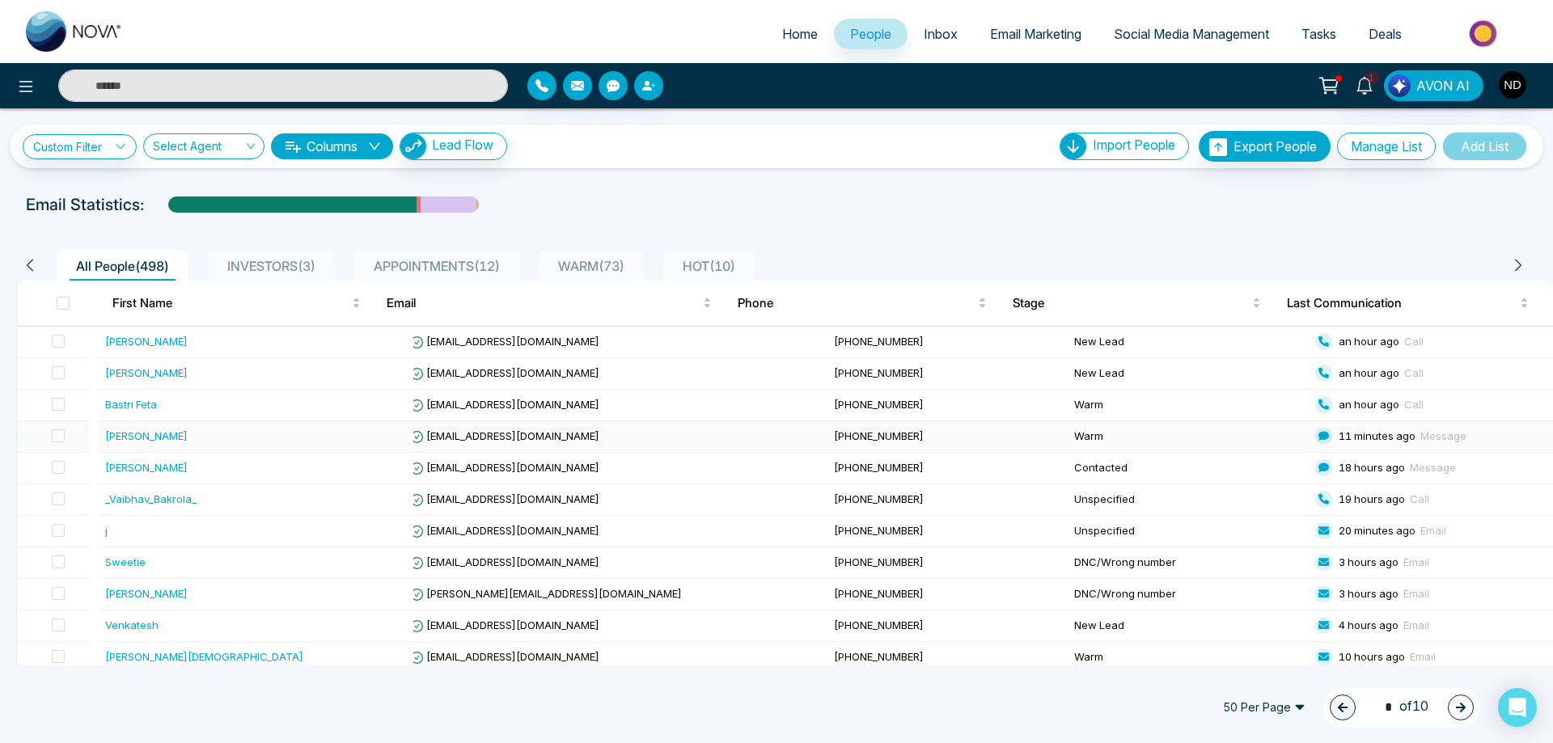
click at [155, 436] on div "[PERSON_NAME]" at bounding box center [146, 436] width 83 height 16
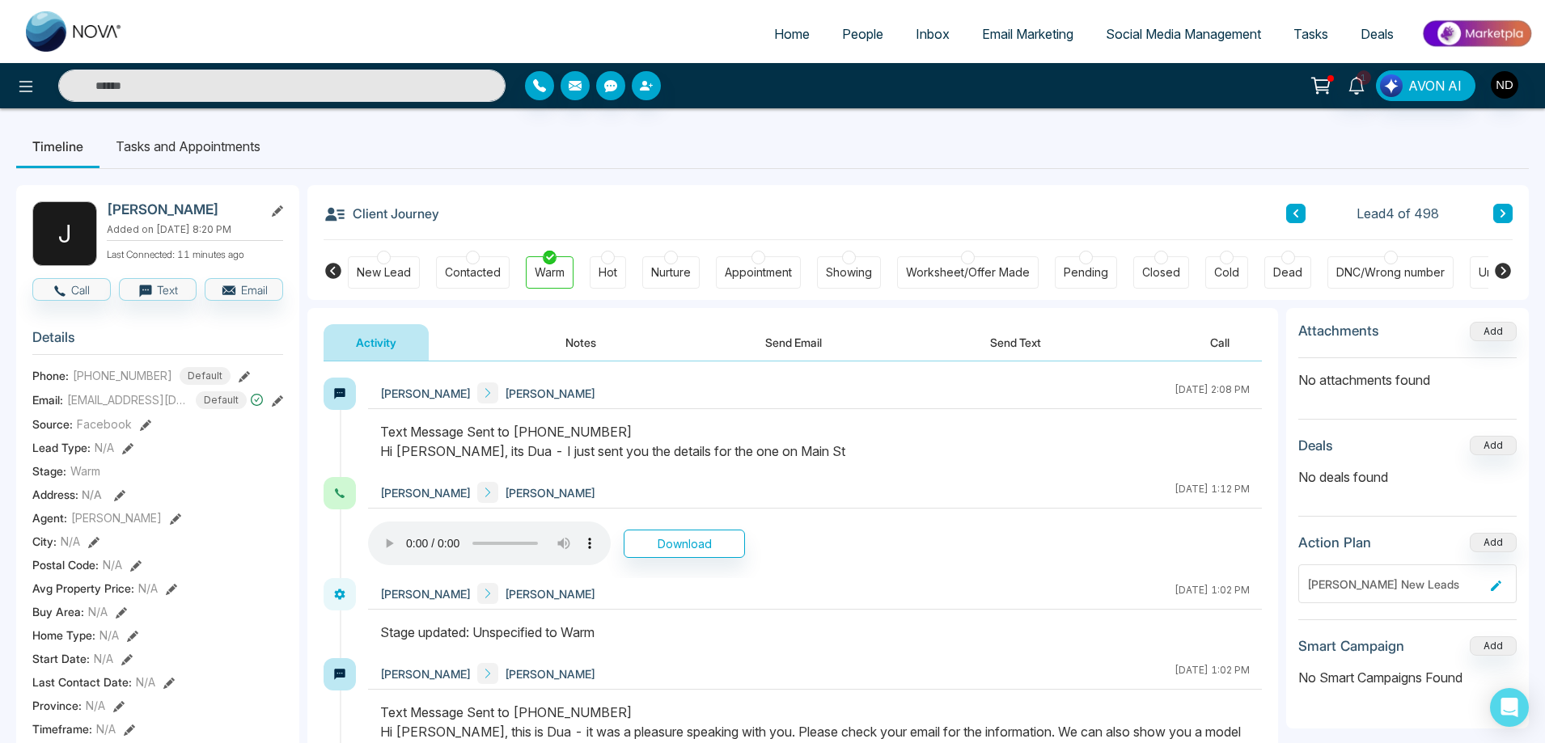
click at [900, 454] on div "Text Message Sent to [PHONE_NUMBER] Hi [PERSON_NAME], its Dua - I just sent you…" at bounding box center [815, 441] width 870 height 39
click at [924, 451] on div "Text Message Sent to [PHONE_NUMBER] Hi [PERSON_NAME], its Dua - I just sent you…" at bounding box center [815, 441] width 870 height 39
click at [803, 345] on button "Send Email" at bounding box center [793, 342] width 121 height 36
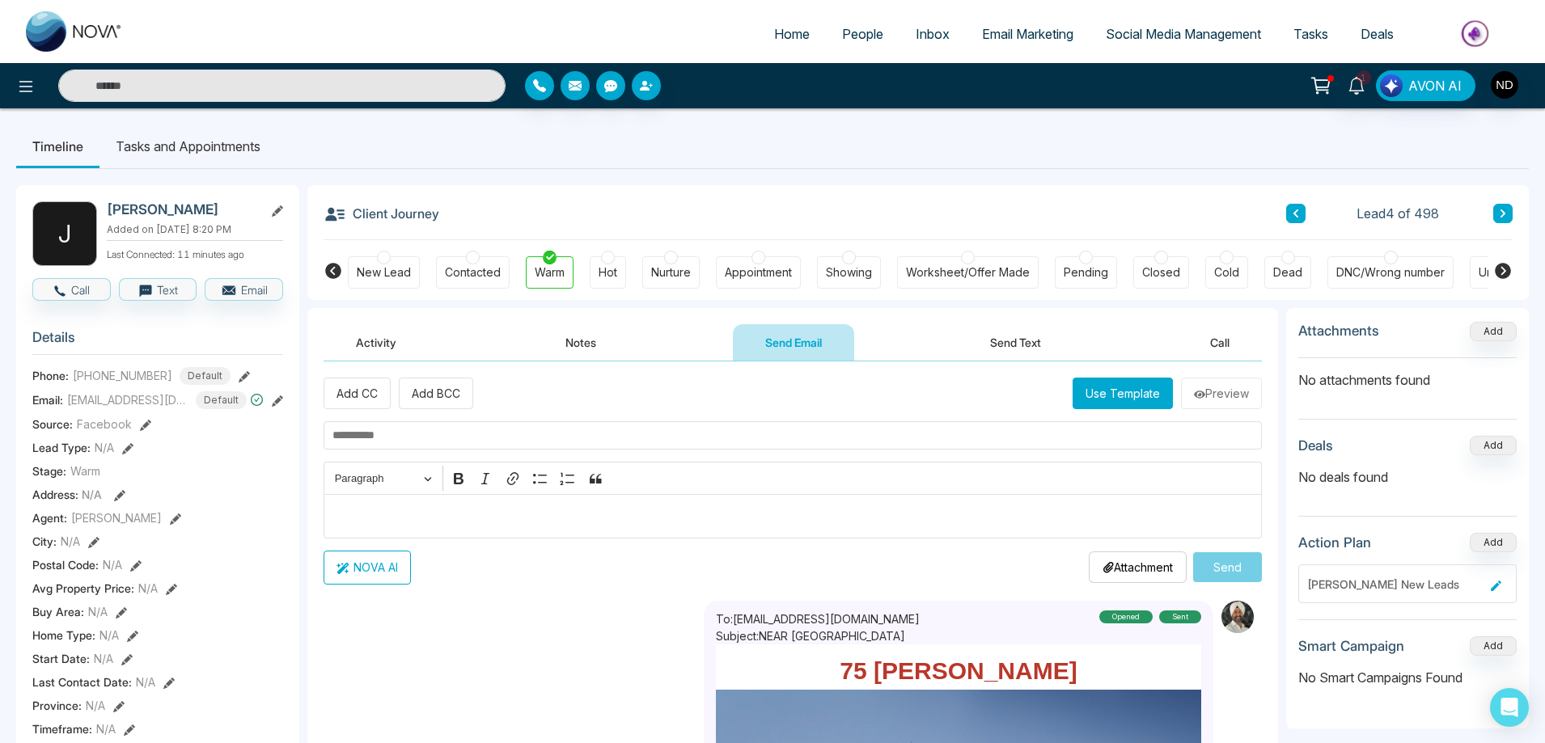
click at [1103, 399] on button "Use Template" at bounding box center [1123, 394] width 100 height 32
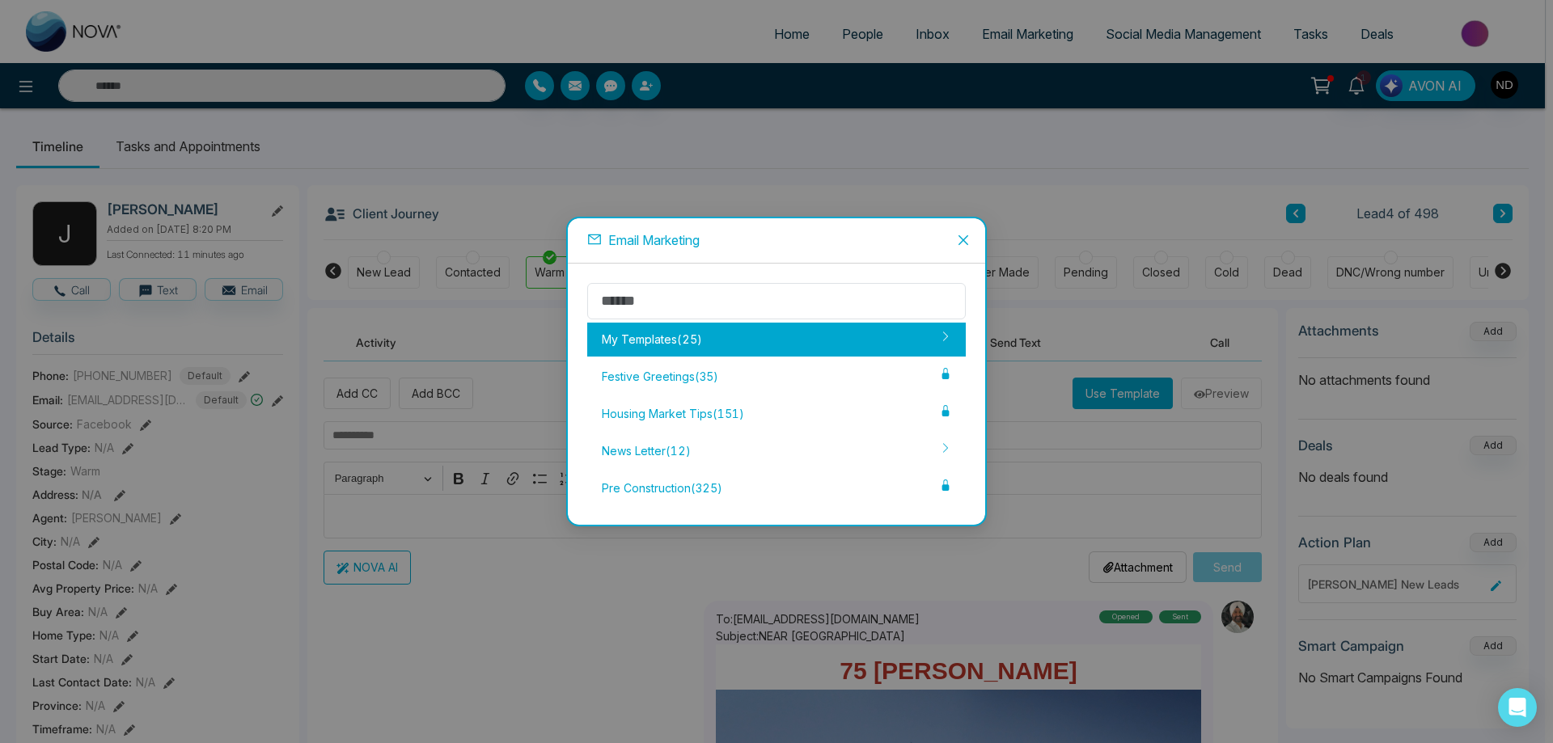
click at [663, 341] on div "My Templates ( 25 )" at bounding box center [776, 340] width 379 height 34
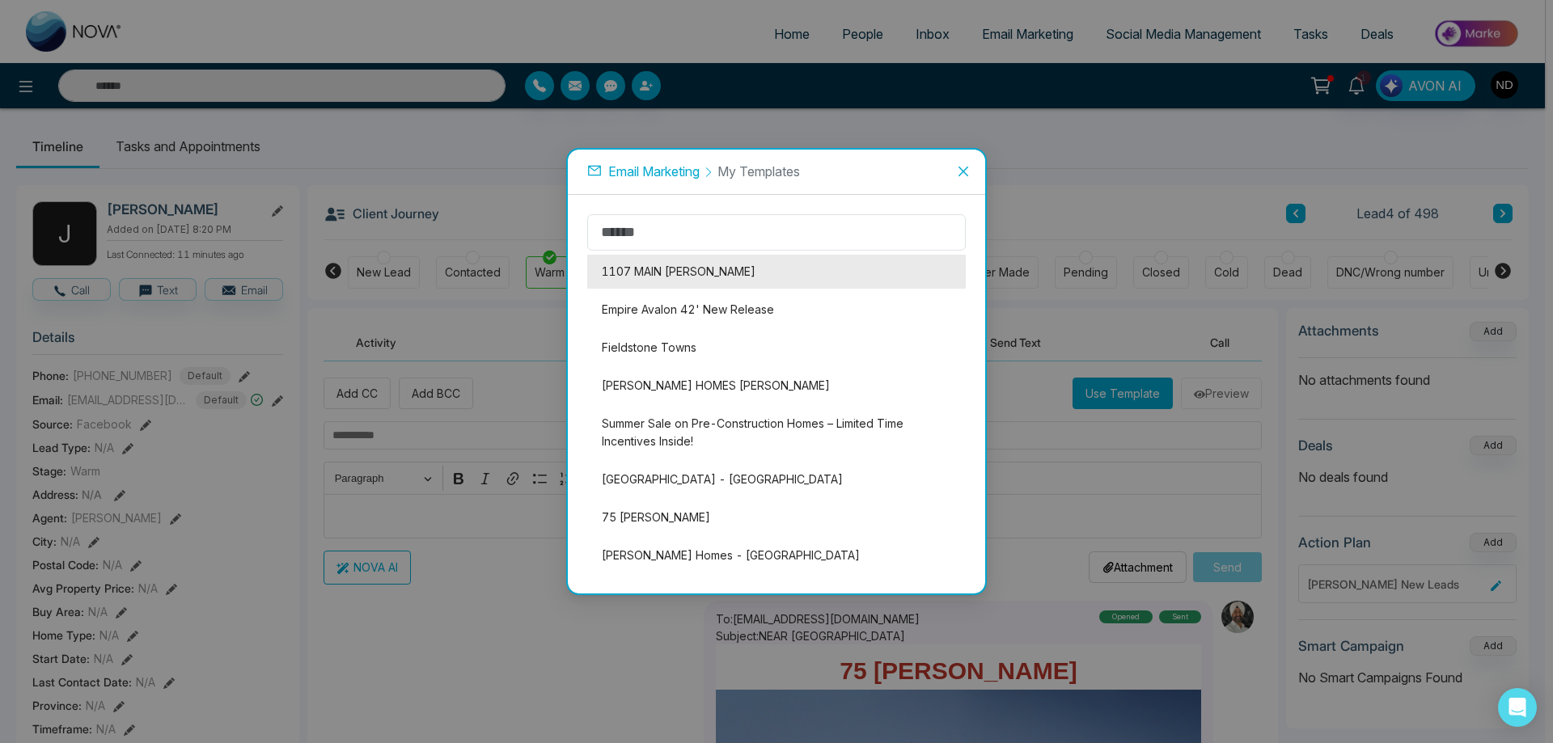
click at [651, 273] on li "1107 MAIN [PERSON_NAME]" at bounding box center [776, 272] width 379 height 34
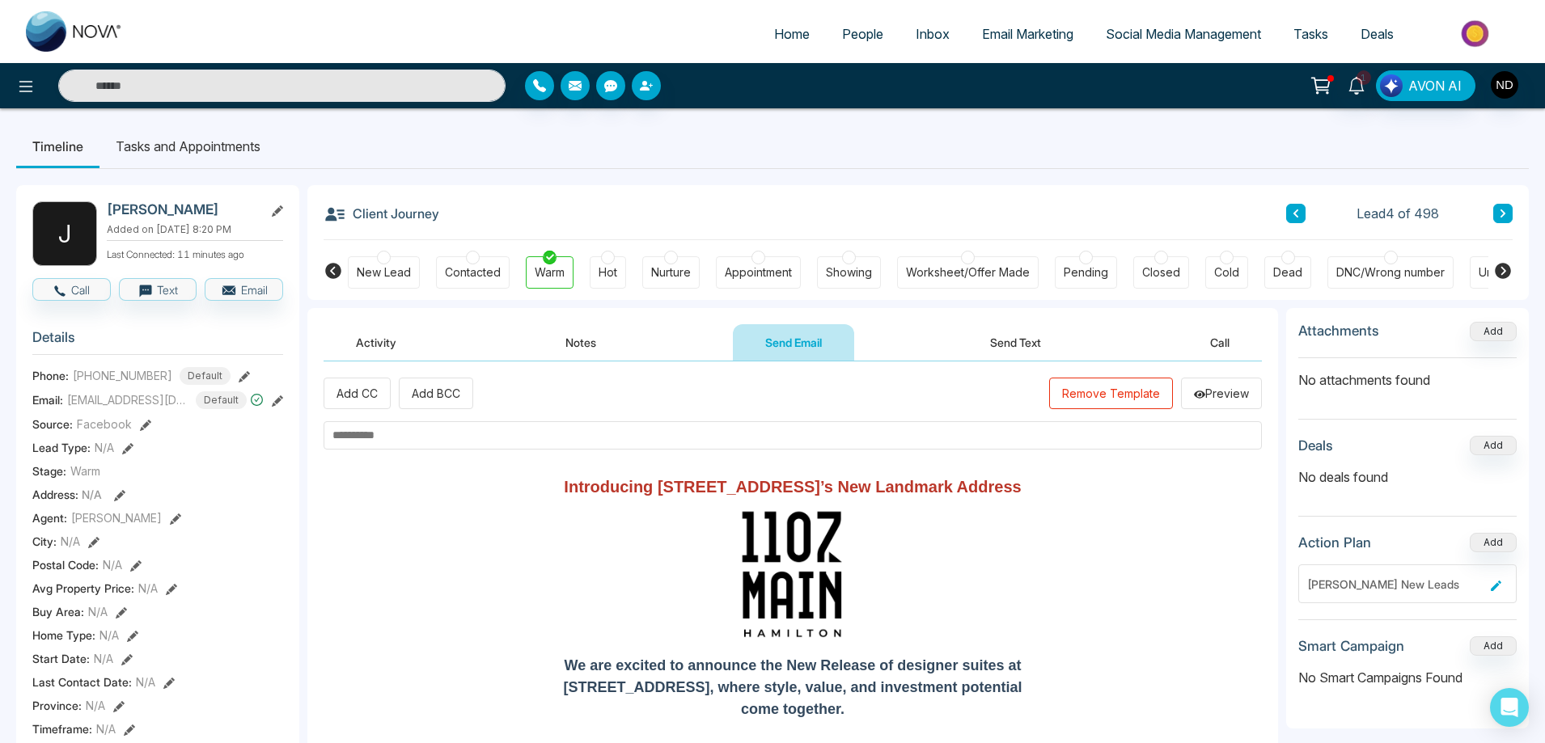
click at [577, 441] on input "text" at bounding box center [793, 435] width 938 height 28
paste input "**********"
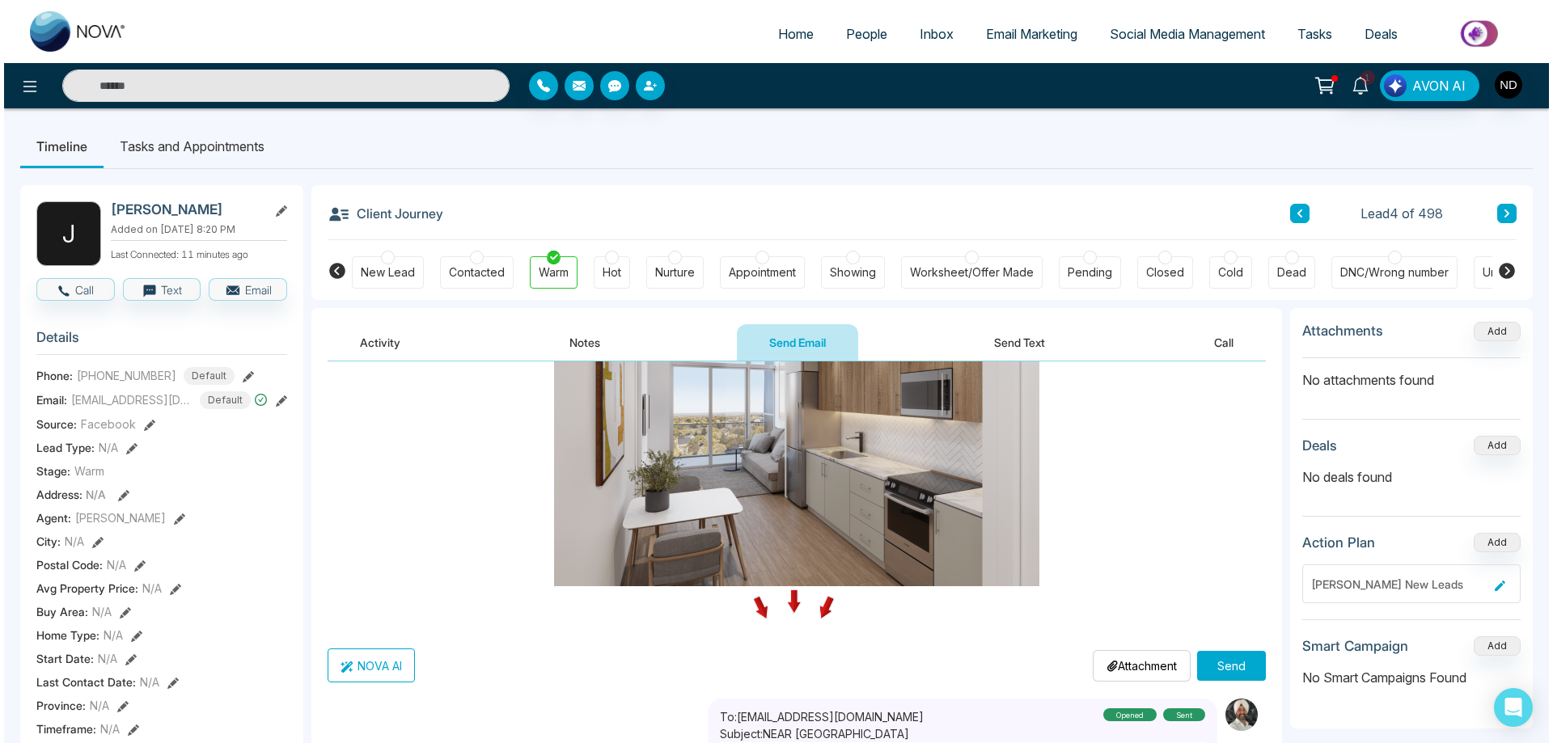
scroll to position [1948, 0]
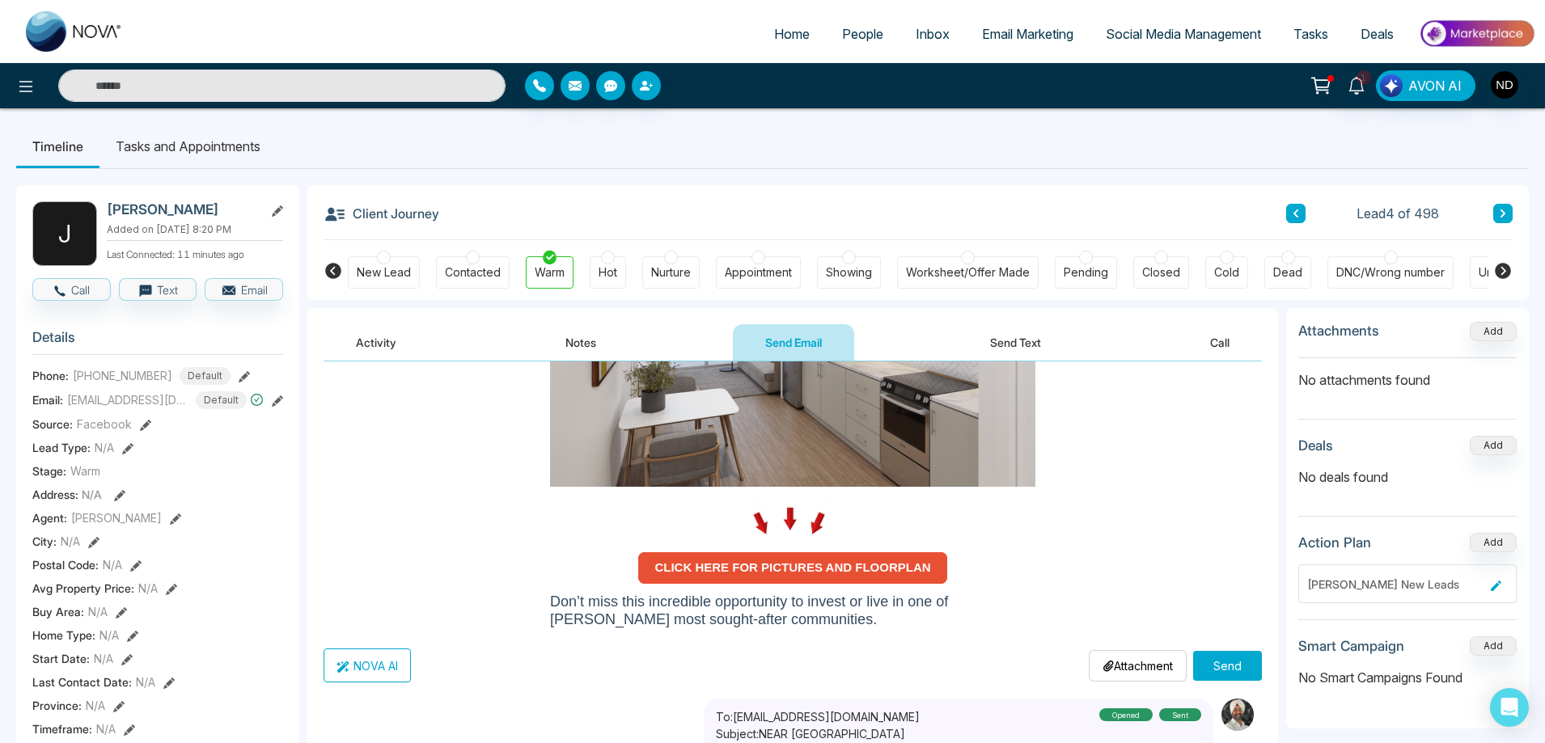
type input "**********"
click at [1227, 664] on button "Send" at bounding box center [1227, 666] width 69 height 30
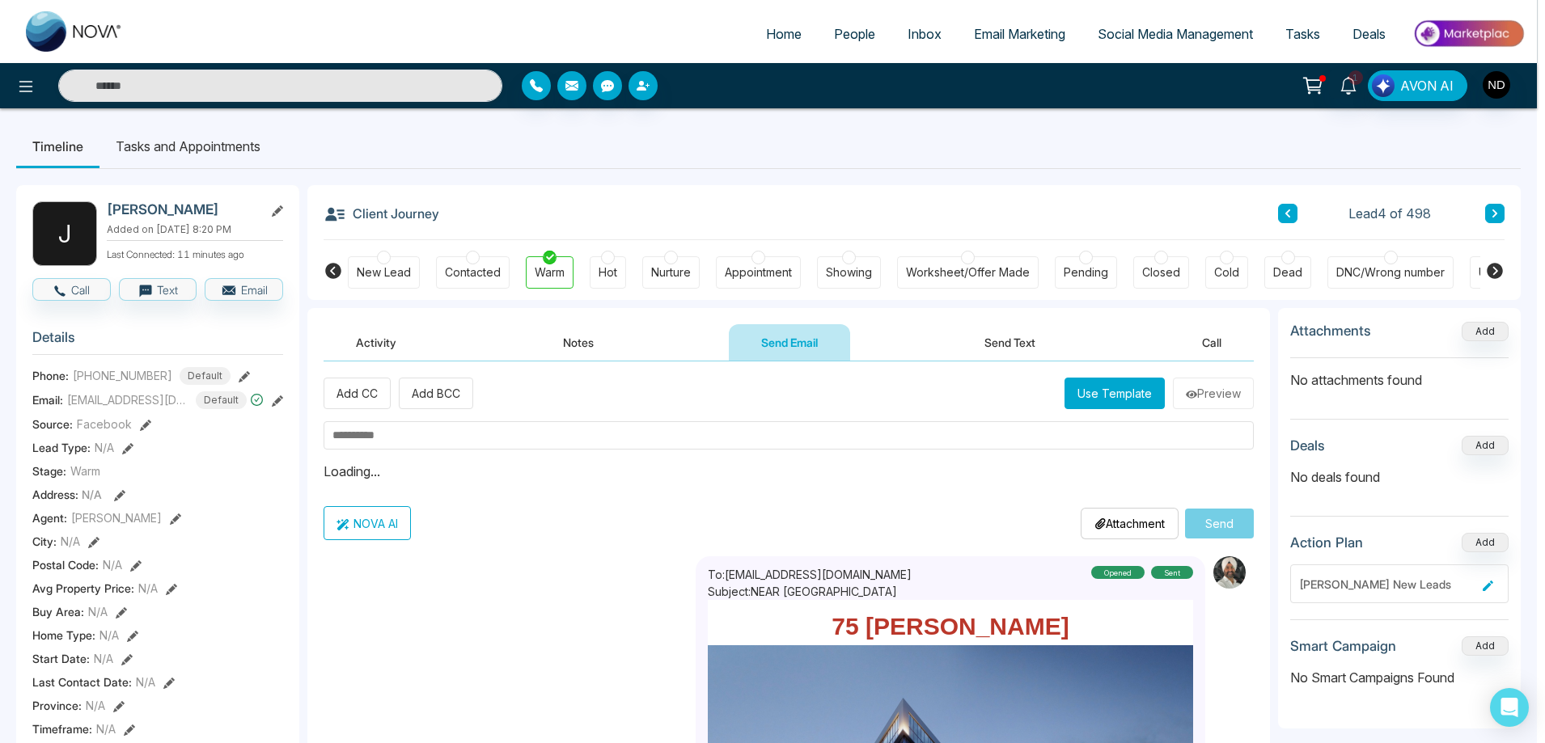
scroll to position [0, 0]
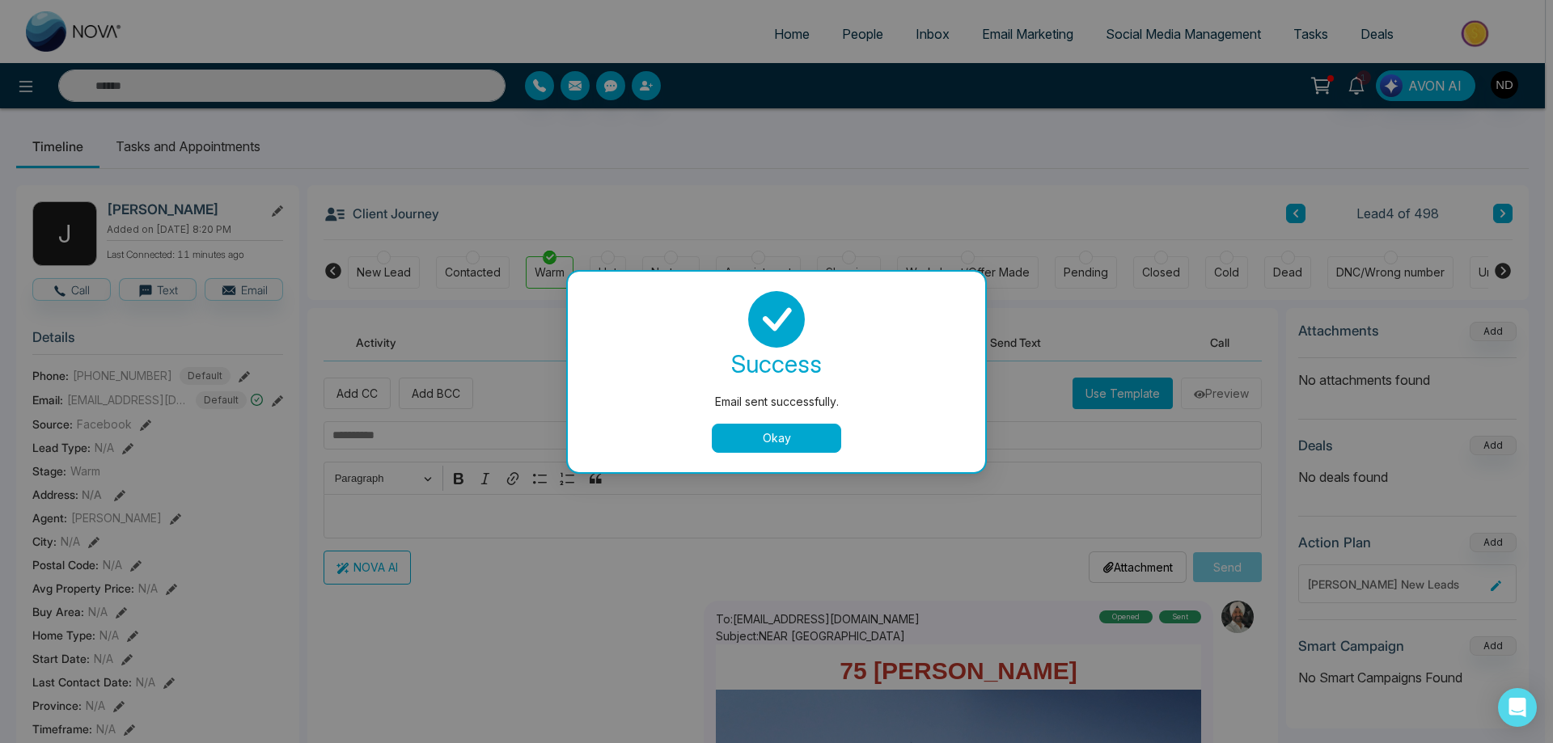
click at [771, 444] on button "Okay" at bounding box center [776, 438] width 129 height 29
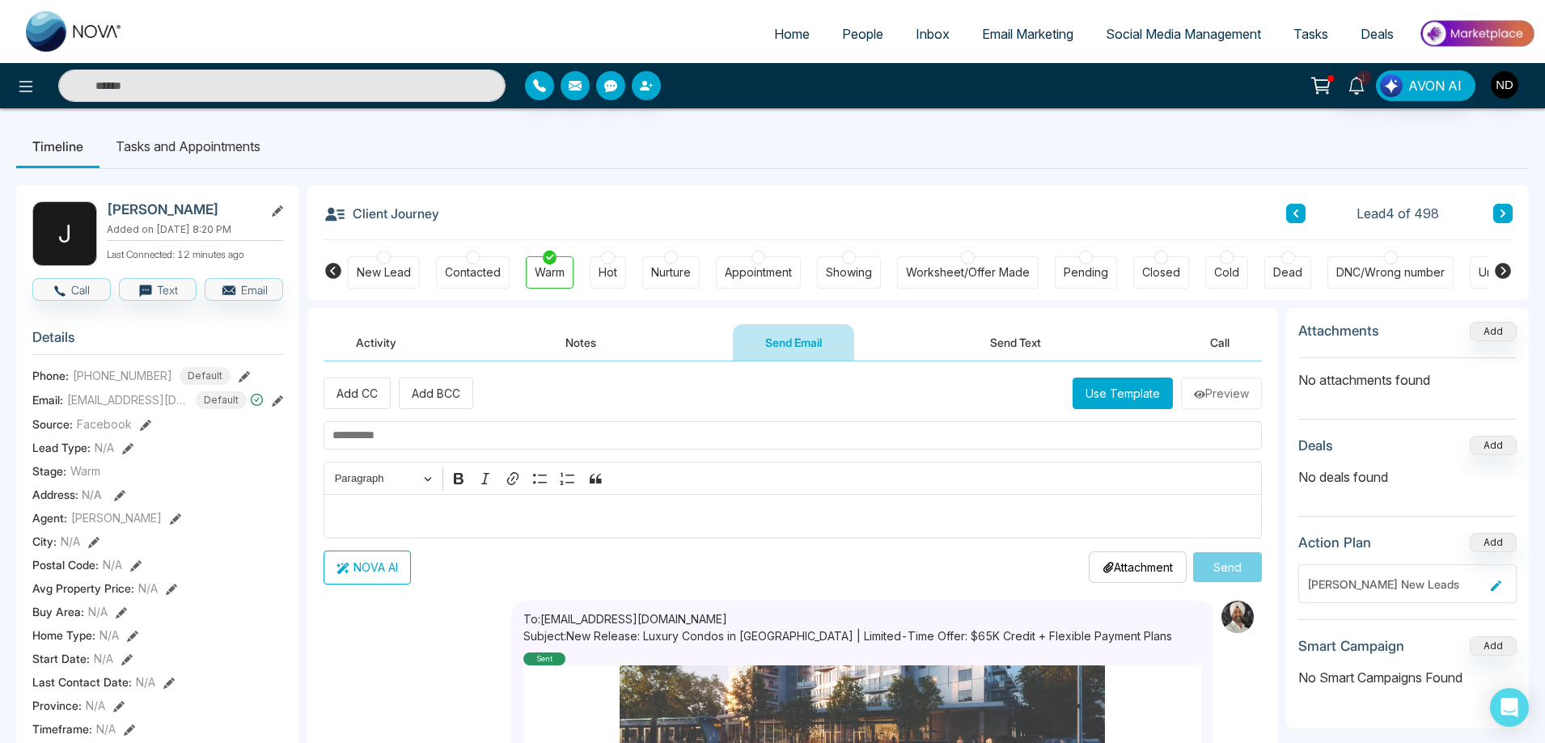
click at [374, 347] on button "Activity" at bounding box center [376, 342] width 105 height 36
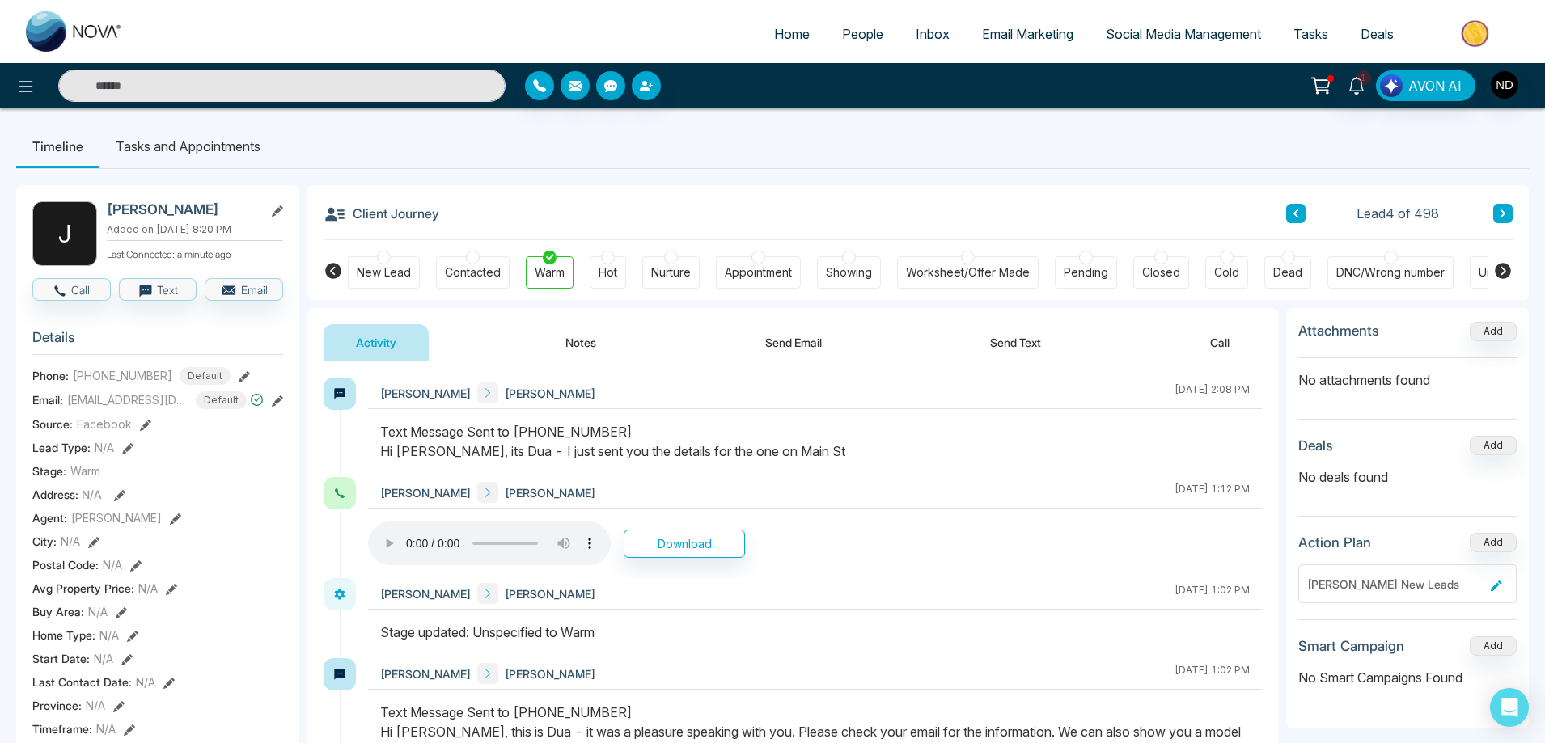
click at [999, 431] on div "Text Message Sent to +19059067020 Hi Jackie, its Dua - I just sent you the deta…" at bounding box center [815, 441] width 870 height 39
click at [583, 344] on button "Notes" at bounding box center [580, 342] width 95 height 36
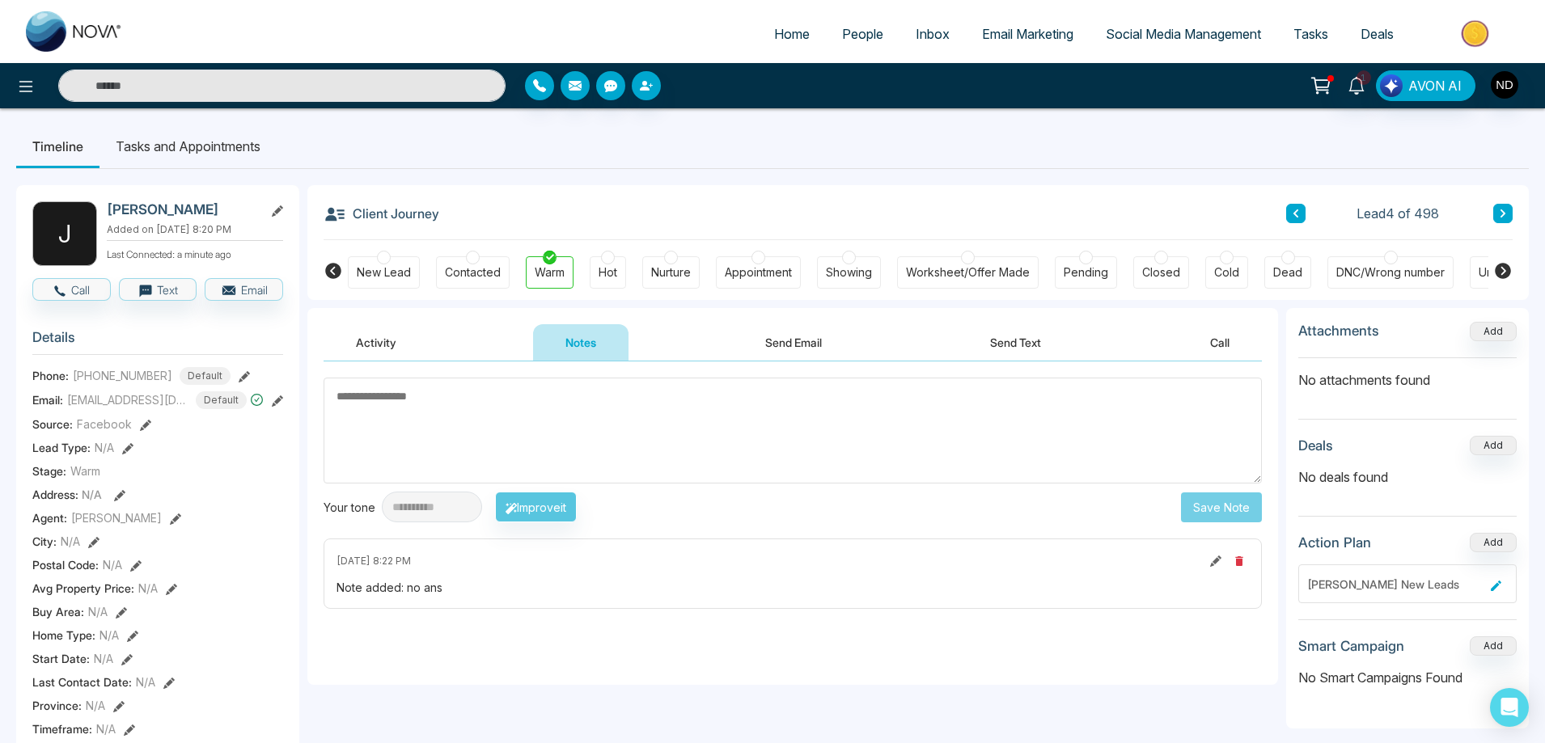
click at [807, 342] on button "Send Email" at bounding box center [793, 342] width 121 height 36
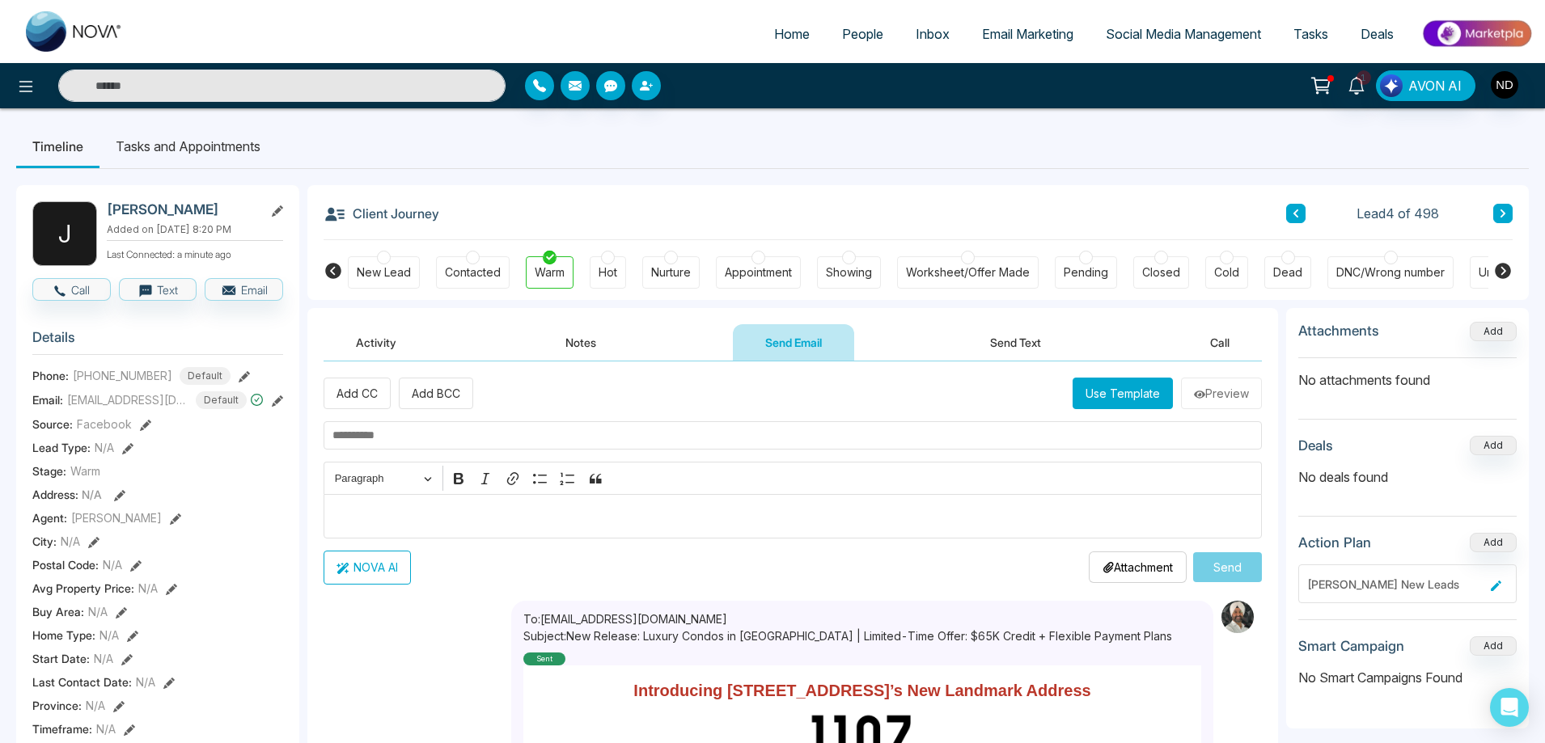
click at [1018, 346] on button "Send Text" at bounding box center [1016, 342] width 116 height 36
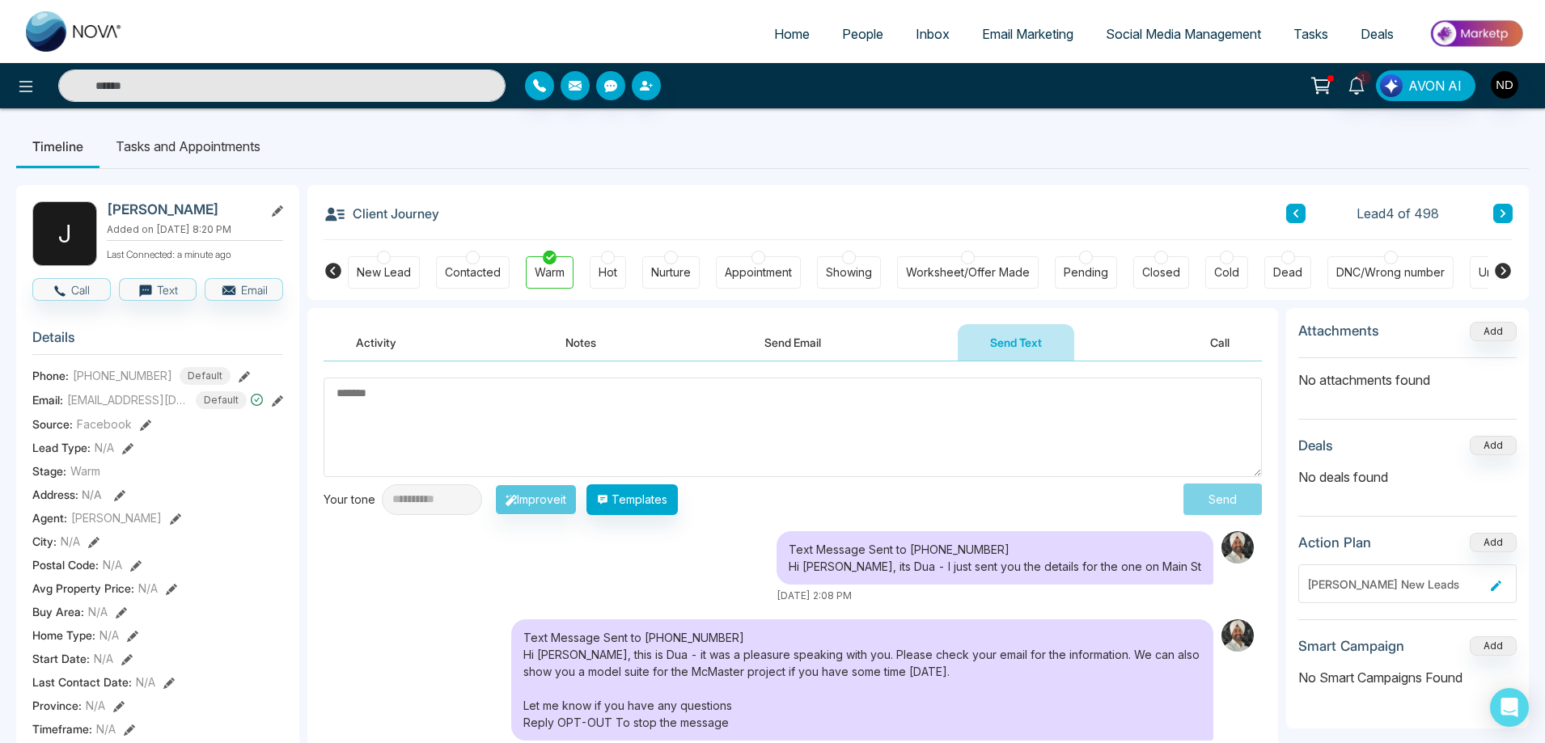
click at [1219, 337] on button "Call" at bounding box center [1220, 342] width 84 height 36
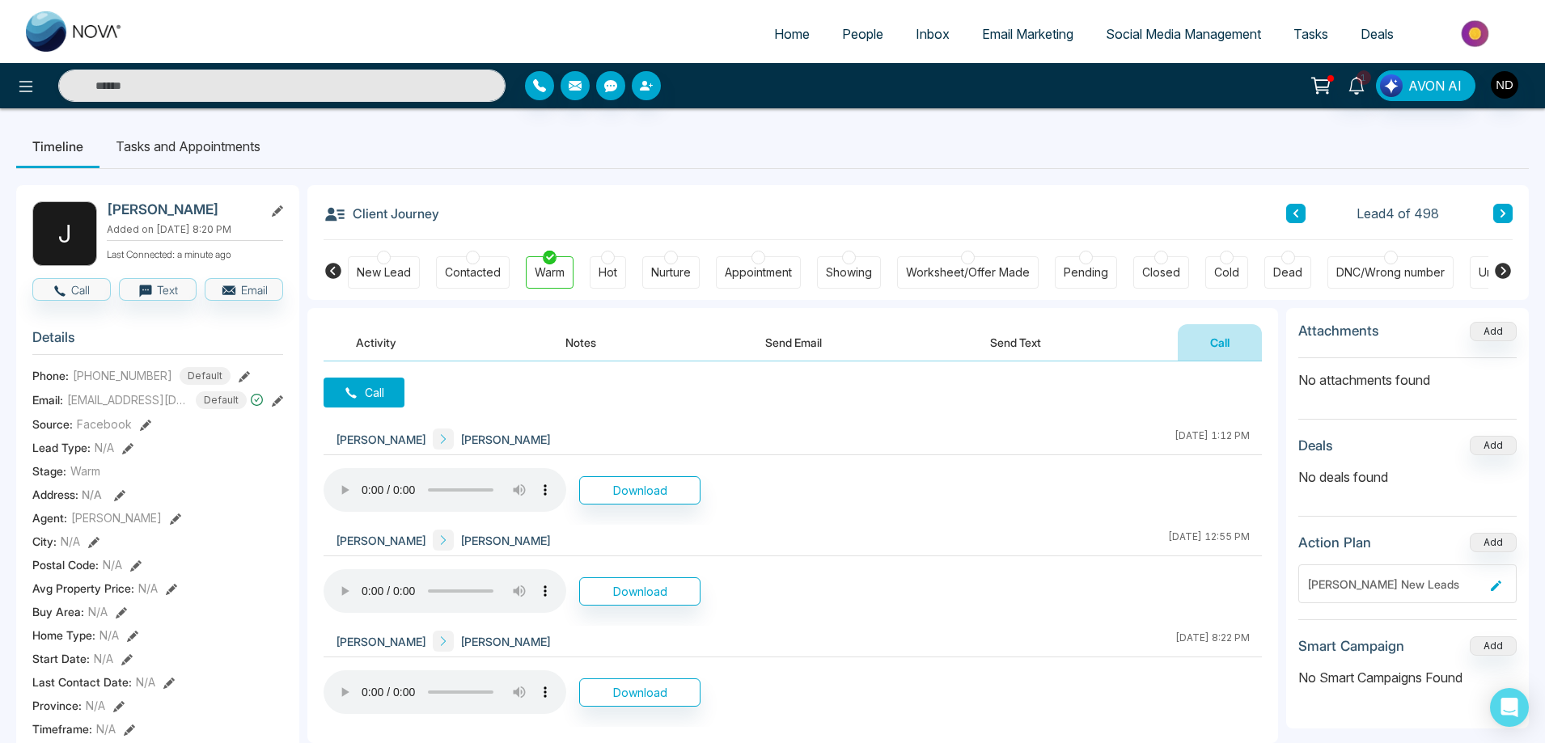
click at [824, 339] on button "Send Email" at bounding box center [793, 342] width 121 height 36
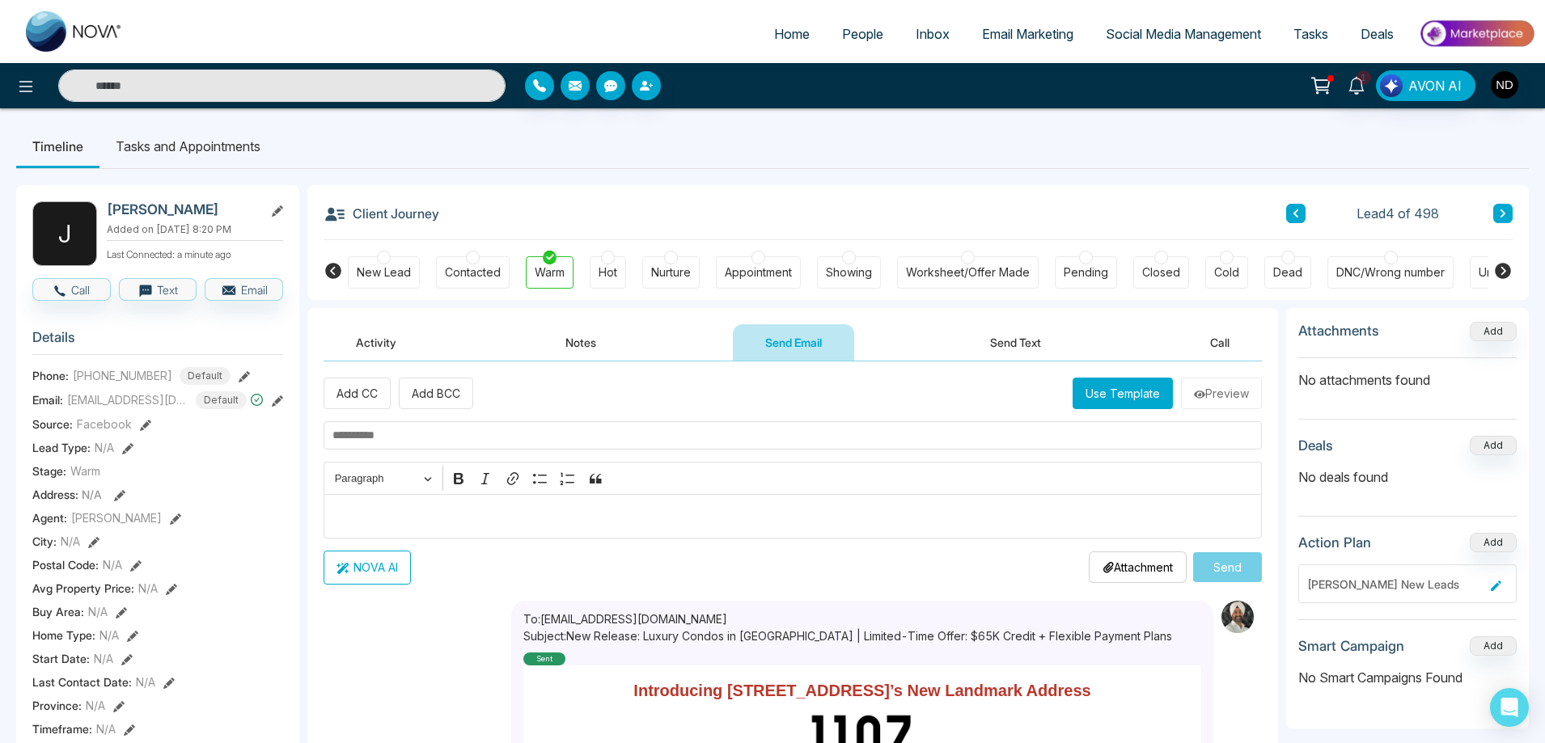
click at [383, 340] on button "Activity" at bounding box center [376, 342] width 105 height 36
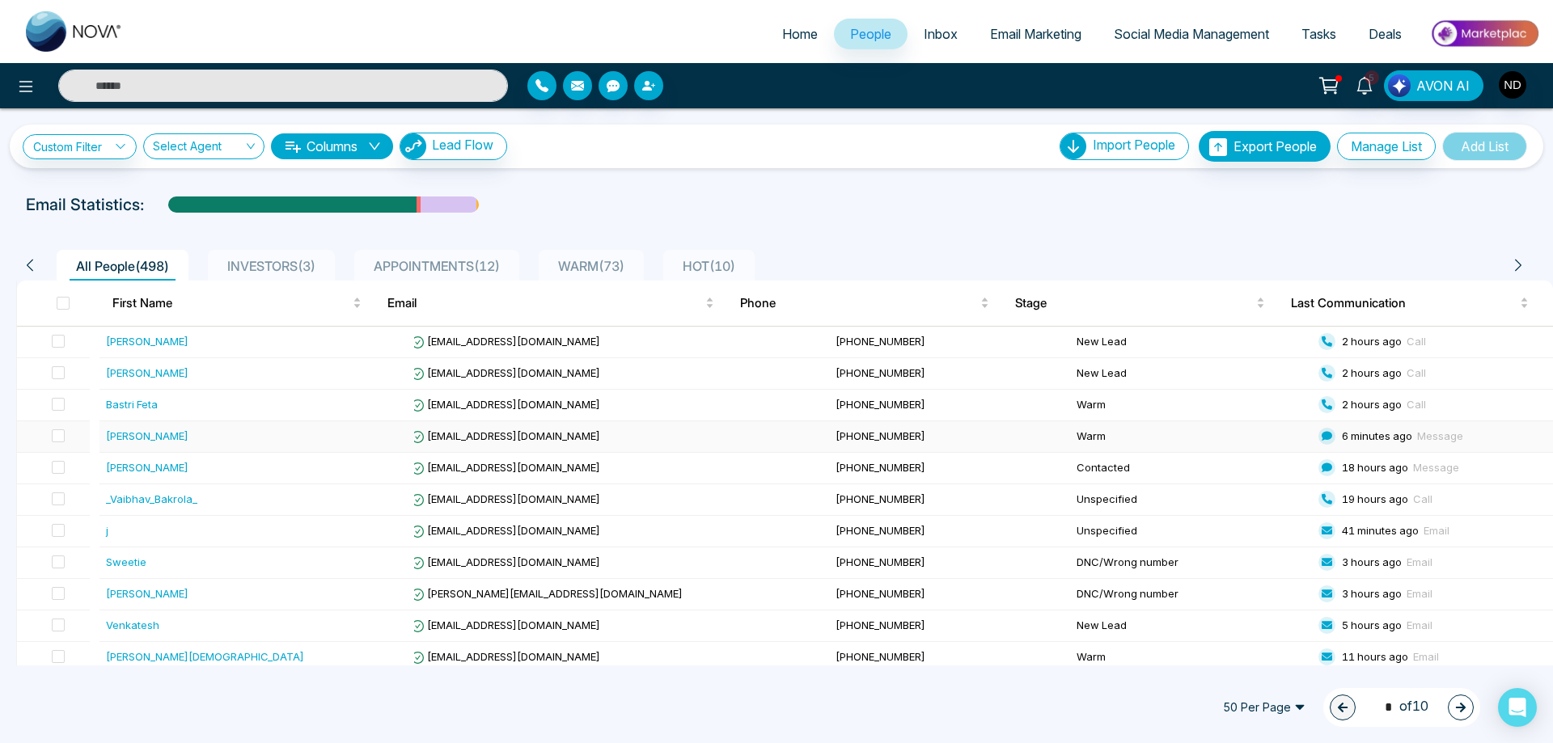
click at [133, 436] on div "[PERSON_NAME]" at bounding box center [147, 436] width 83 height 16
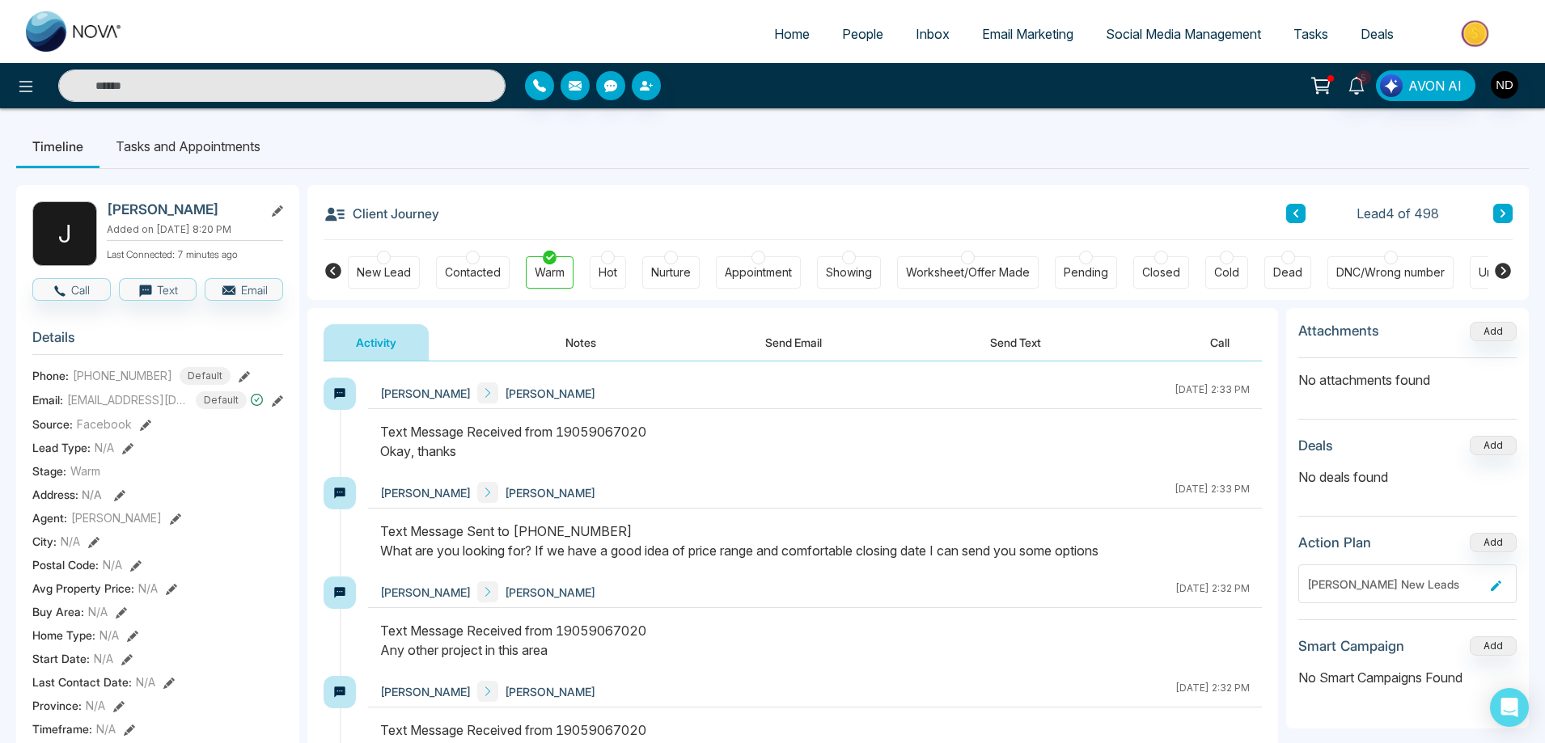
click at [781, 337] on button "Send Email" at bounding box center [793, 342] width 121 height 36
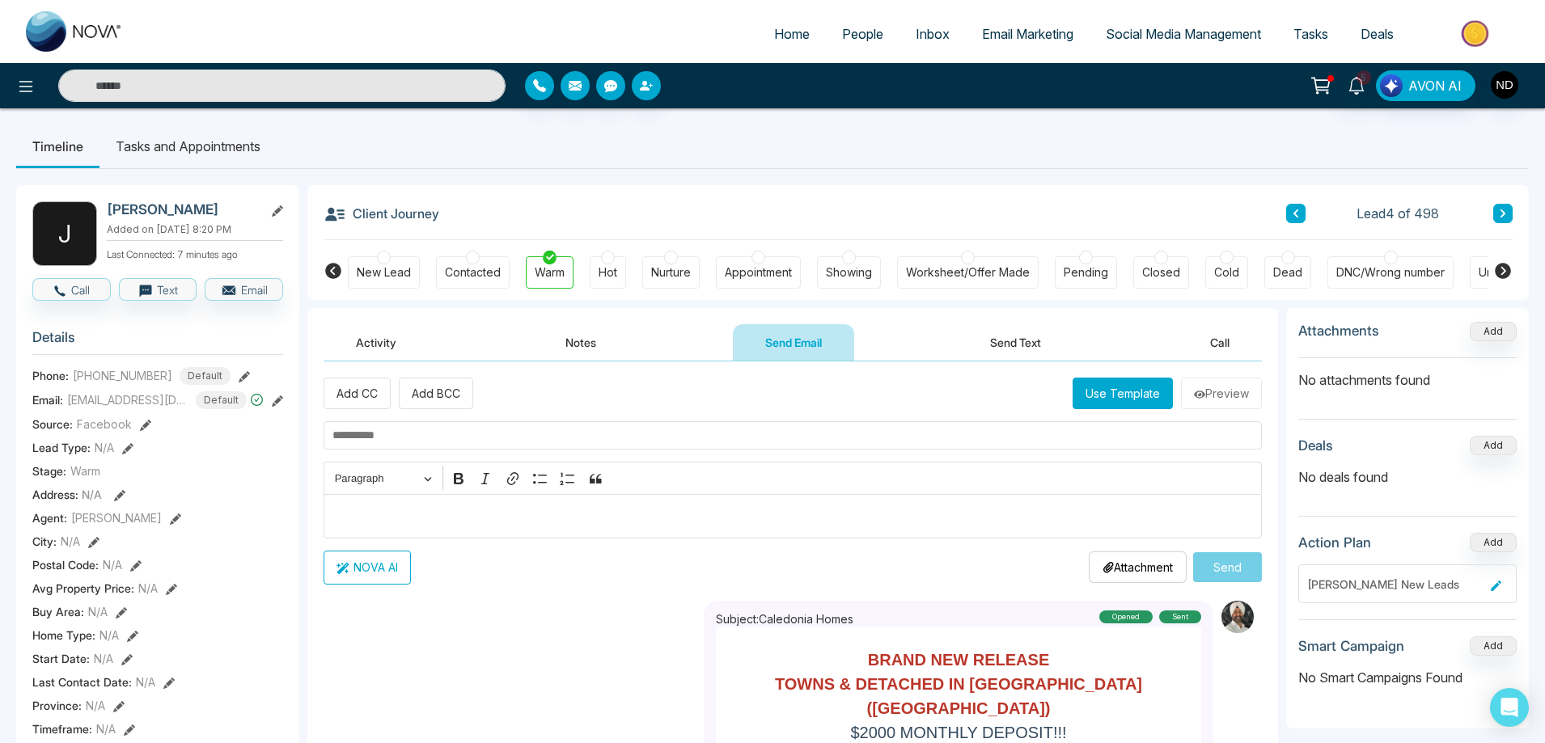
click at [415, 341] on button "Activity" at bounding box center [376, 342] width 105 height 36
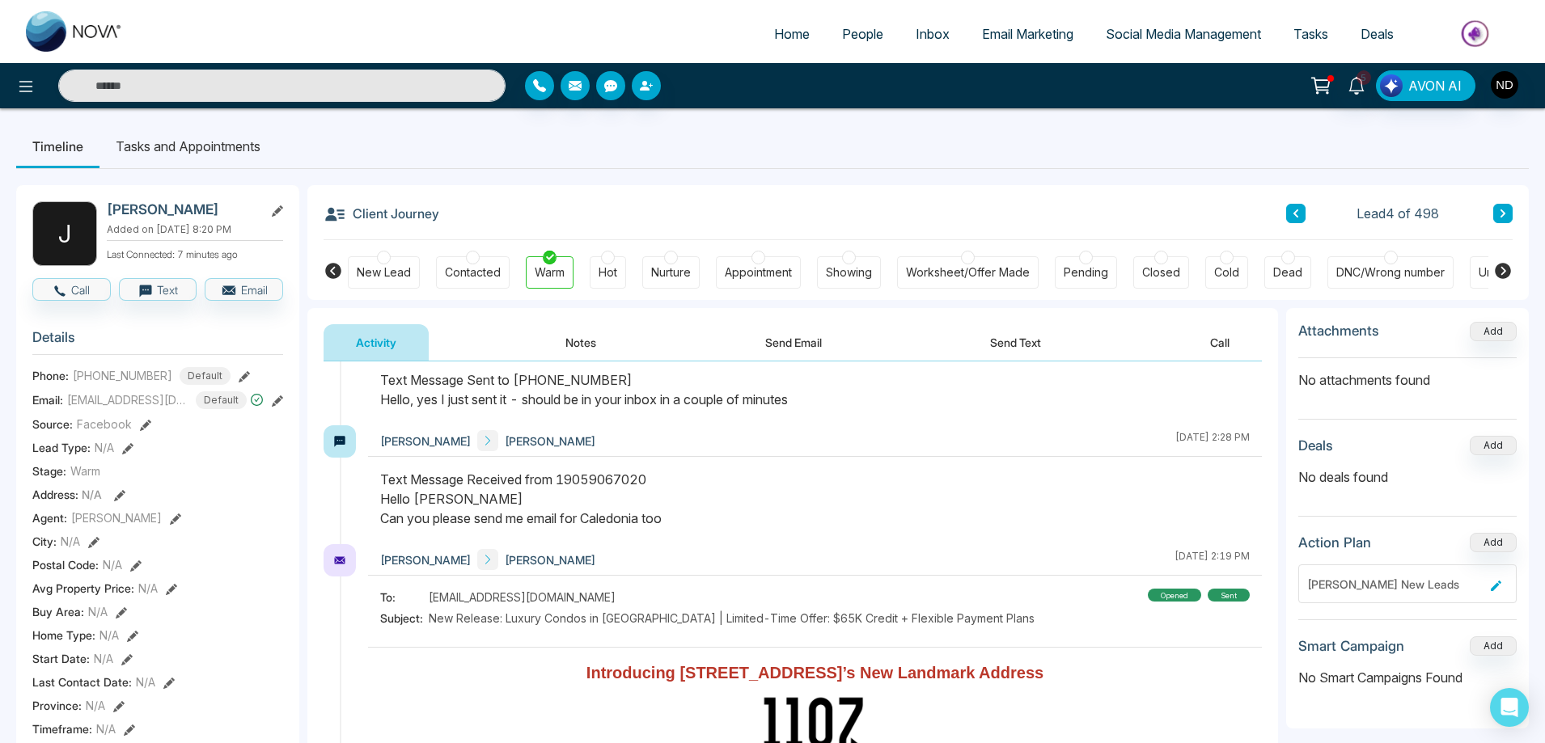
scroll to position [890, 0]
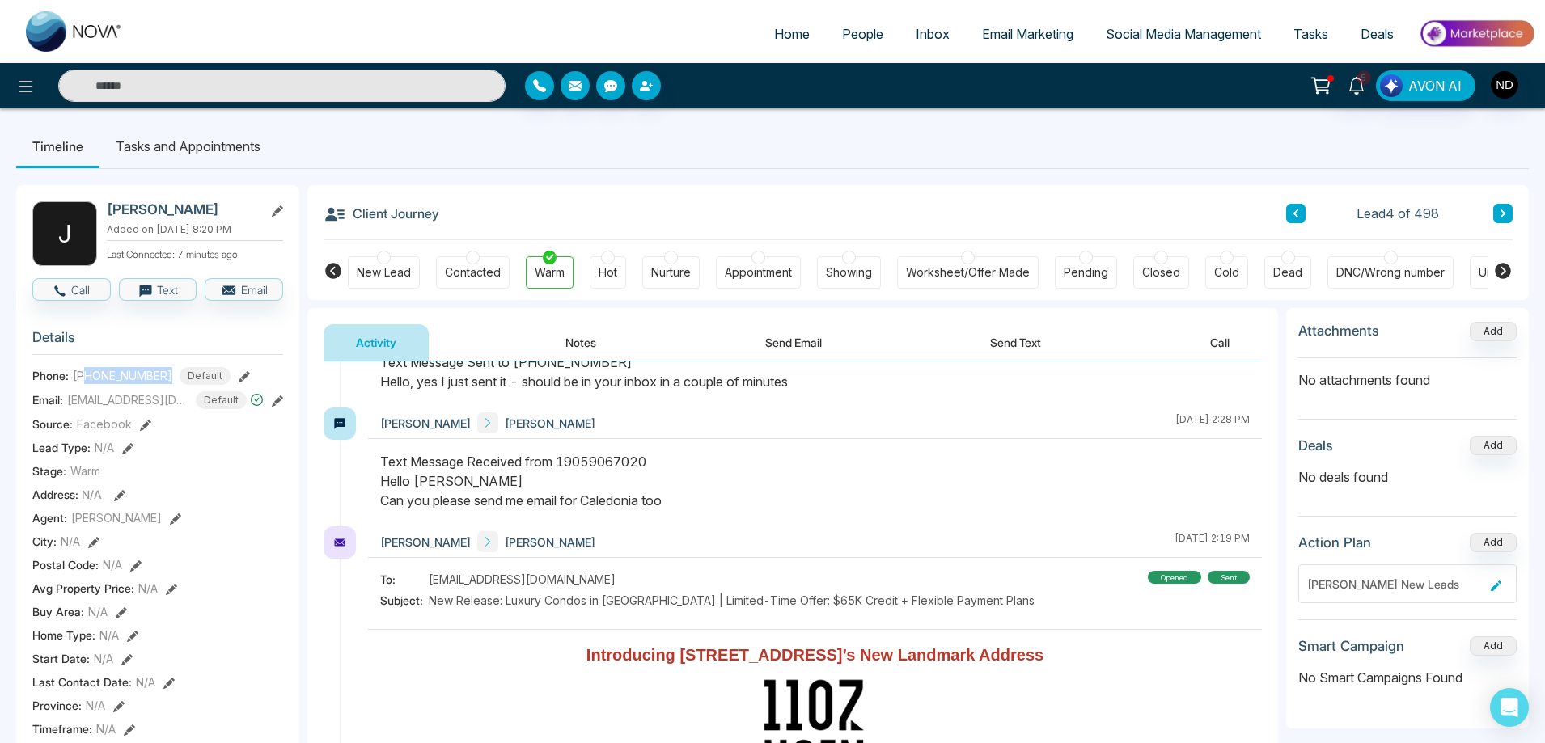
drag, startPoint x: 85, startPoint y: 383, endPoint x: 165, endPoint y: 386, distance: 80.2
click at [165, 385] on div "+19059067020 Default" at bounding box center [152, 376] width 158 height 18
copy span "9059067020"
drag, startPoint x: 107, startPoint y: 211, endPoint x: 206, endPoint y: 210, distance: 99.5
click at [206, 210] on h2 "[PERSON_NAME]" at bounding box center [182, 209] width 150 height 16
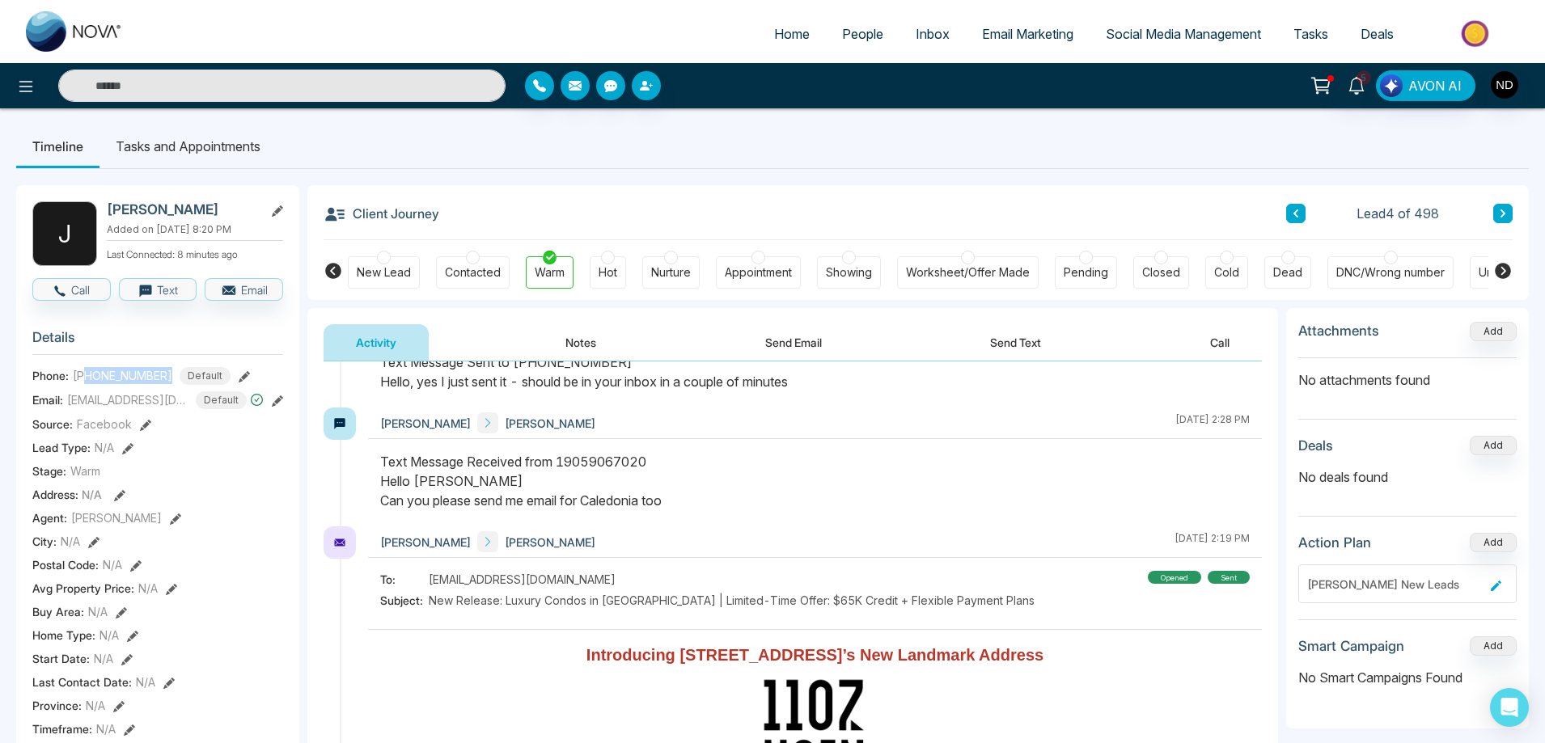
copy h2 "[PERSON_NAME]"
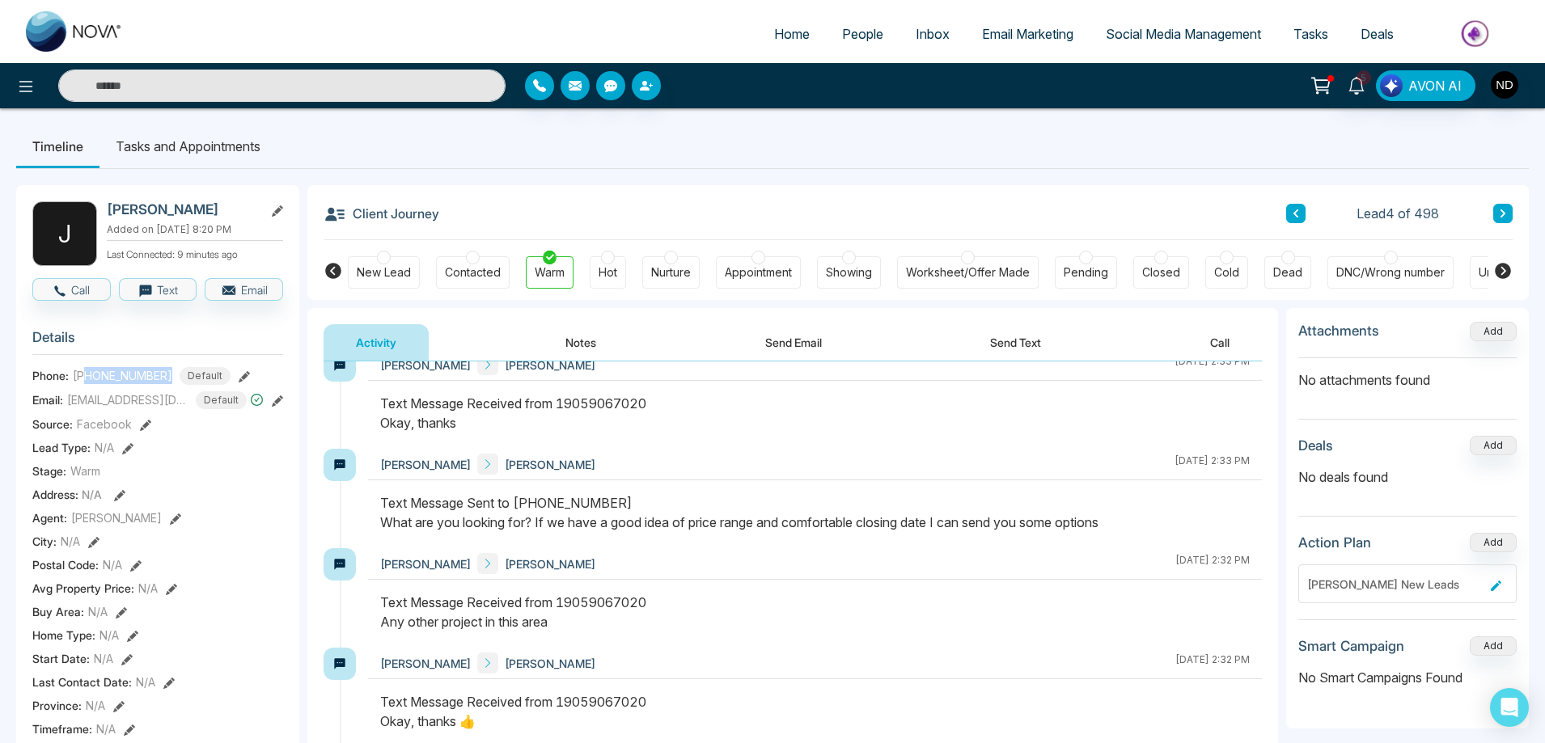
scroll to position [0, 0]
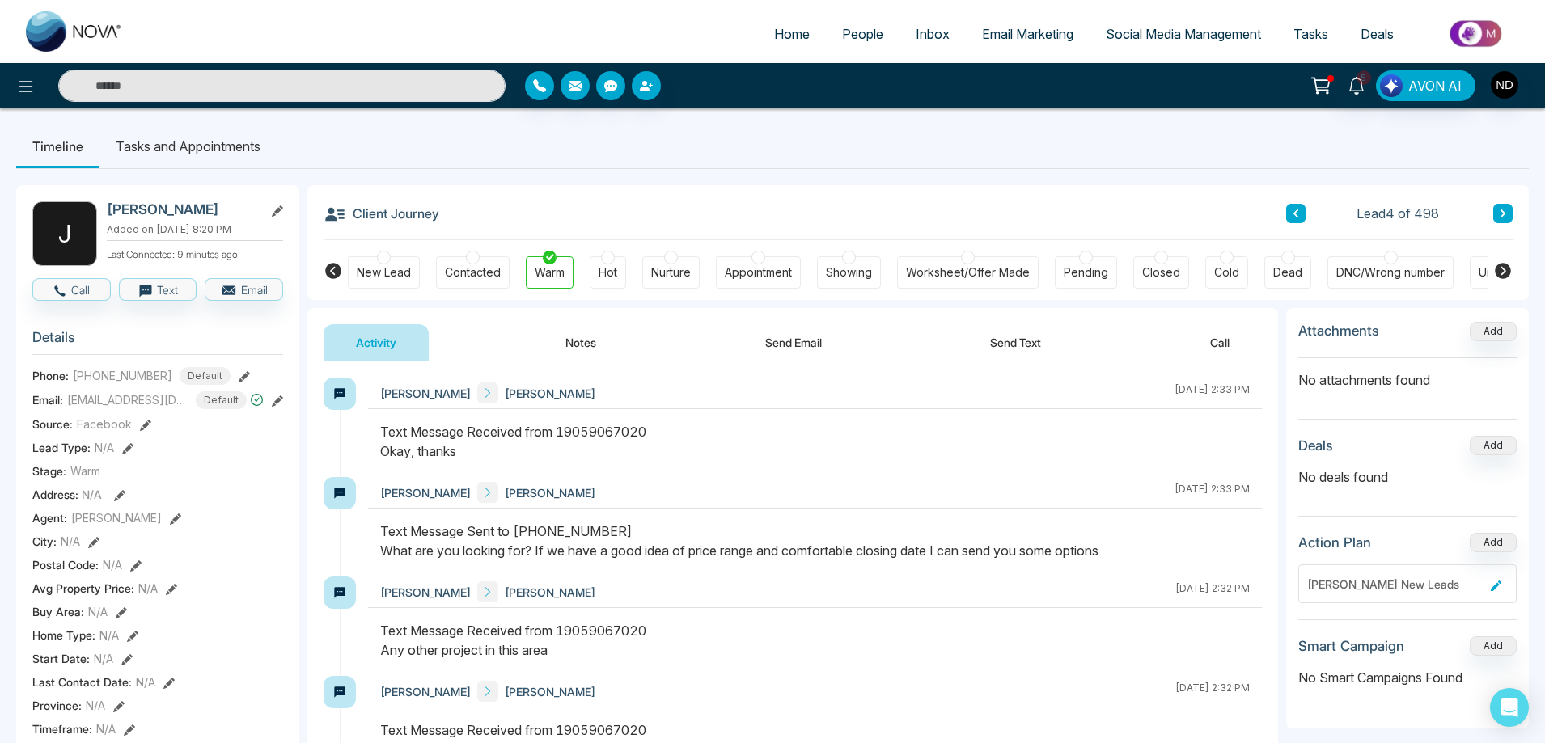
click at [836, 419] on div "Jackie Bhalesar Navdeep Dhillon September 9 2025 | 2:33 PM" at bounding box center [815, 428] width 894 height 100
drag, startPoint x: 67, startPoint y: 375, endPoint x: 180, endPoint y: 373, distance: 112.5
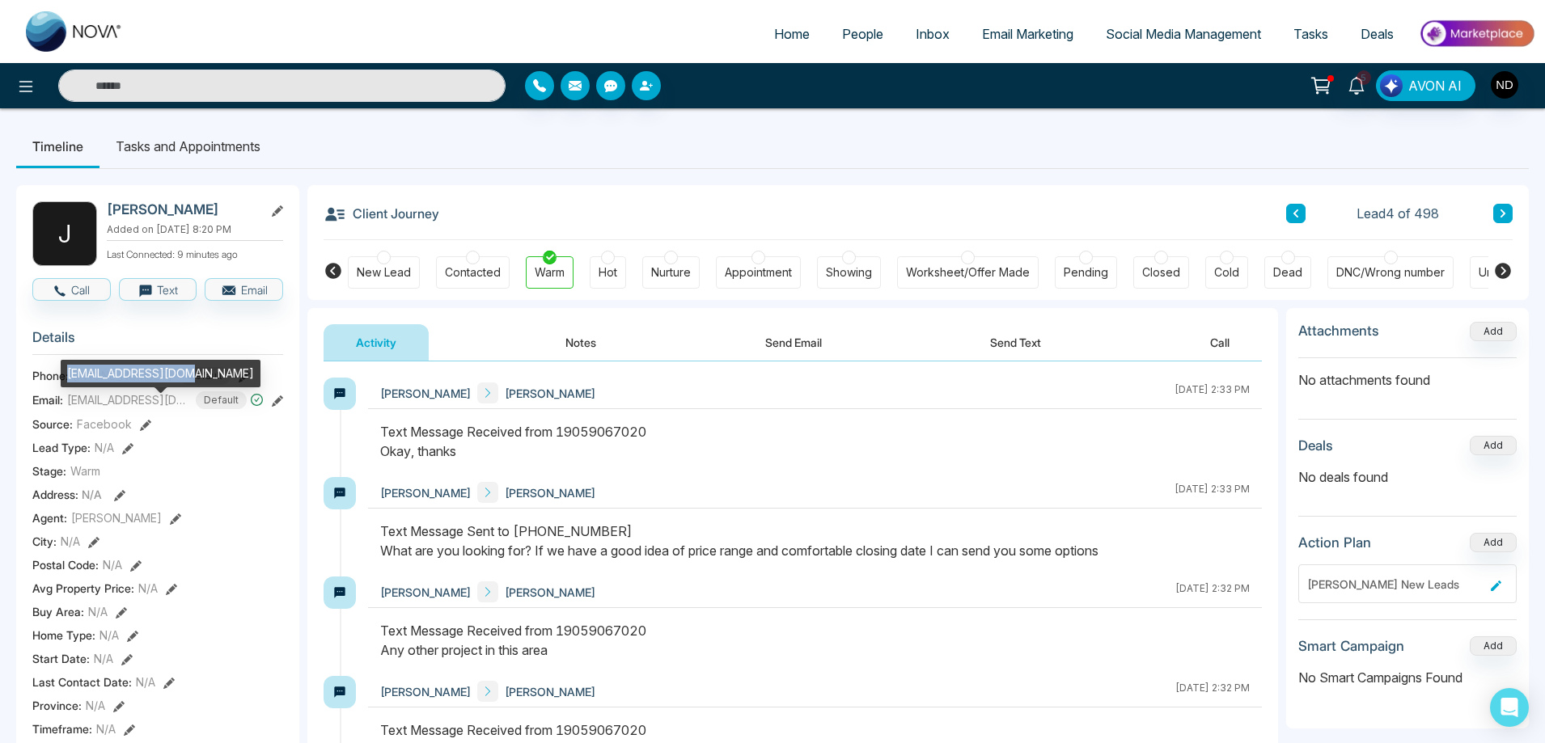
click at [180, 373] on div "[EMAIL_ADDRESS][DOMAIN_NAME]" at bounding box center [161, 374] width 200 height 28
copy div "[EMAIL_ADDRESS][DOMAIN_NAME]"
click at [874, 452] on div "Text Message Received from 19059067020 Okay, thanks" at bounding box center [815, 441] width 870 height 39
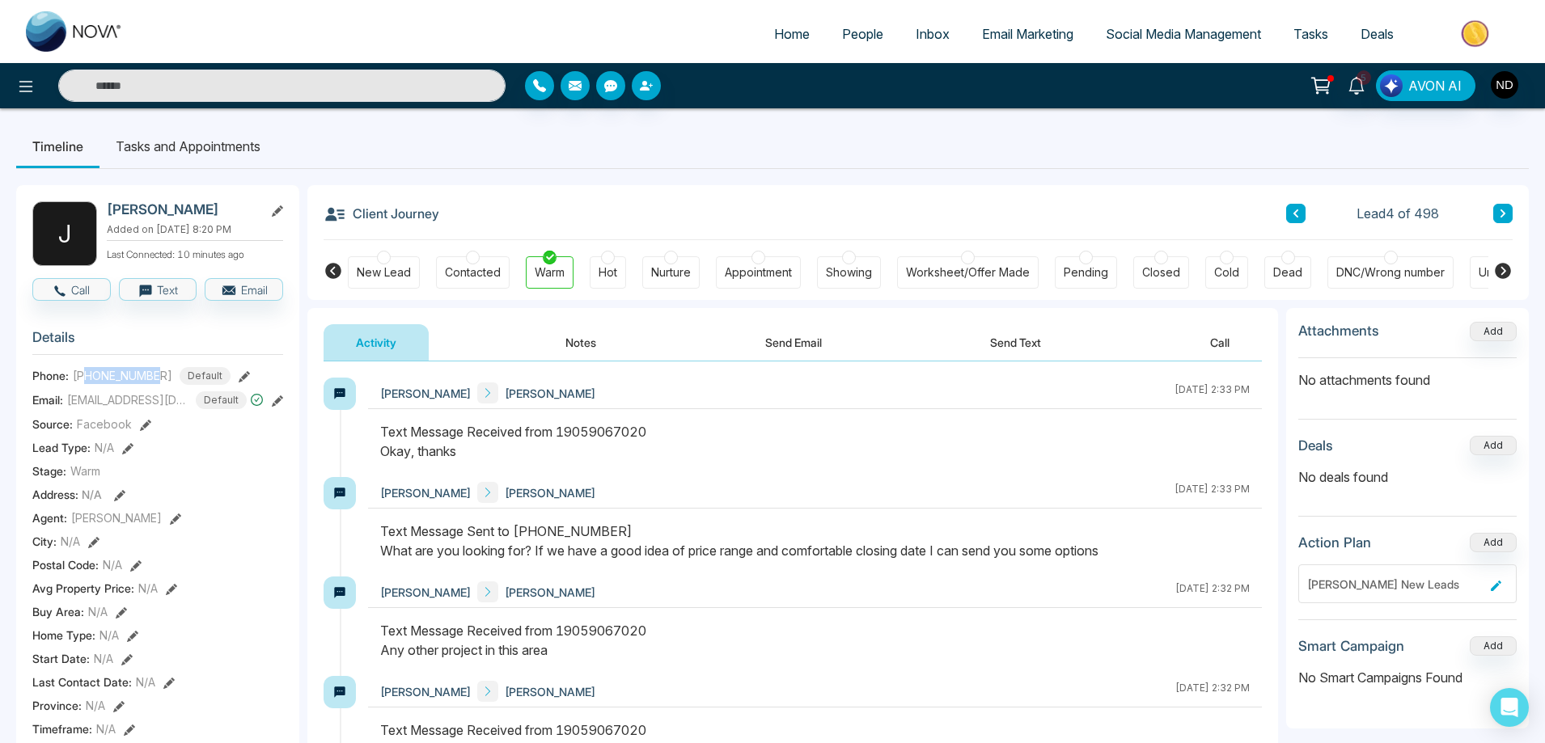
drag, startPoint x: 86, startPoint y: 388, endPoint x: 159, endPoint y: 388, distance: 73.6
click at [159, 384] on span "[PHONE_NUMBER]" at bounding box center [123, 375] width 100 height 17
copy span "9059067020"
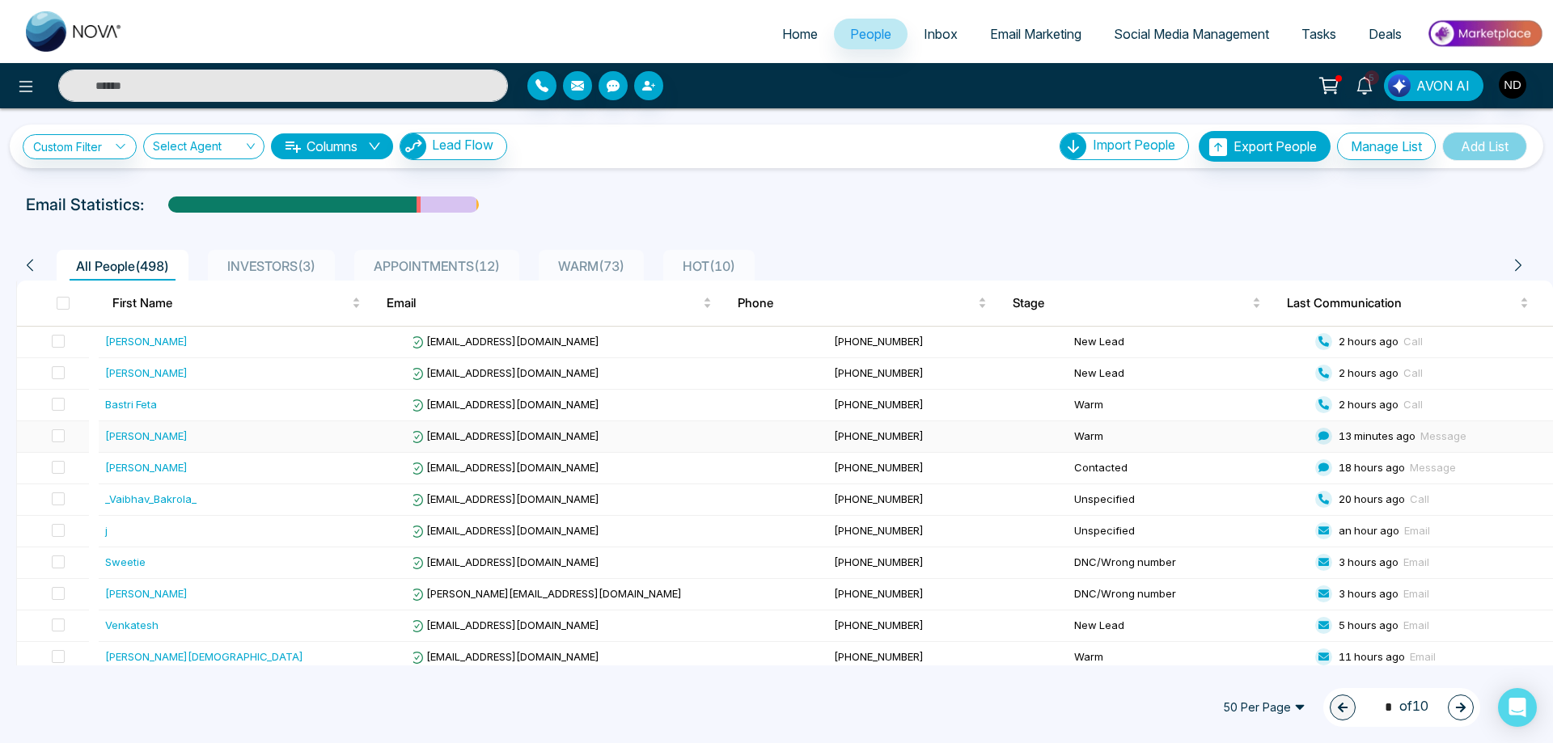
click at [154, 443] on div "[PERSON_NAME]" at bounding box center [146, 436] width 83 height 16
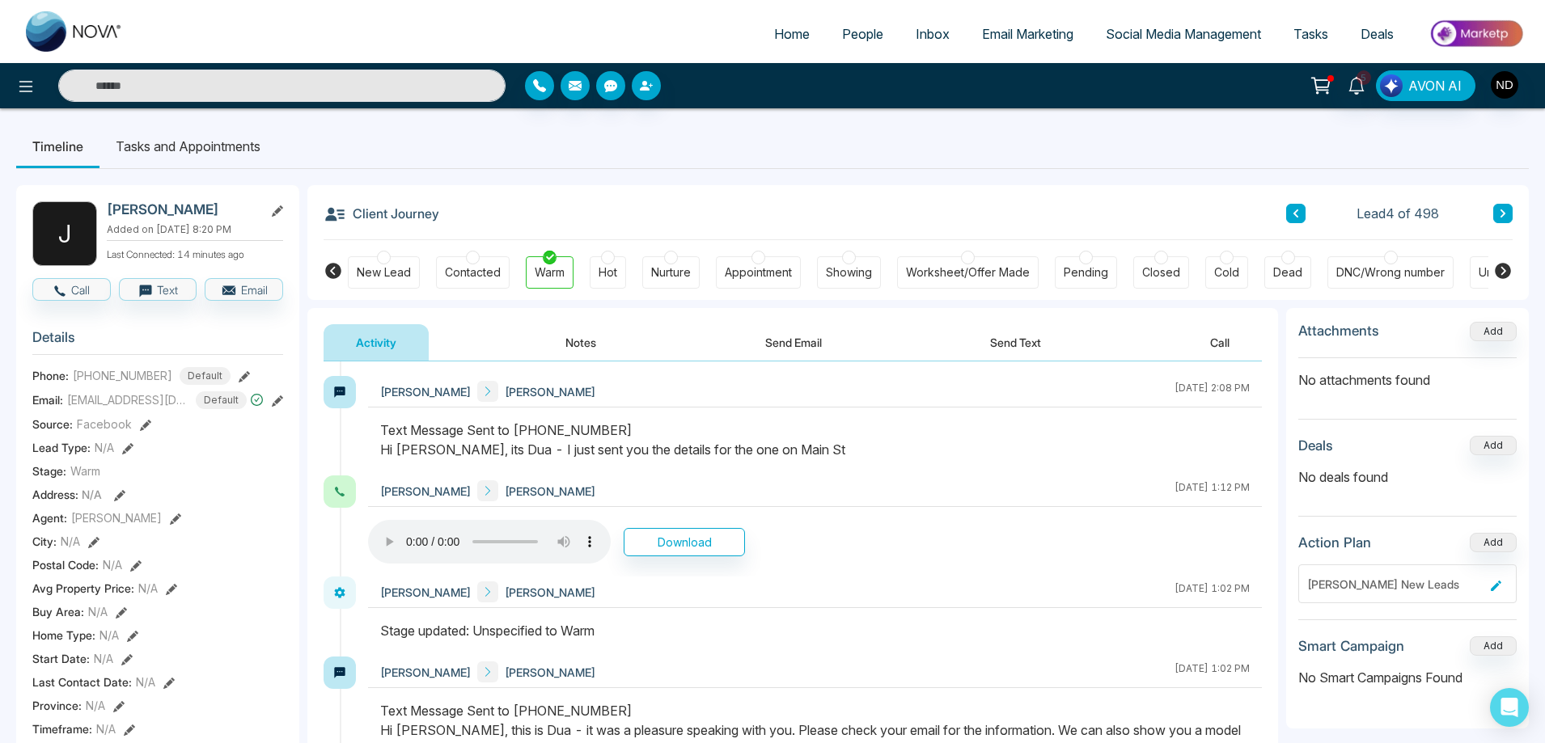
scroll to position [1456, 0]
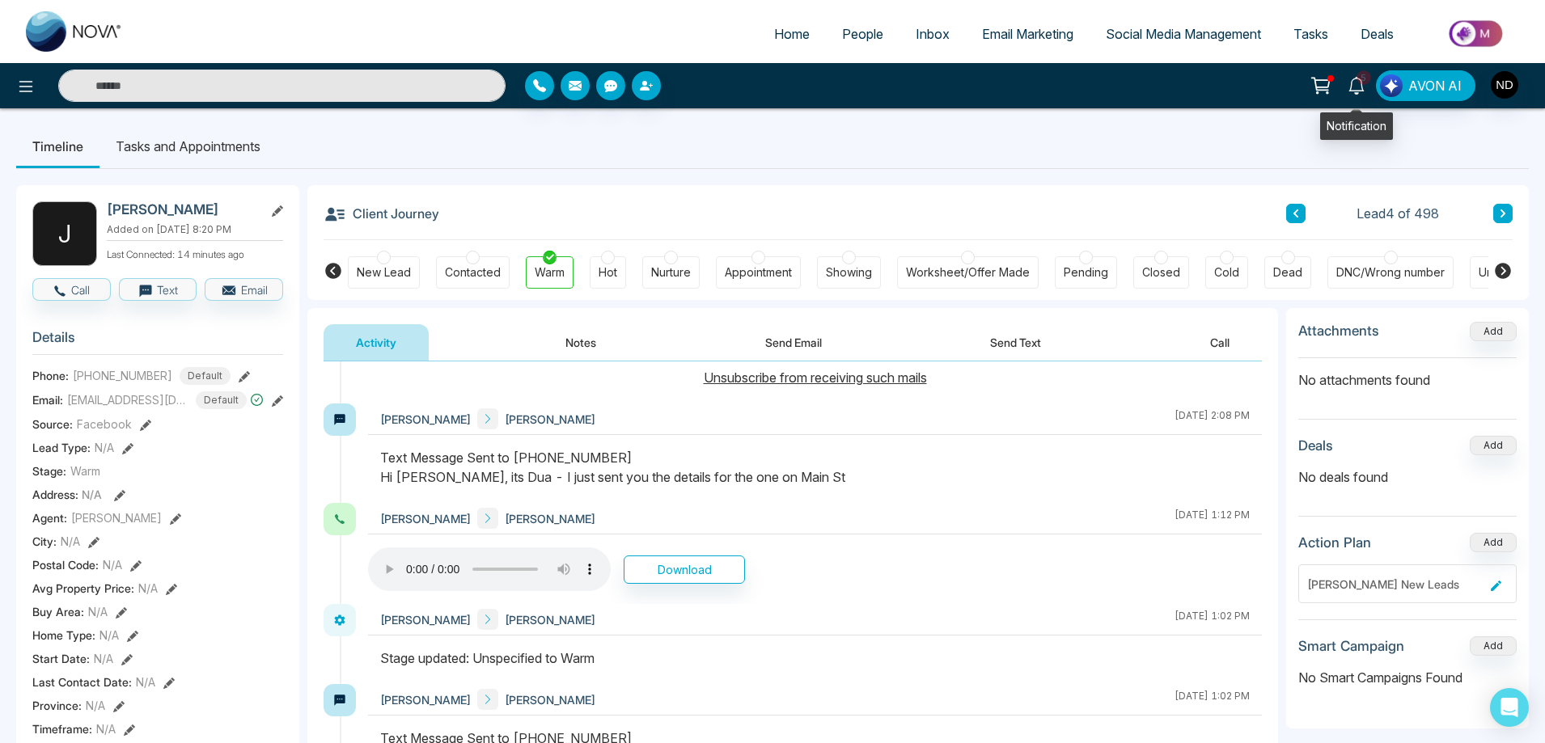
click at [1359, 83] on icon at bounding box center [1357, 86] width 18 height 18
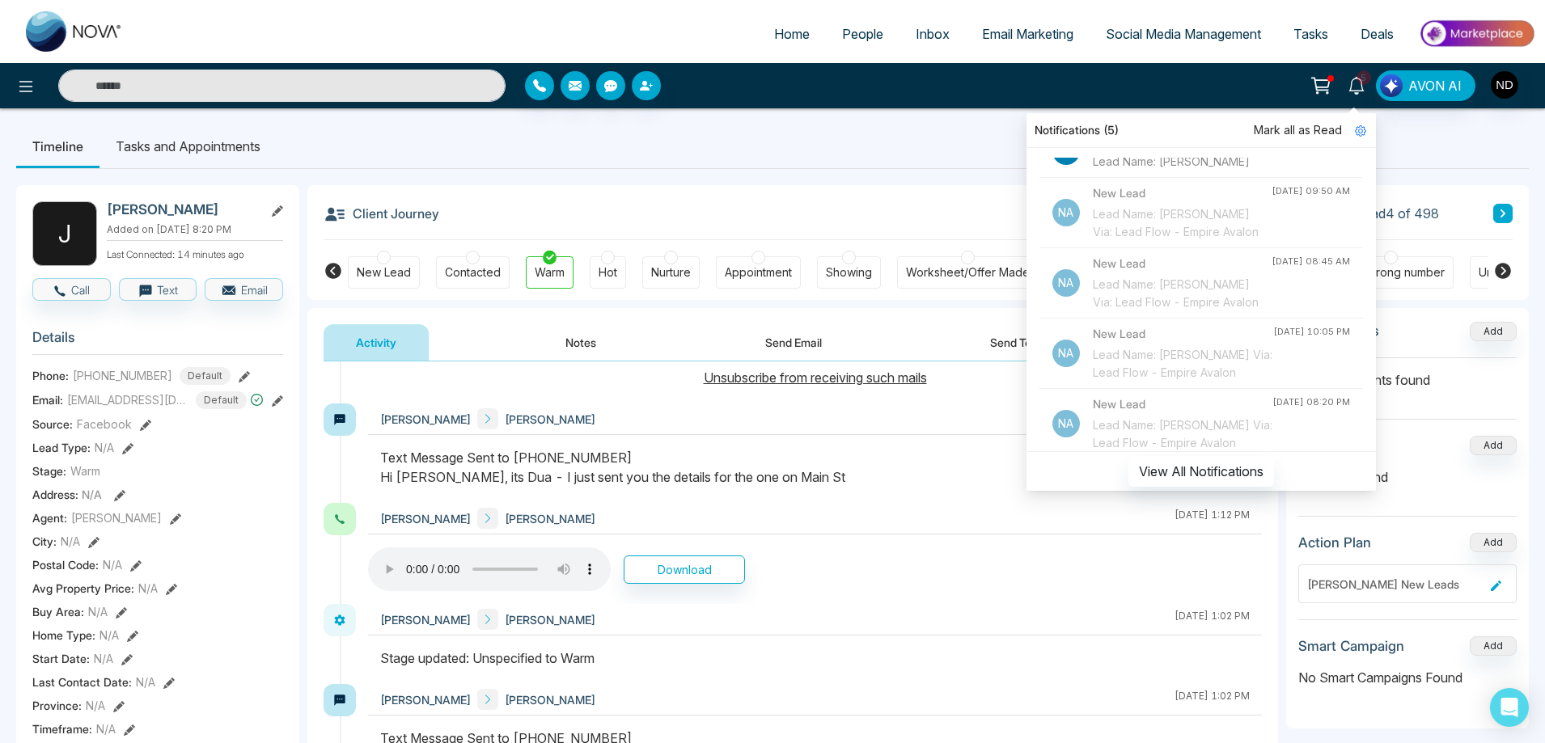
scroll to position [324, 0]
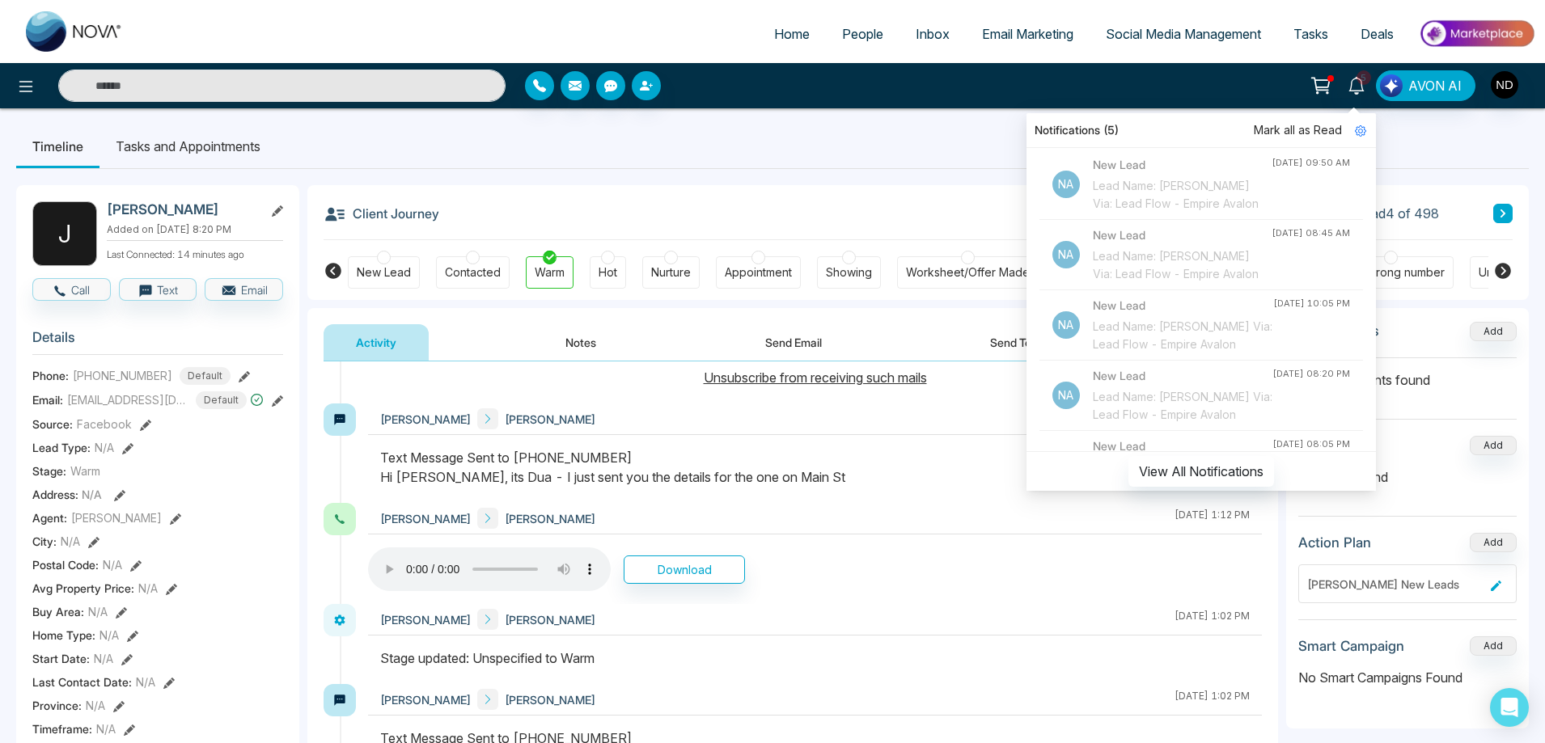
click at [824, 155] on ul "Timeline Tasks and Appointments" at bounding box center [772, 147] width 1513 height 44
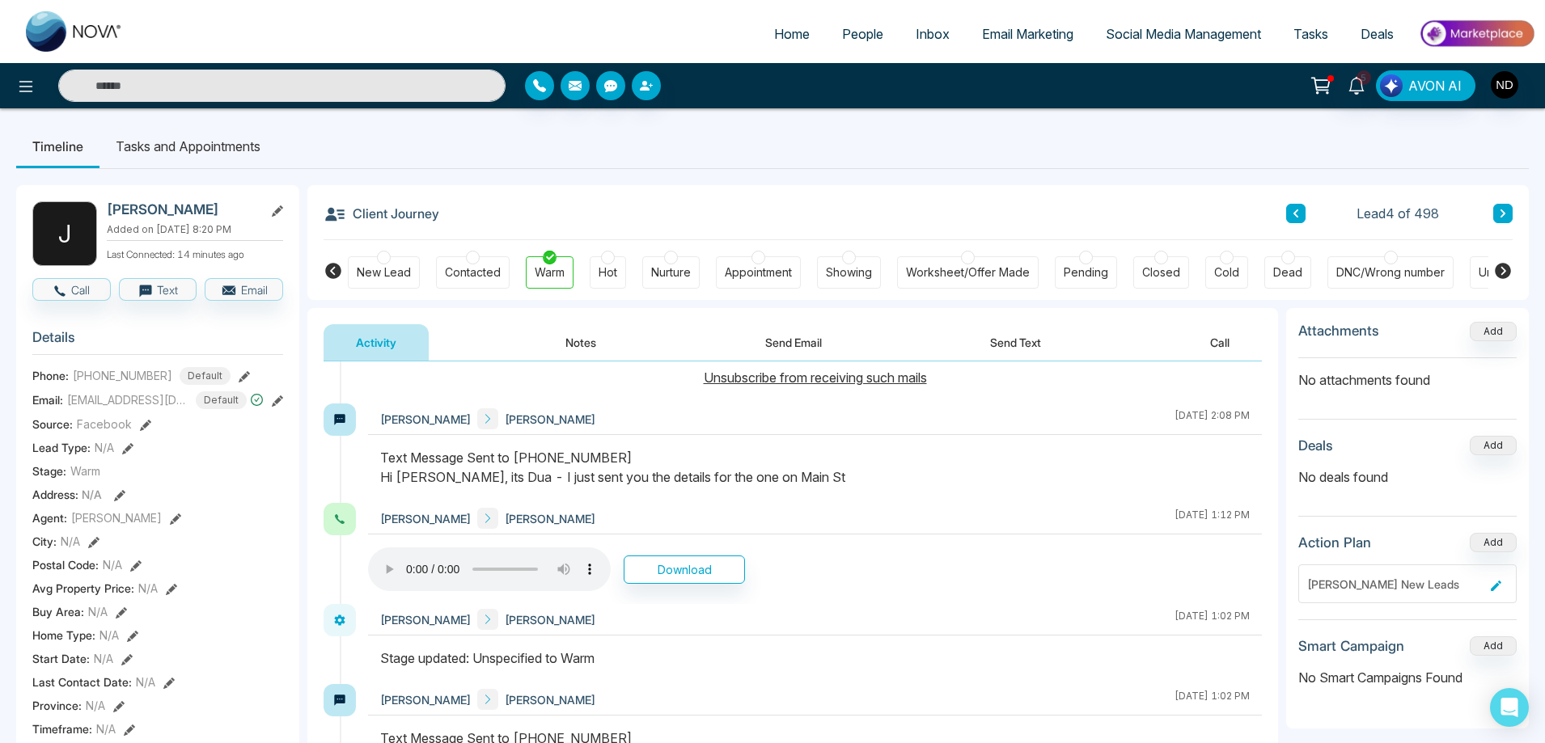
click at [1499, 210] on icon at bounding box center [1503, 214] width 8 height 10
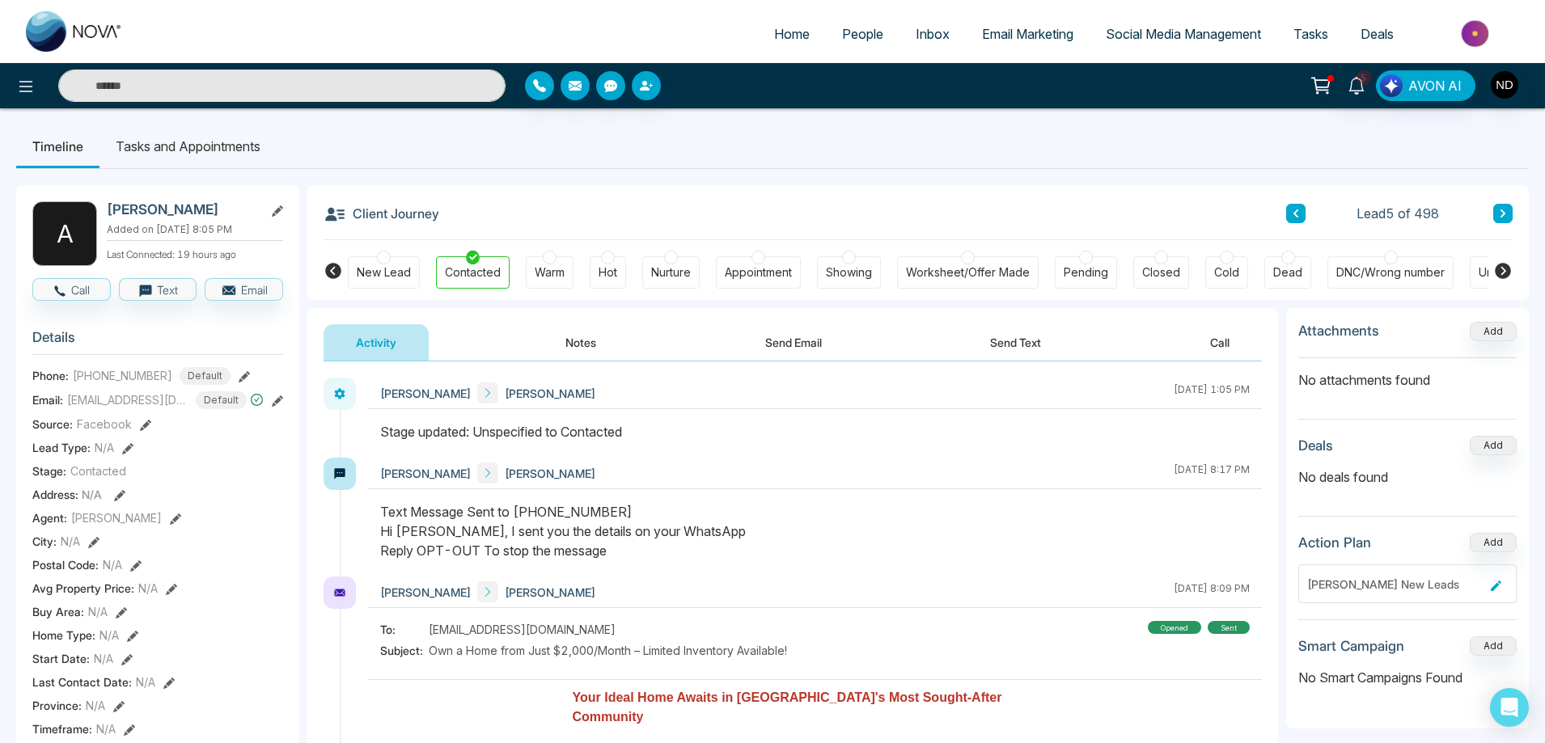
click at [1499, 210] on icon at bounding box center [1503, 214] width 8 height 10
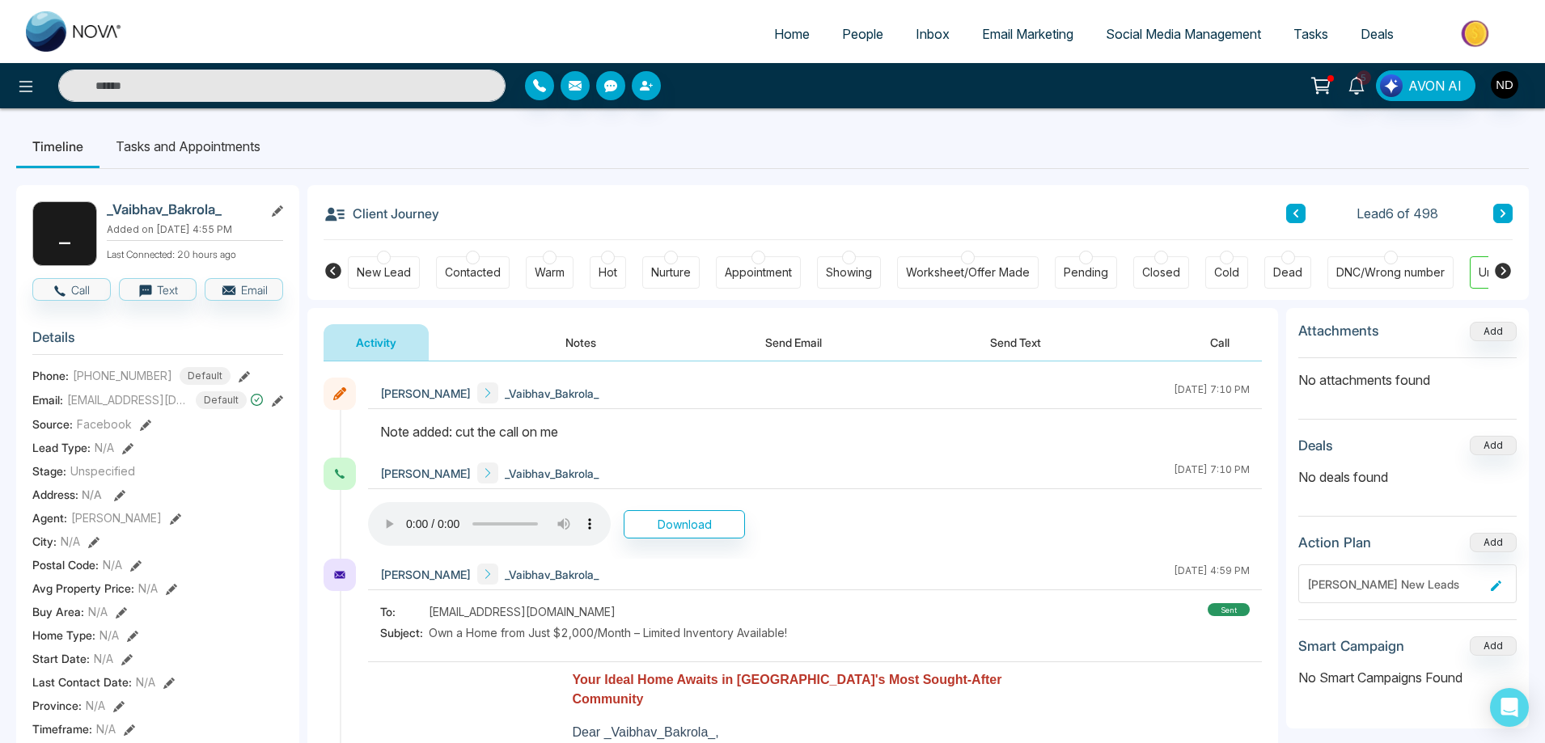
click at [1499, 210] on icon at bounding box center [1503, 214] width 8 height 10
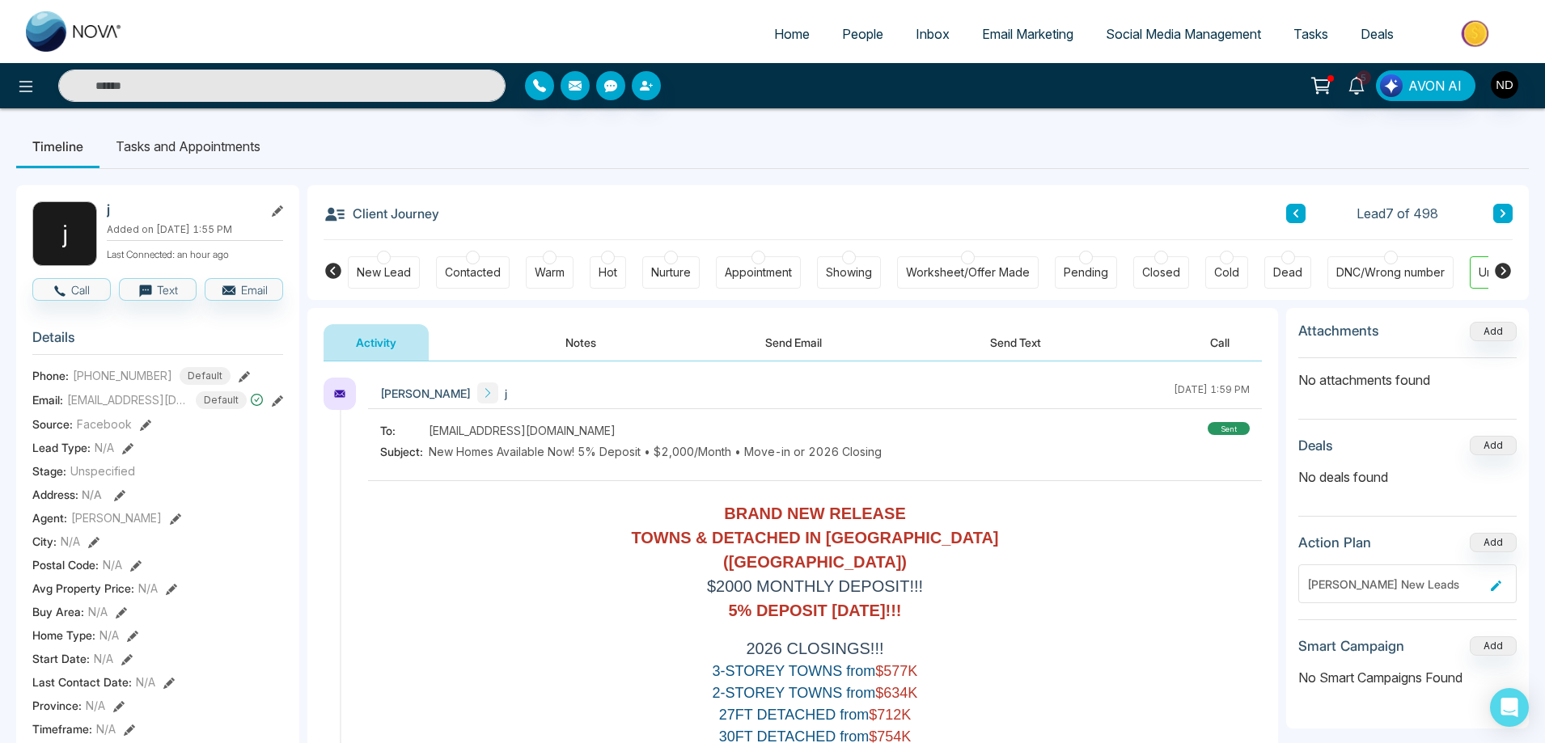
drag, startPoint x: 1498, startPoint y: 210, endPoint x: 1509, endPoint y: 218, distance: 12.8
click at [1499, 211] on icon at bounding box center [1503, 214] width 8 height 10
click at [575, 337] on button "Notes" at bounding box center [580, 342] width 95 height 36
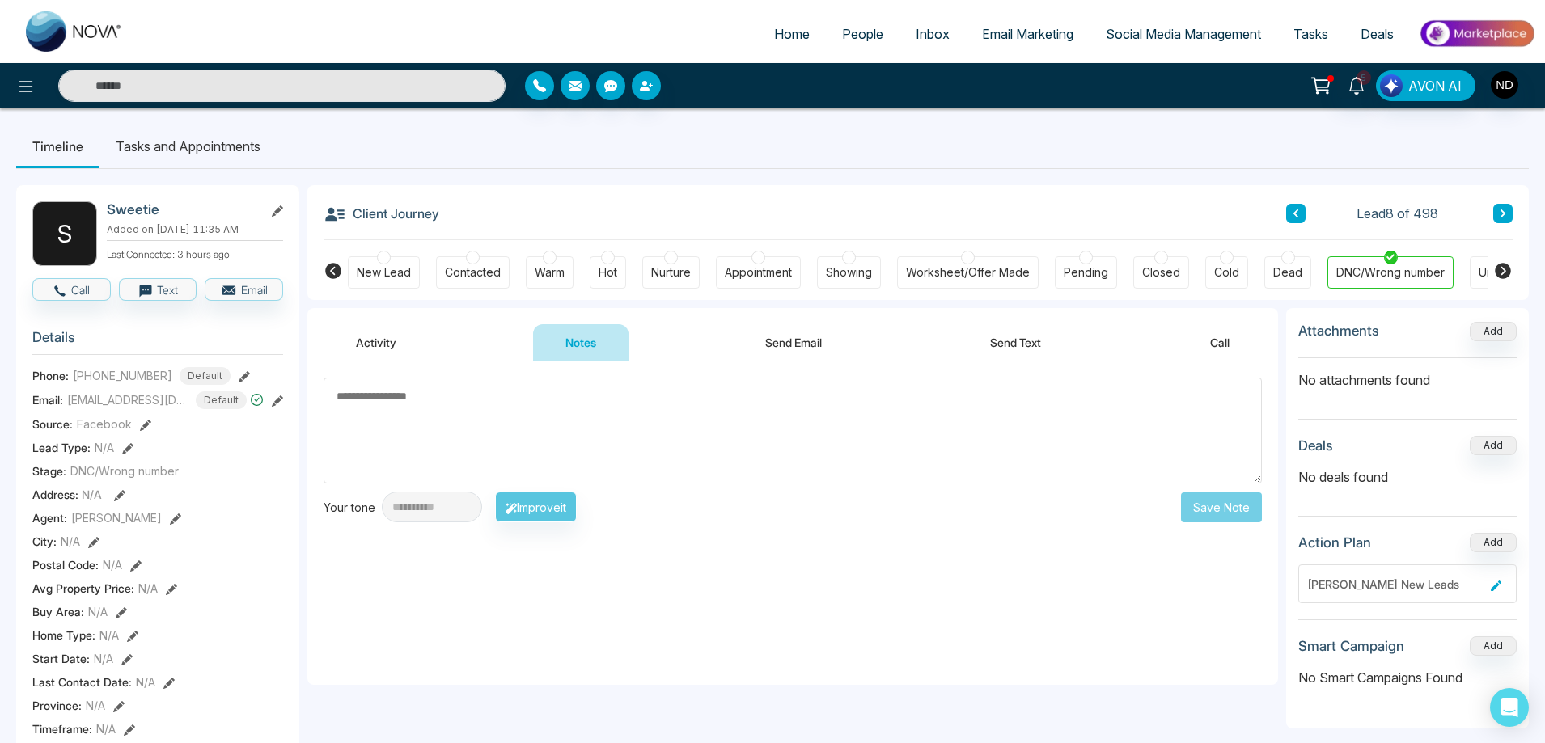
click at [384, 341] on button "Activity" at bounding box center [376, 342] width 105 height 36
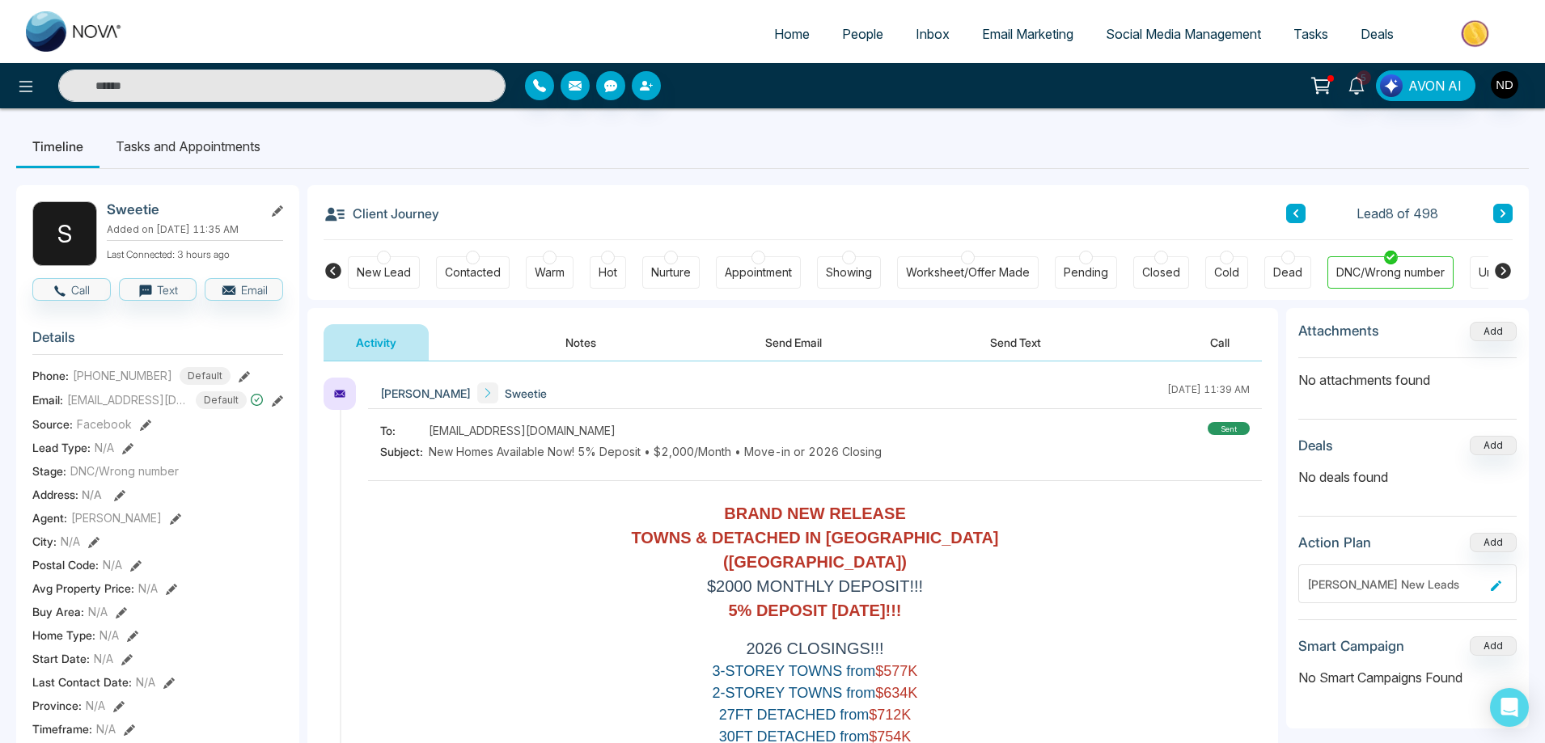
click at [1505, 272] on icon at bounding box center [1502, 270] width 19 height 19
click at [1505, 205] on button at bounding box center [1502, 213] width 19 height 19
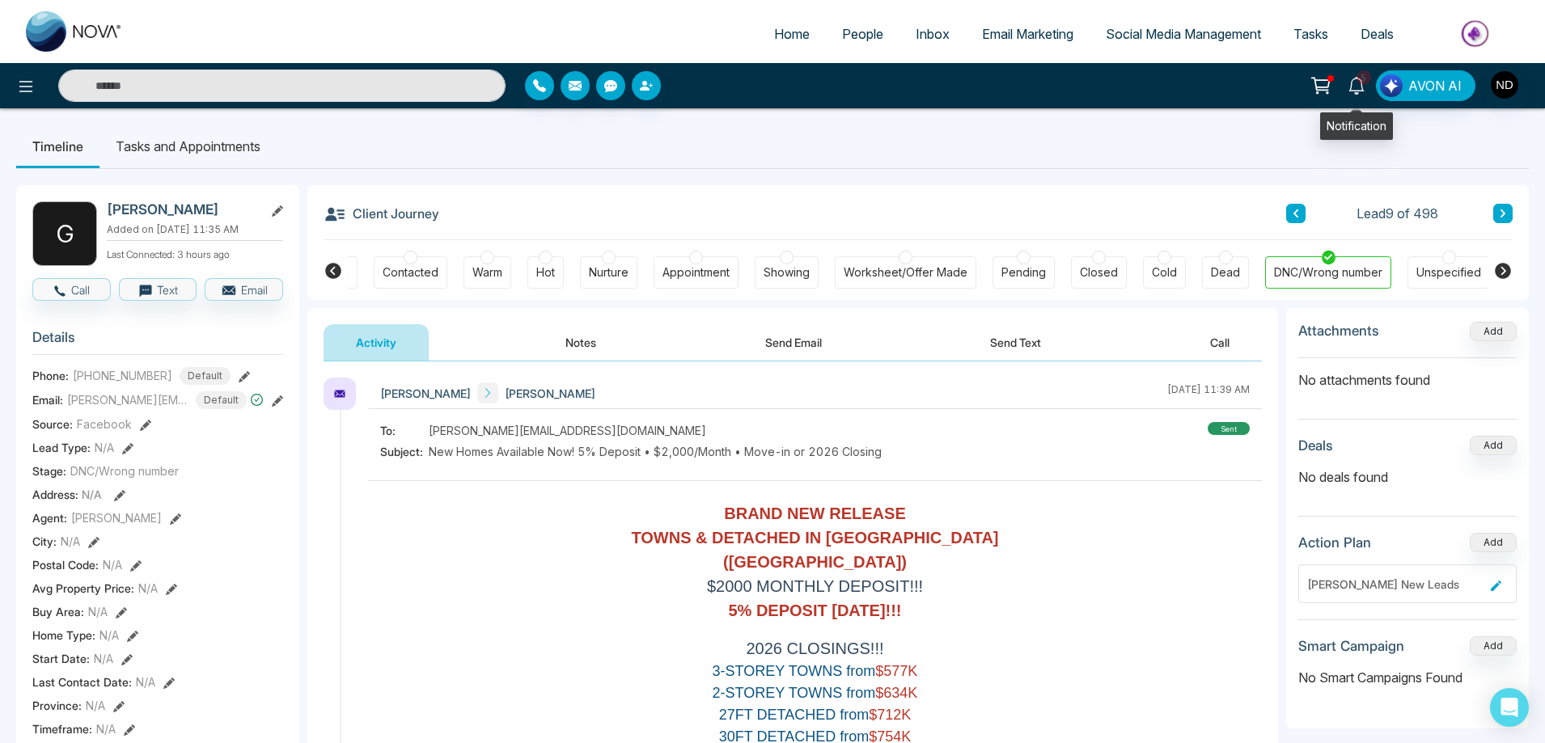
click at [1362, 88] on icon at bounding box center [1357, 86] width 18 height 18
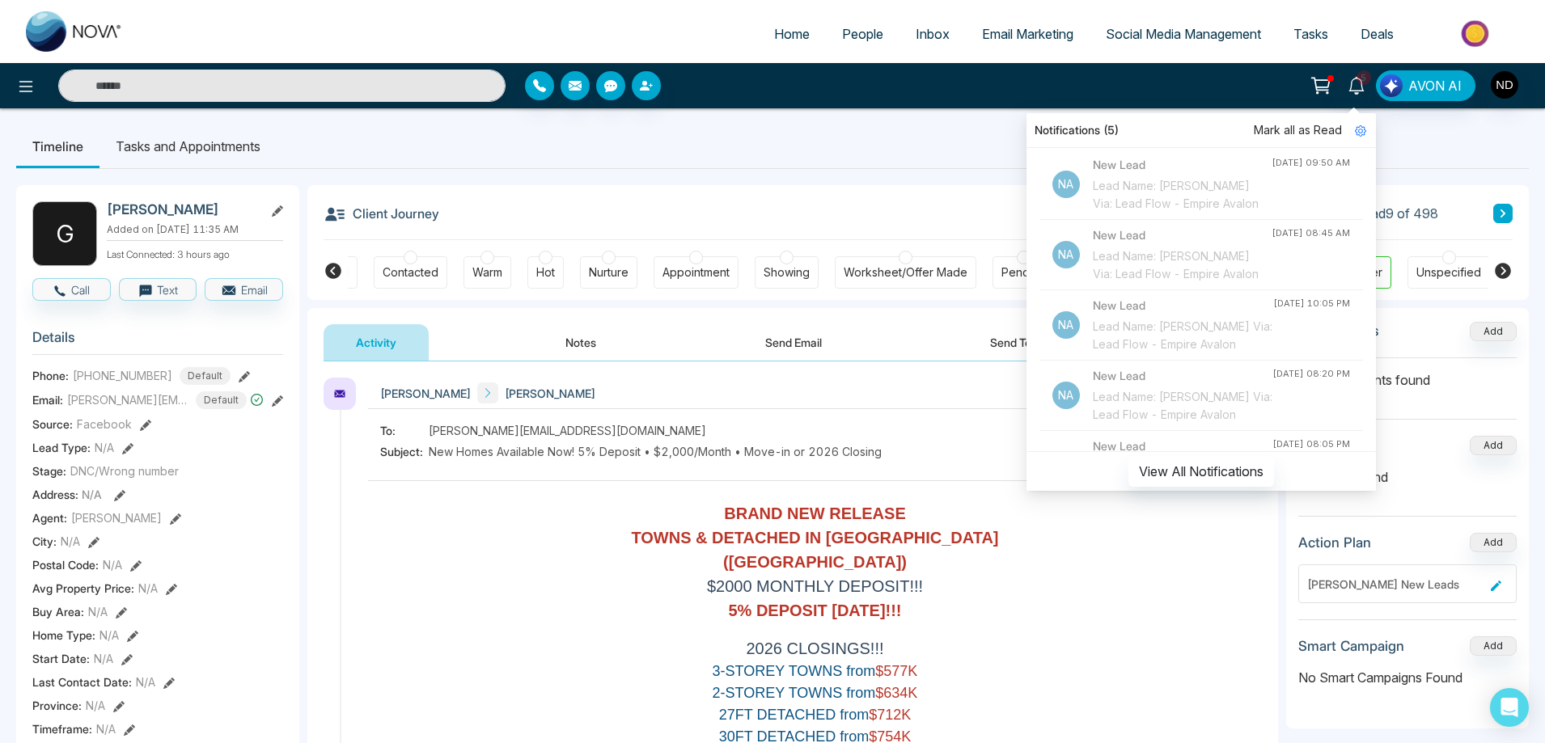
click at [1284, 129] on span "Mark all as Read" at bounding box center [1298, 130] width 88 height 18
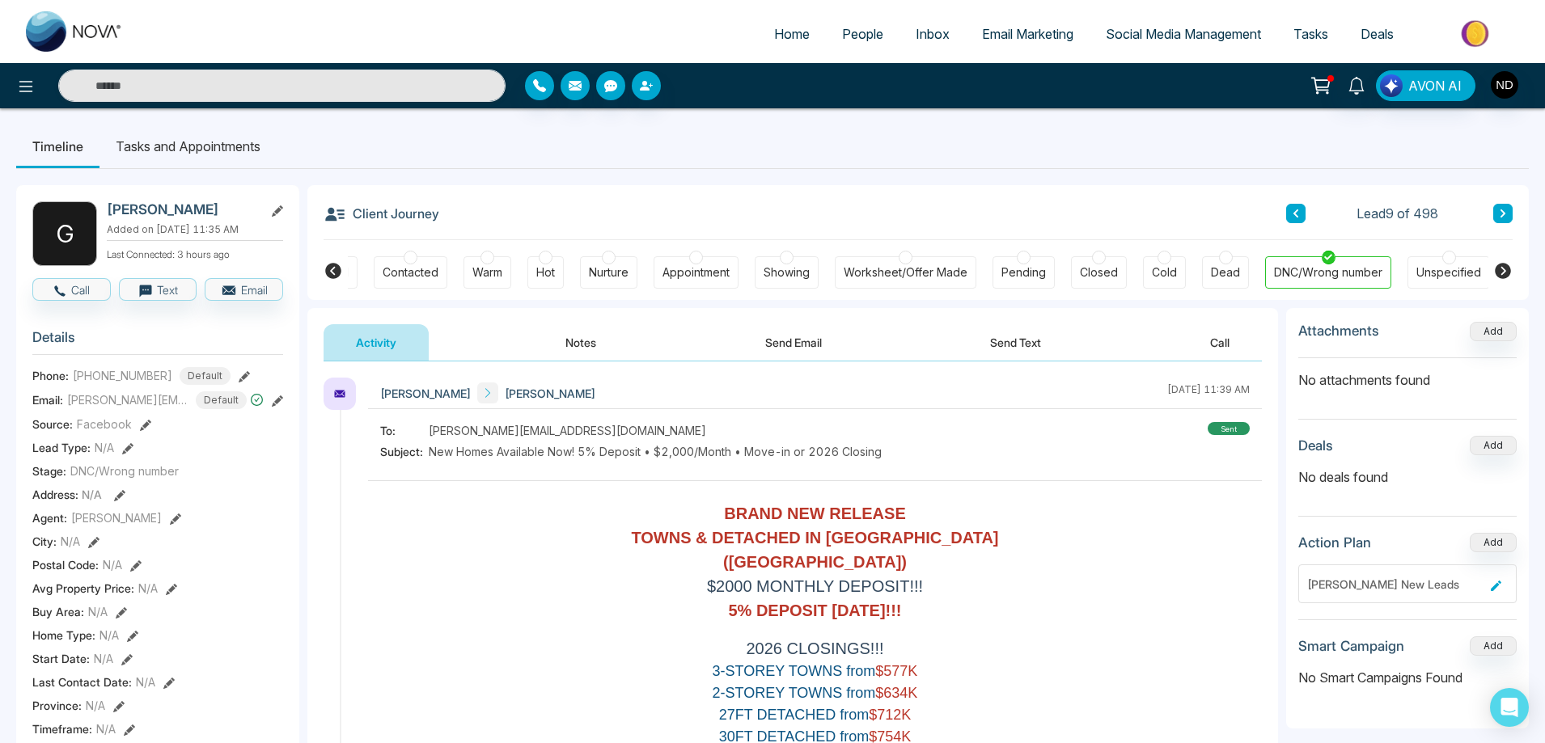
click at [923, 230] on div "Client Journey Lead 9 of 498" at bounding box center [918, 212] width 1189 height 55
click at [1157, 164] on ul "Timeline Tasks and Appointments" at bounding box center [772, 147] width 1513 height 44
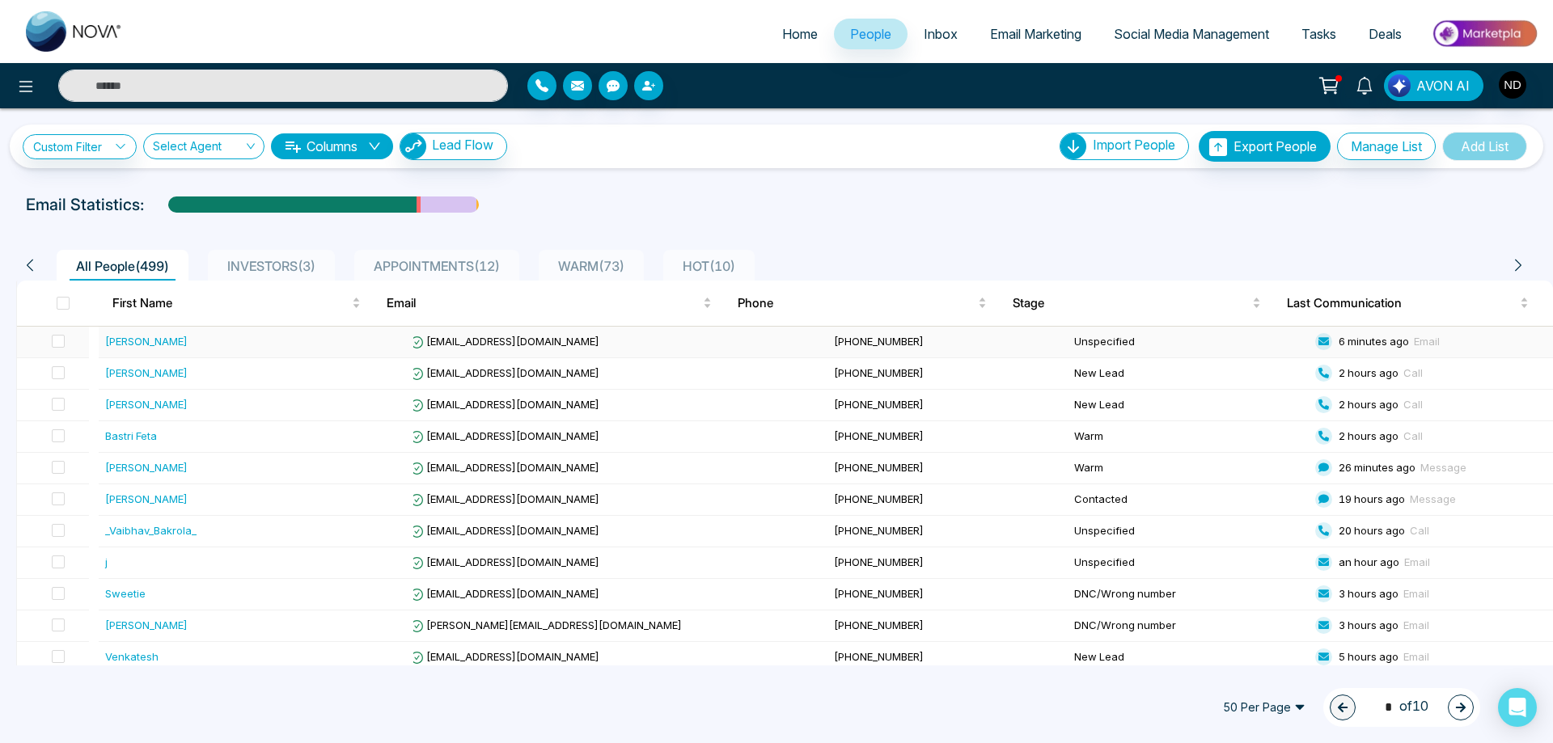
click at [148, 340] on div "[PERSON_NAME]" at bounding box center [146, 341] width 83 height 16
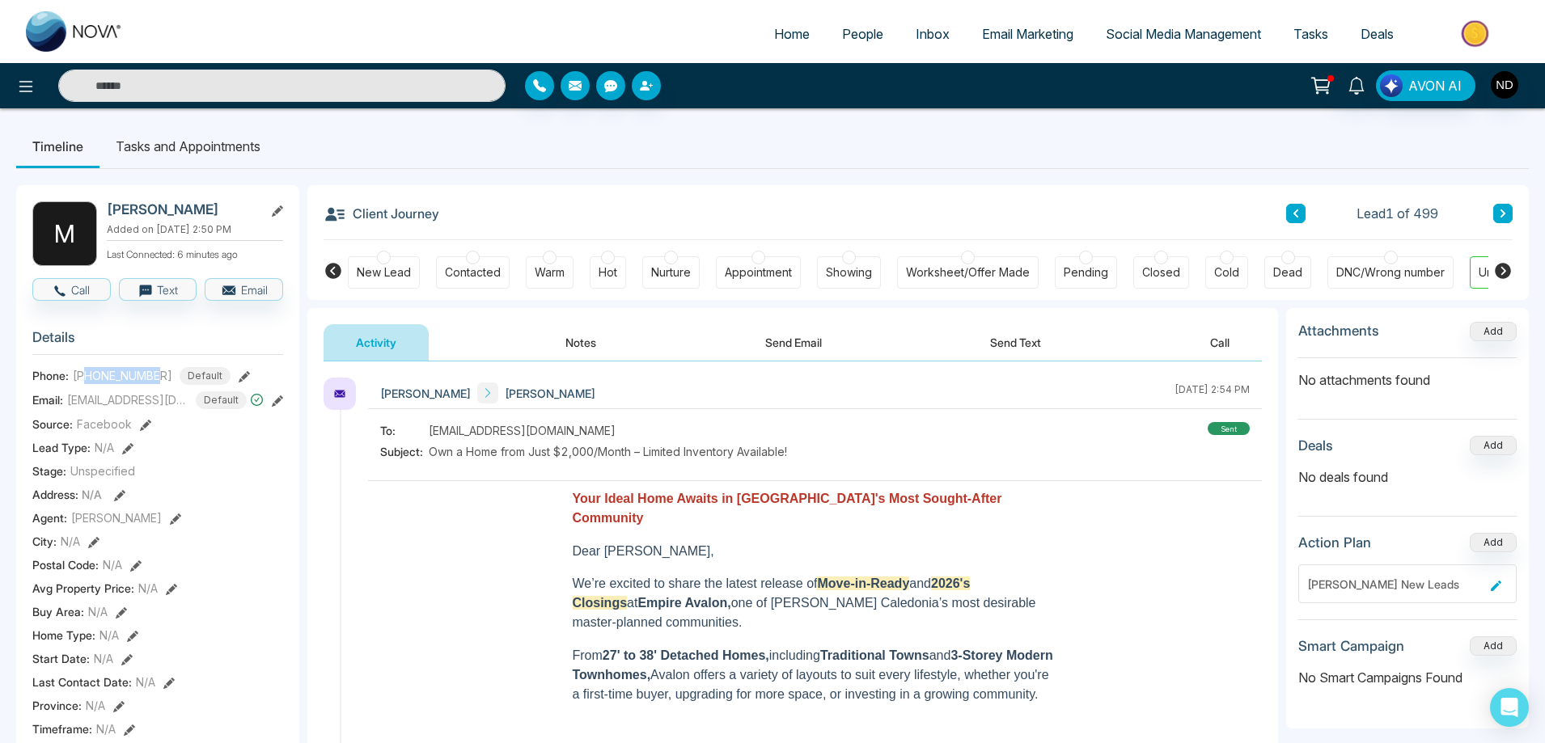
drag, startPoint x: 86, startPoint y: 384, endPoint x: 161, endPoint y: 379, distance: 75.4
click at [161, 379] on div "[PHONE_NUMBER] Default" at bounding box center [152, 376] width 158 height 18
copy span "9059025018"
click at [588, 338] on button "Notes" at bounding box center [580, 342] width 95 height 36
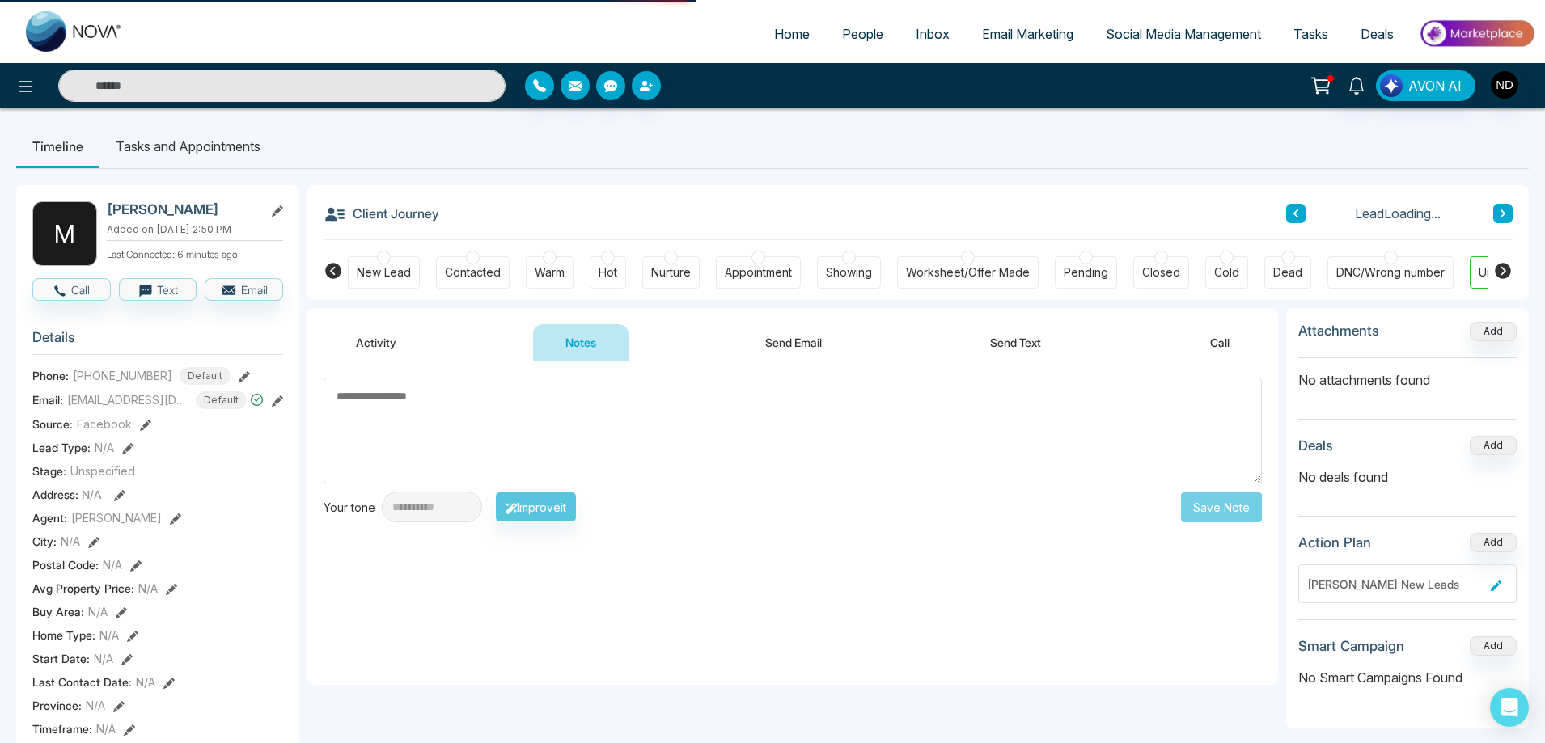
click at [636, 428] on textarea at bounding box center [793, 431] width 938 height 106
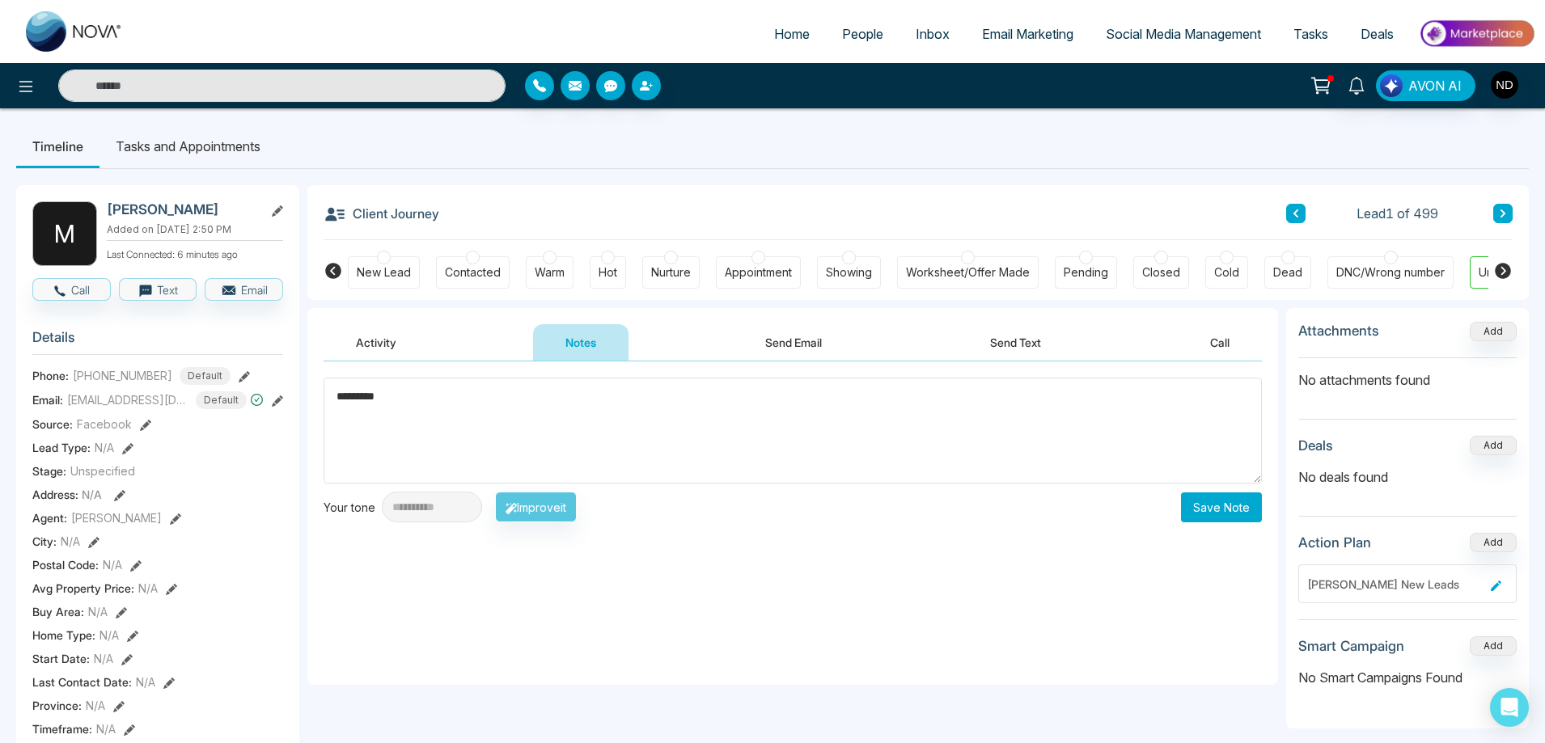
type textarea "*********"
click at [1226, 505] on button "Save Note" at bounding box center [1221, 508] width 81 height 30
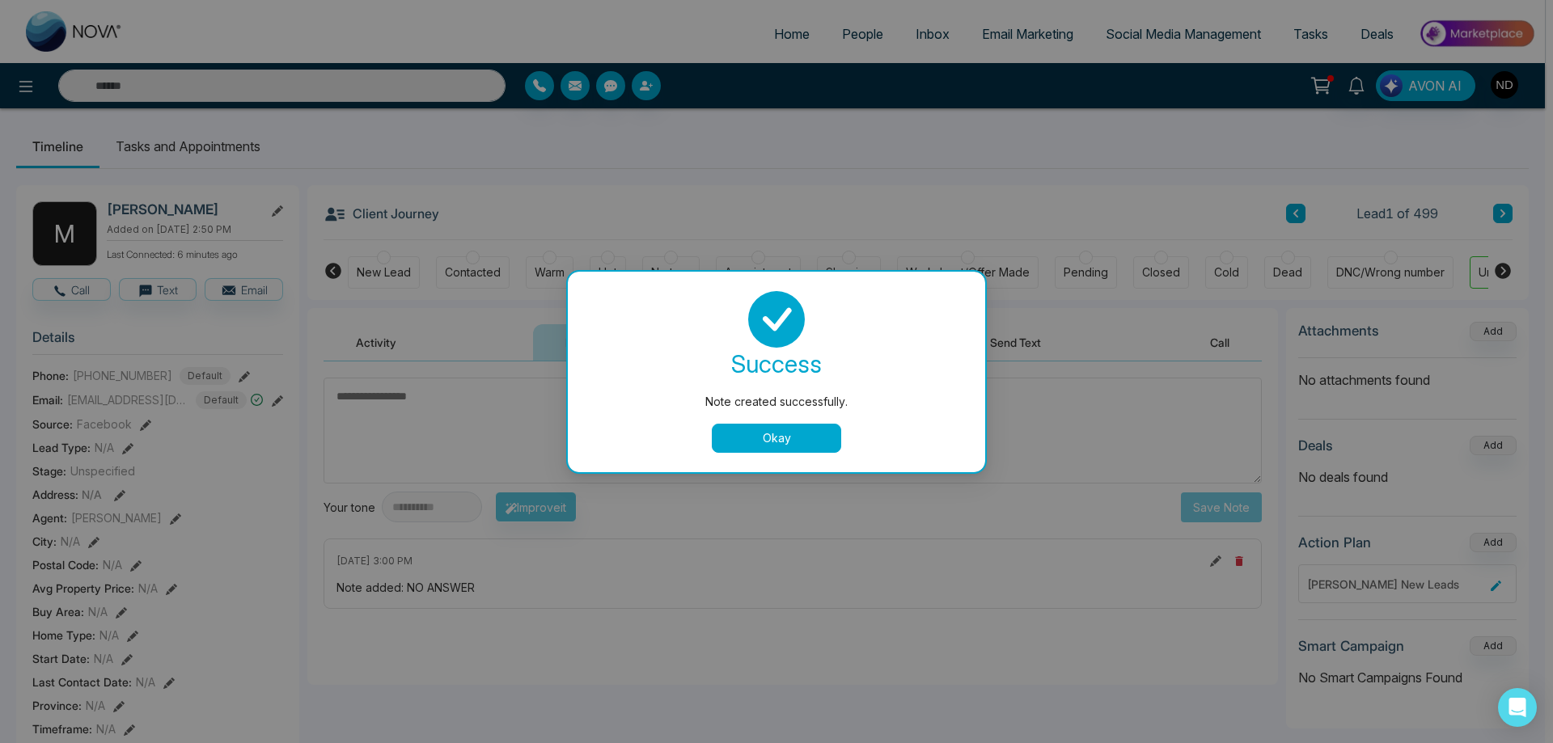
click at [776, 434] on button "Okay" at bounding box center [776, 438] width 129 height 29
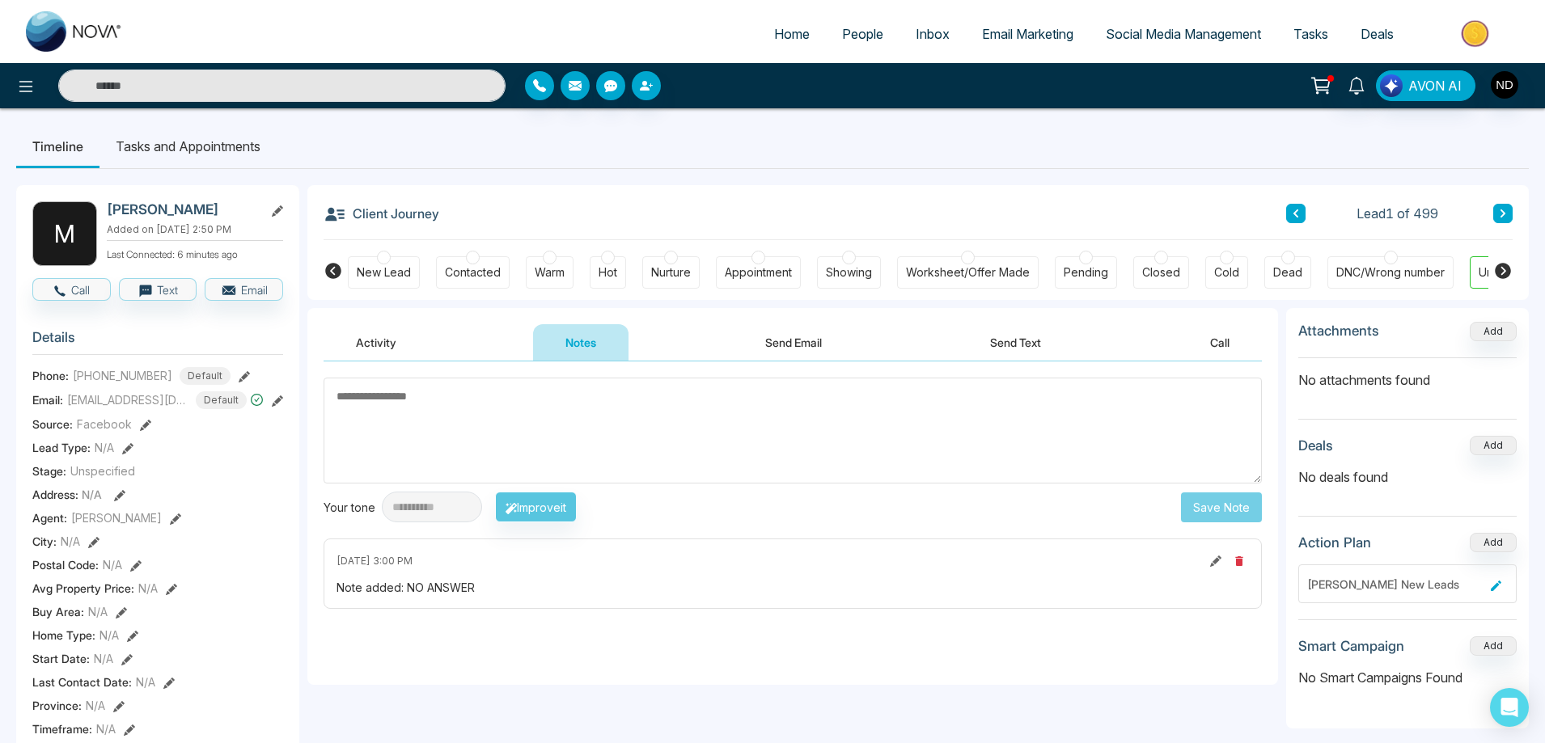
click at [1033, 346] on button "Send Text" at bounding box center [1016, 342] width 116 height 36
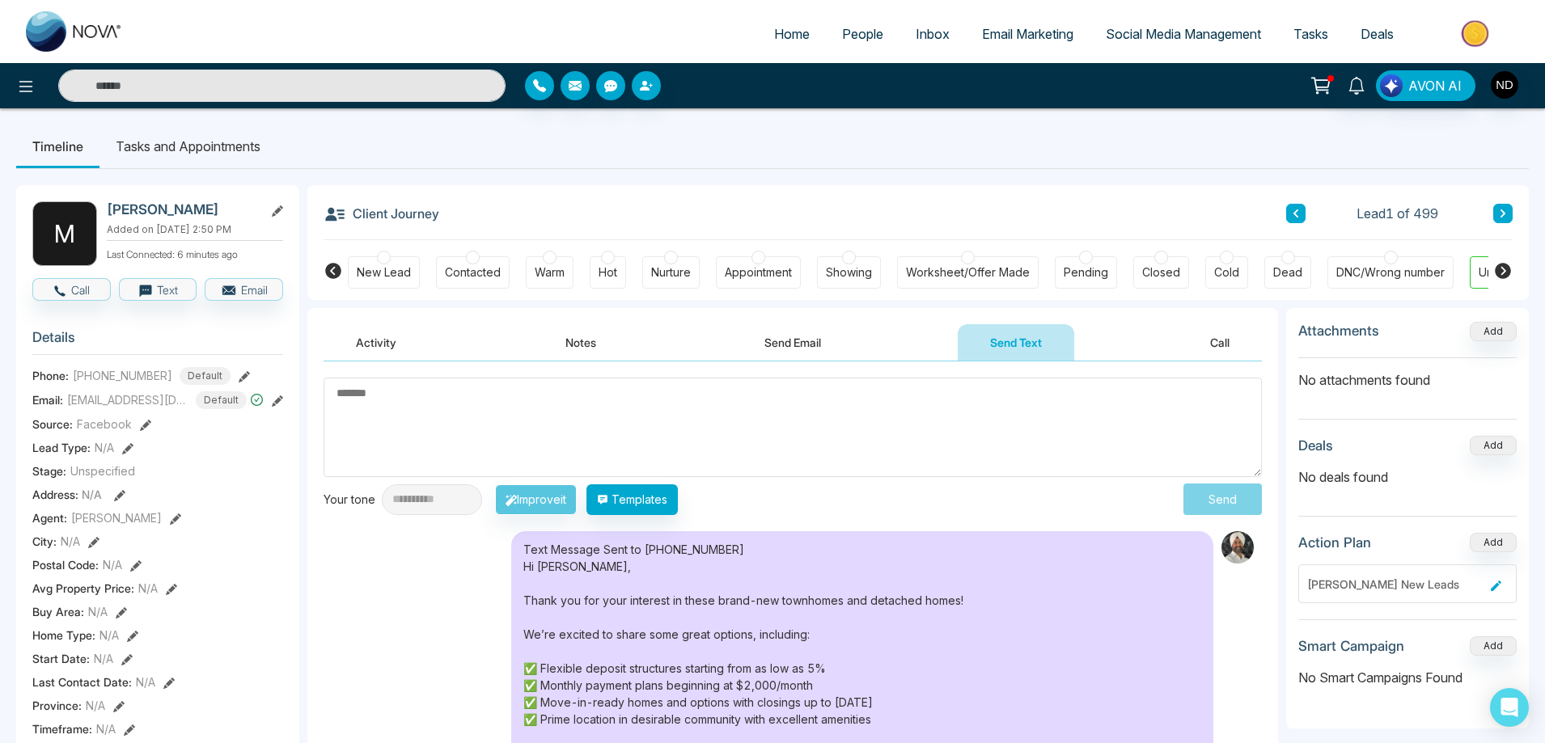
click at [368, 333] on button "Activity" at bounding box center [376, 342] width 105 height 36
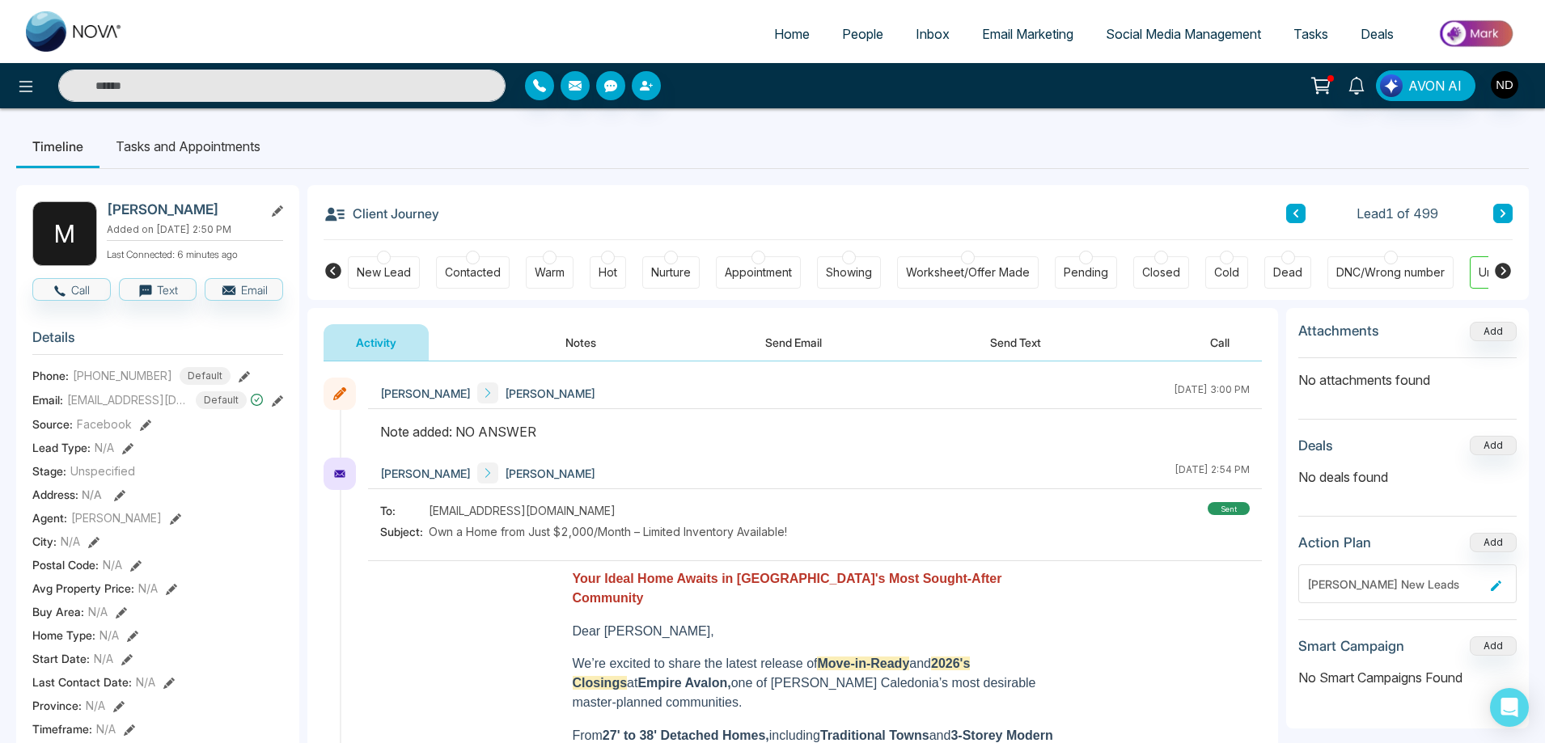
click at [680, 424] on div "Note added: NO ANSWER" at bounding box center [815, 431] width 870 height 19
click at [1502, 211] on icon at bounding box center [1503, 214] width 5 height 8
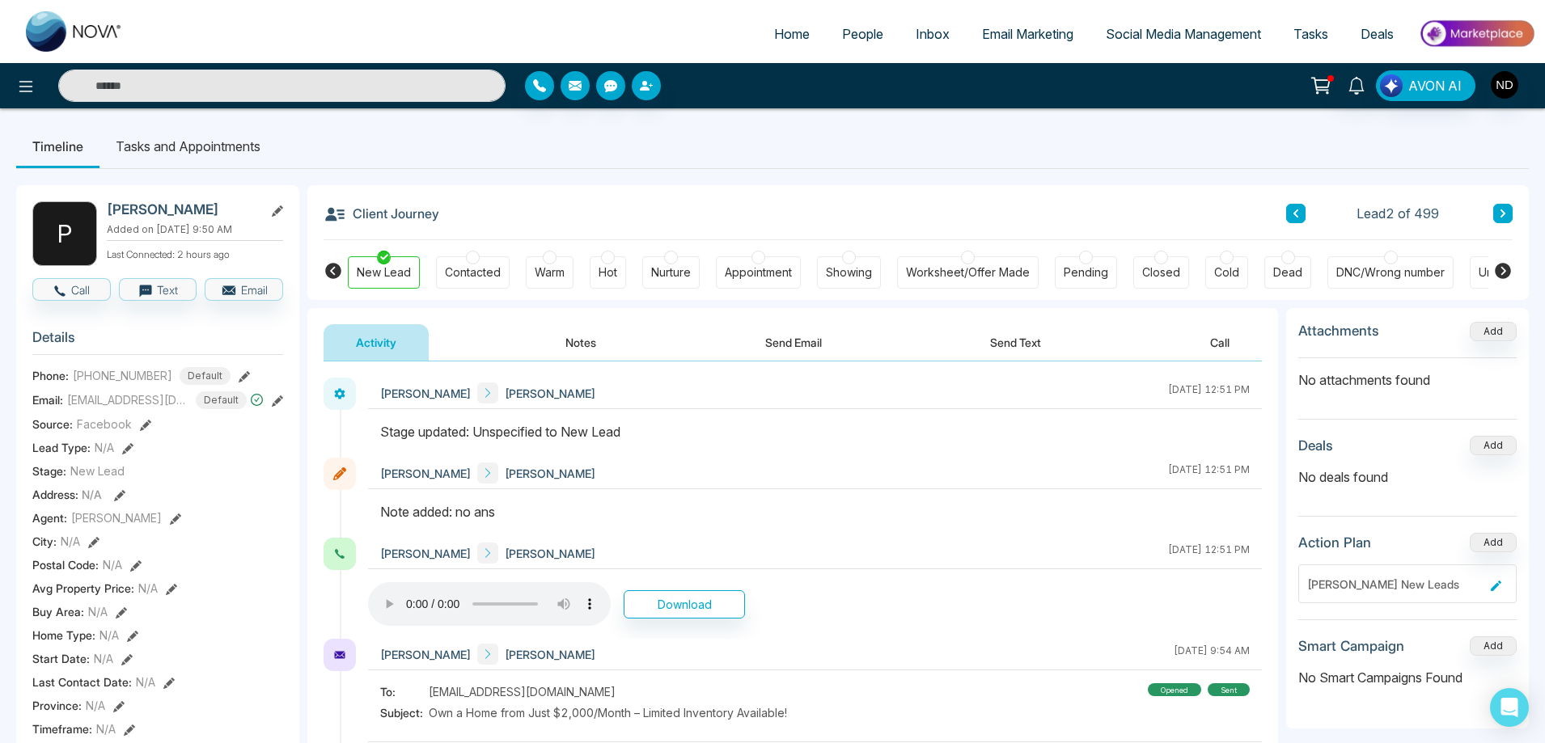
click at [1298, 212] on icon at bounding box center [1296, 214] width 8 height 10
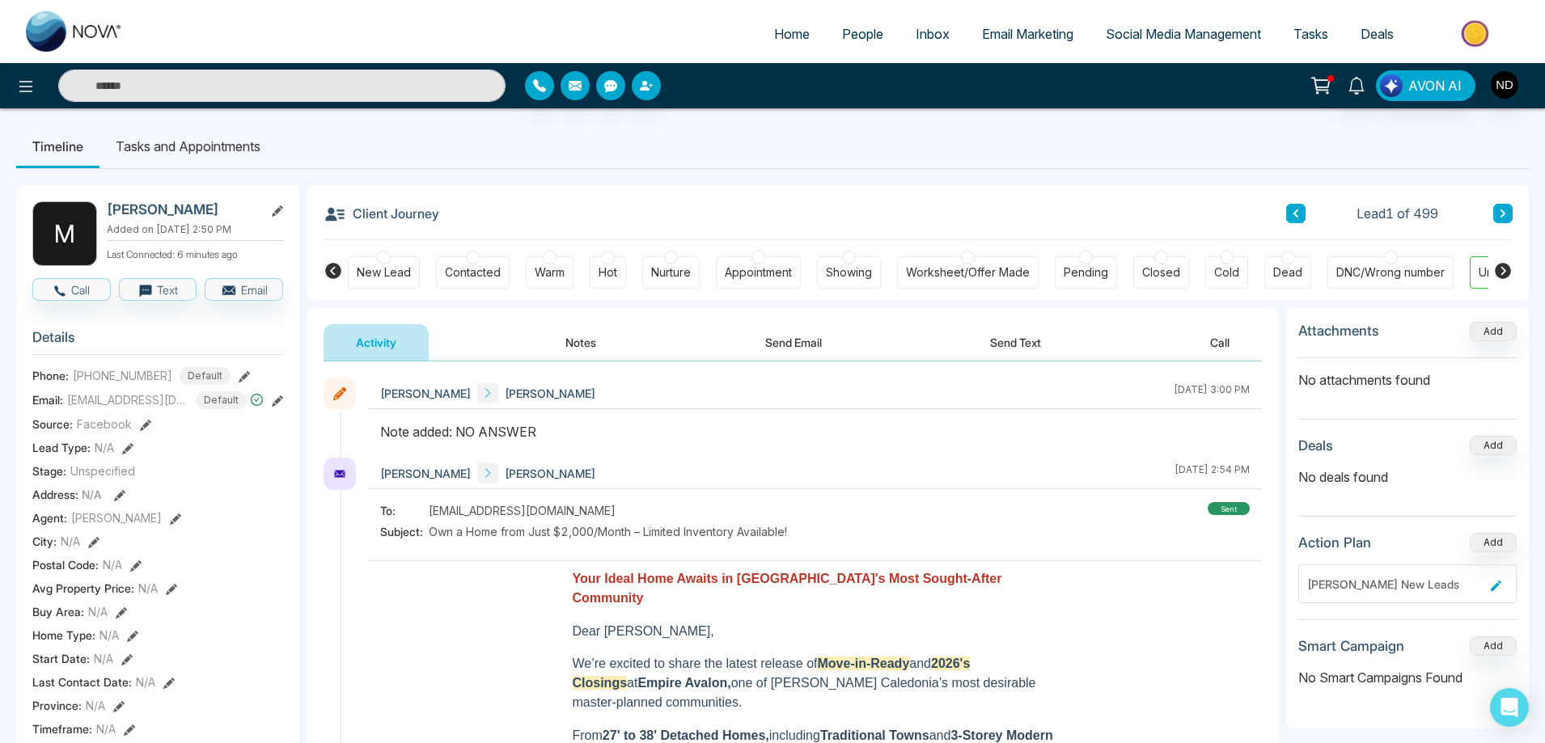
click at [404, 273] on div "New Lead" at bounding box center [384, 273] width 54 height 16
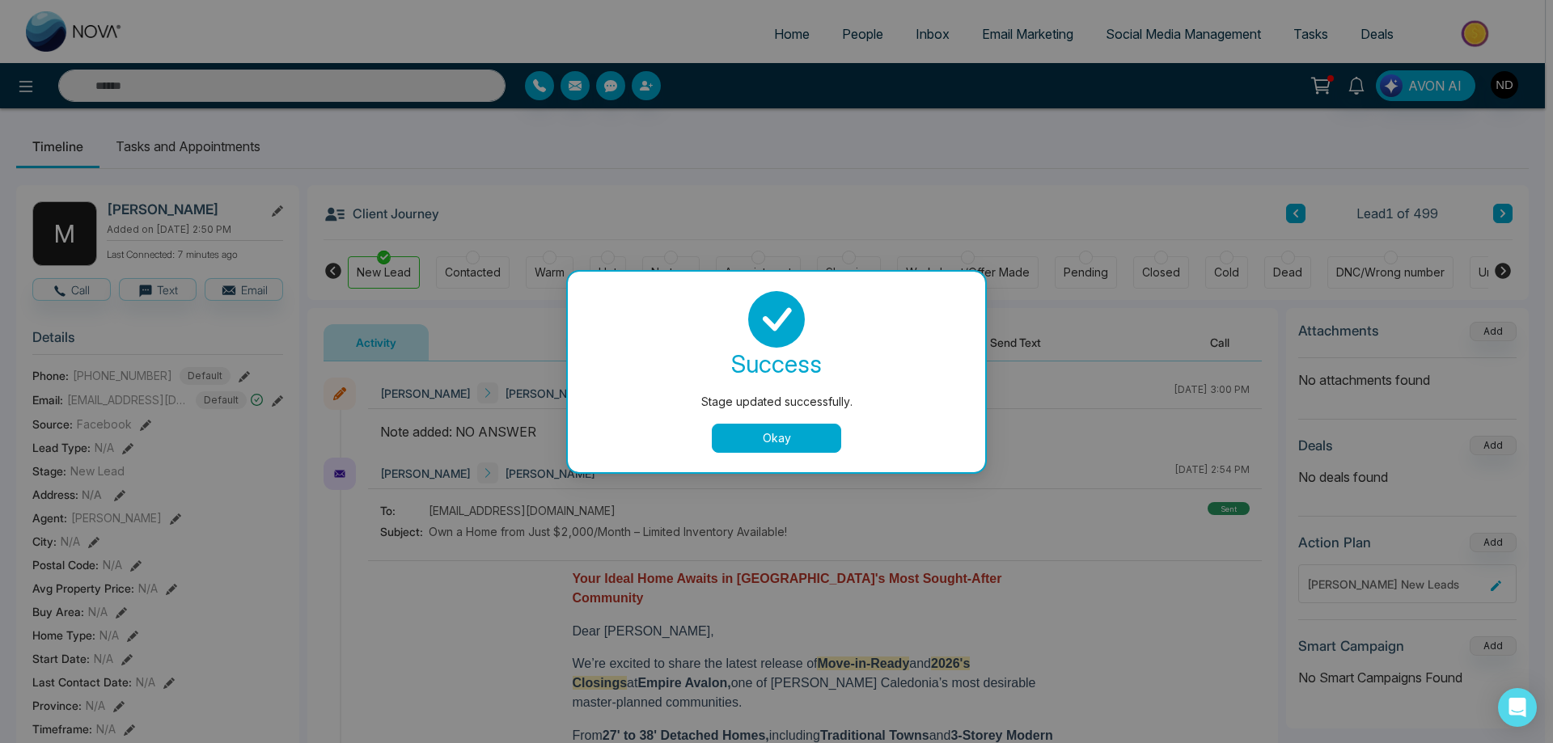
click at [805, 443] on button "Okay" at bounding box center [776, 438] width 129 height 29
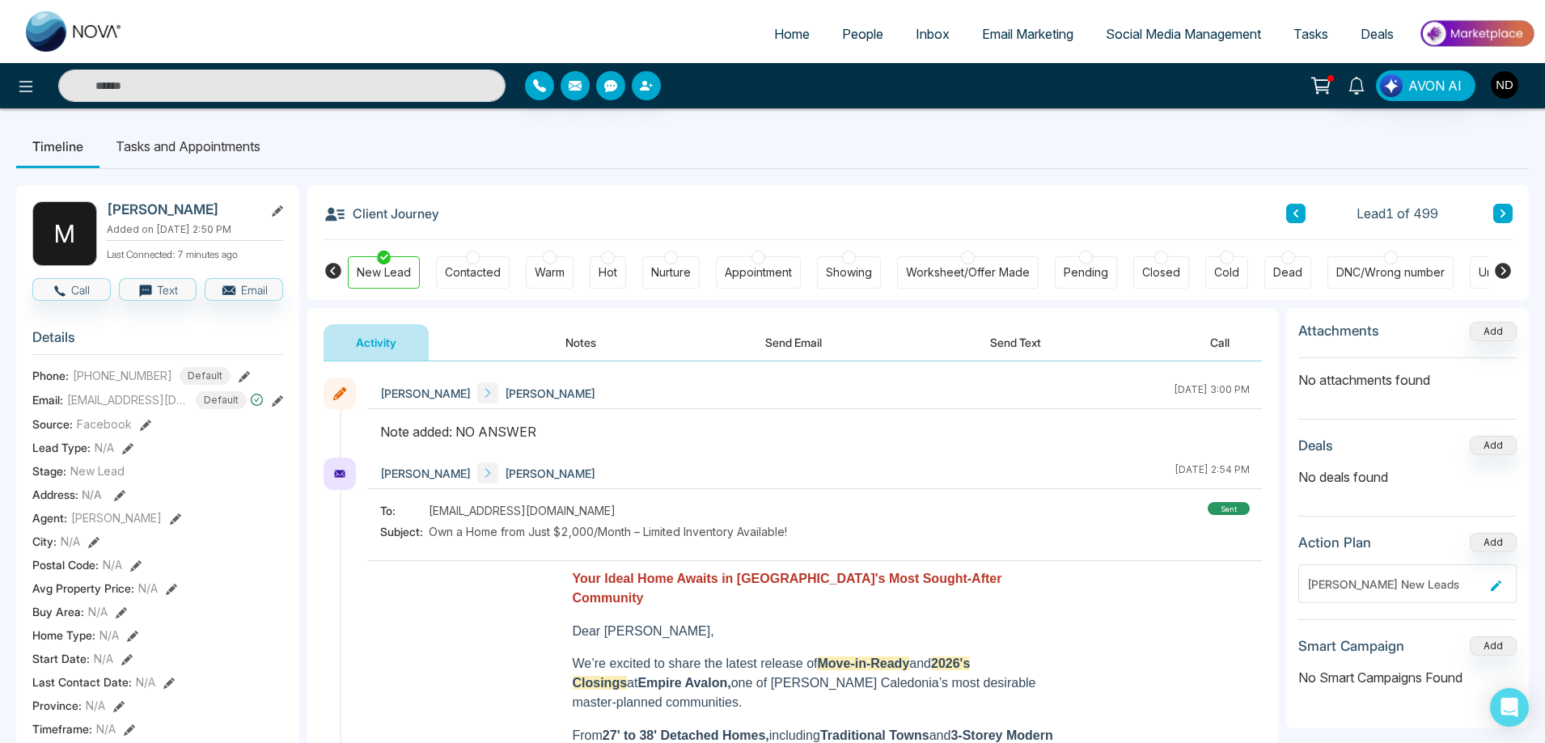
click at [1500, 210] on icon at bounding box center [1503, 214] width 8 height 10
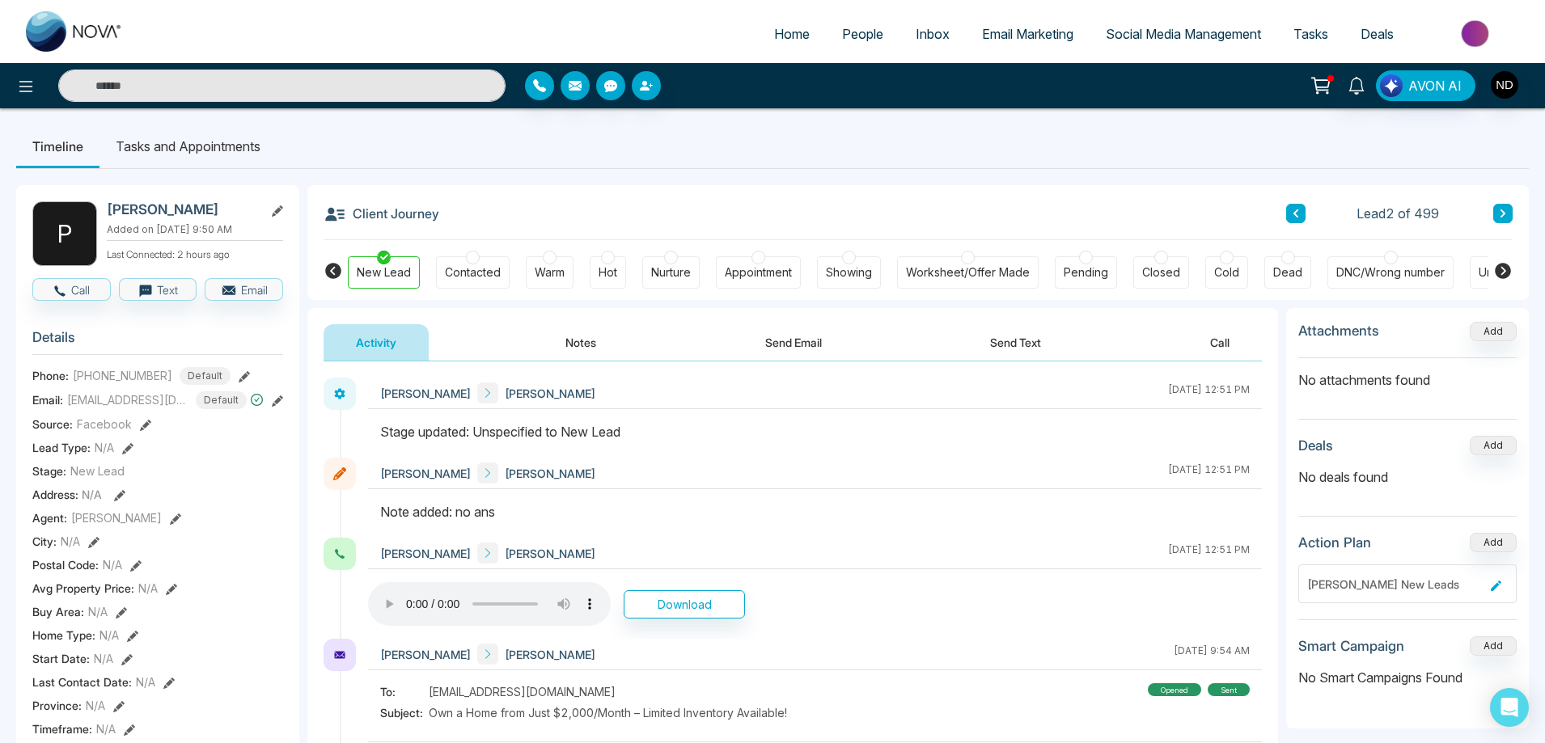
click at [1500, 210] on icon at bounding box center [1503, 214] width 8 height 10
click at [1304, 218] on button at bounding box center [1295, 213] width 19 height 19
click at [590, 150] on ul "Timeline Tasks and Appointments" at bounding box center [772, 147] width 1513 height 44
